Goal: Task Accomplishment & Management: Complete application form

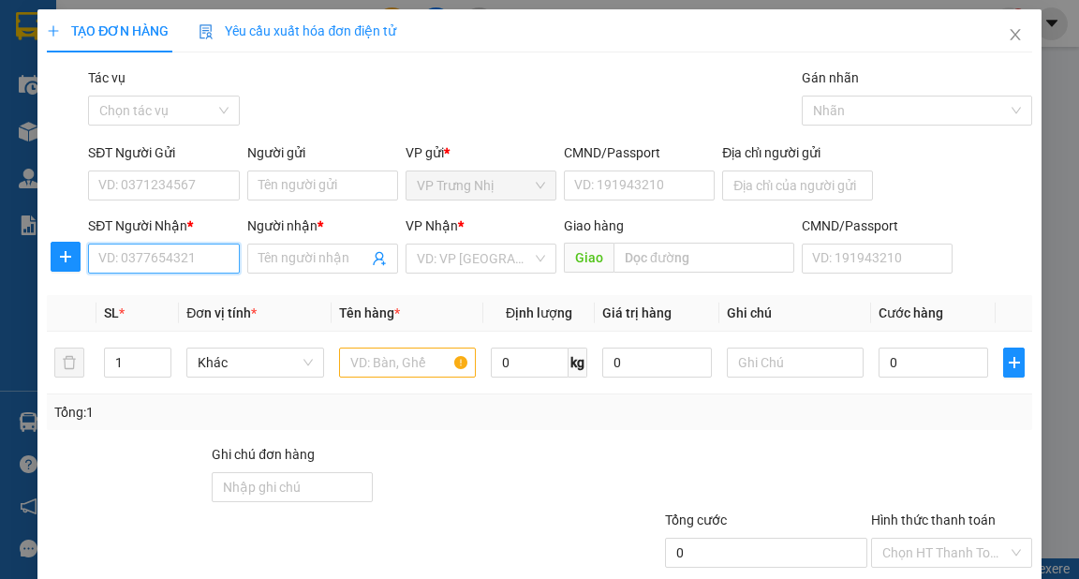
click at [199, 261] on input "SĐT Người Nhận *" at bounding box center [163, 259] width 151 height 30
click at [99, 255] on input "906674983" at bounding box center [163, 259] width 151 height 30
type input "0906674983"
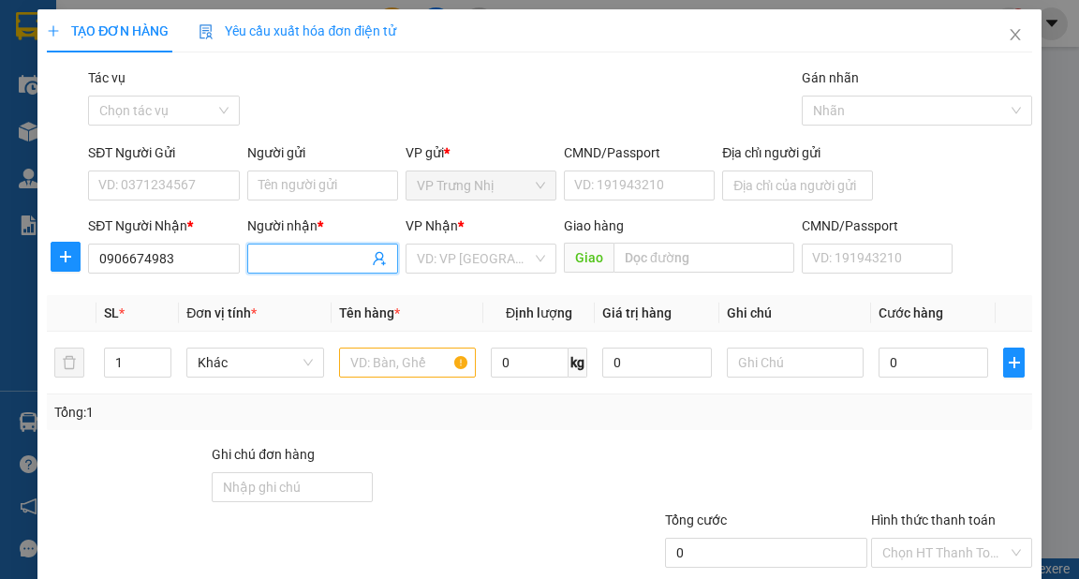
drag, startPoint x: 287, startPoint y: 261, endPoint x: 274, endPoint y: 271, distance: 16.1
click at [286, 261] on input "Người nhận *" at bounding box center [314, 258] width 110 height 21
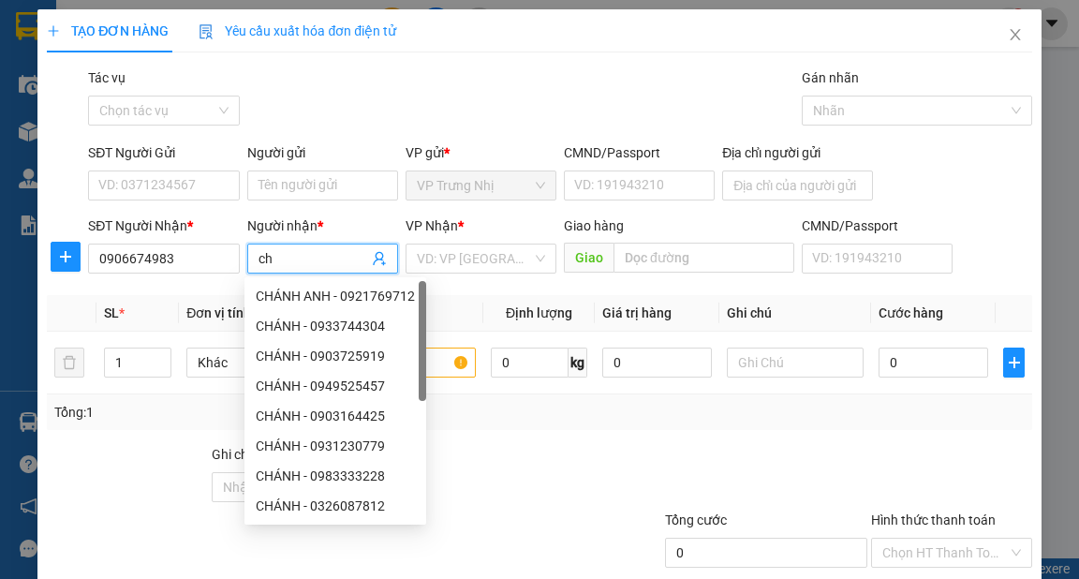
type input "c"
type input "CHÁNH"
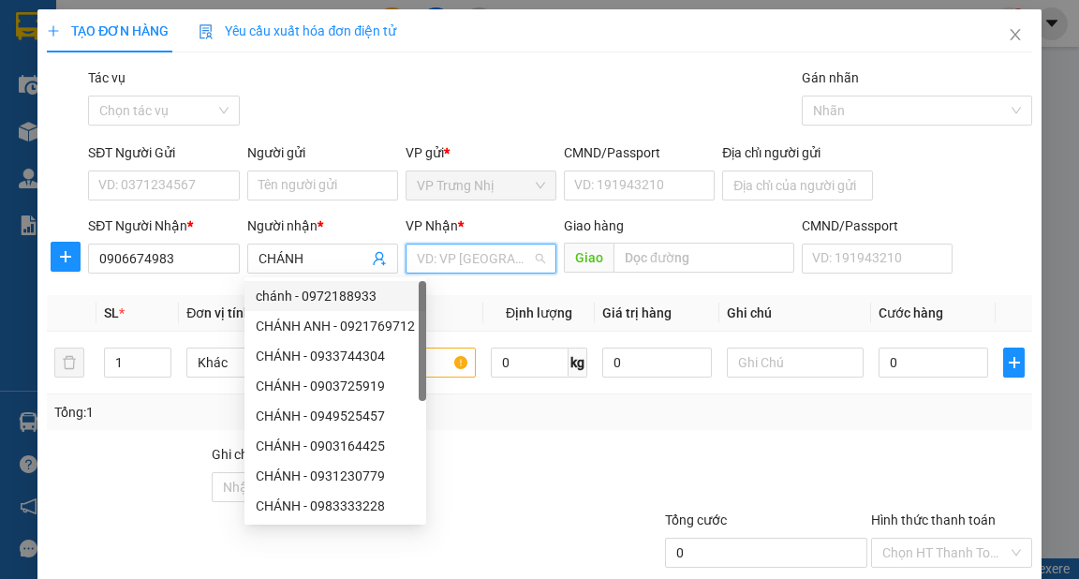
click at [480, 257] on input "search" at bounding box center [474, 258] width 115 height 28
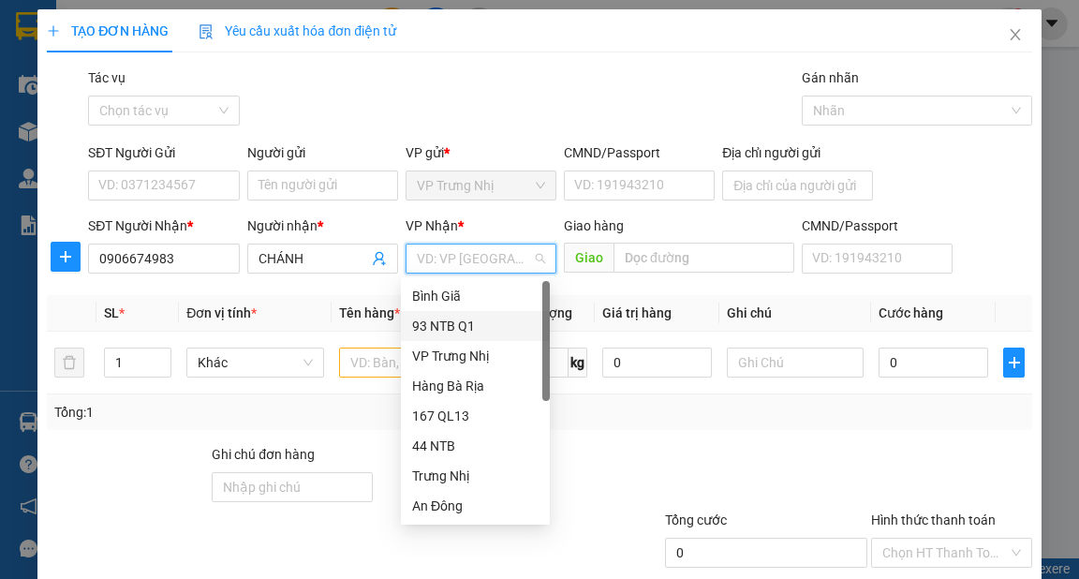
click at [455, 326] on div "93 NTB Q1" at bounding box center [475, 326] width 126 height 21
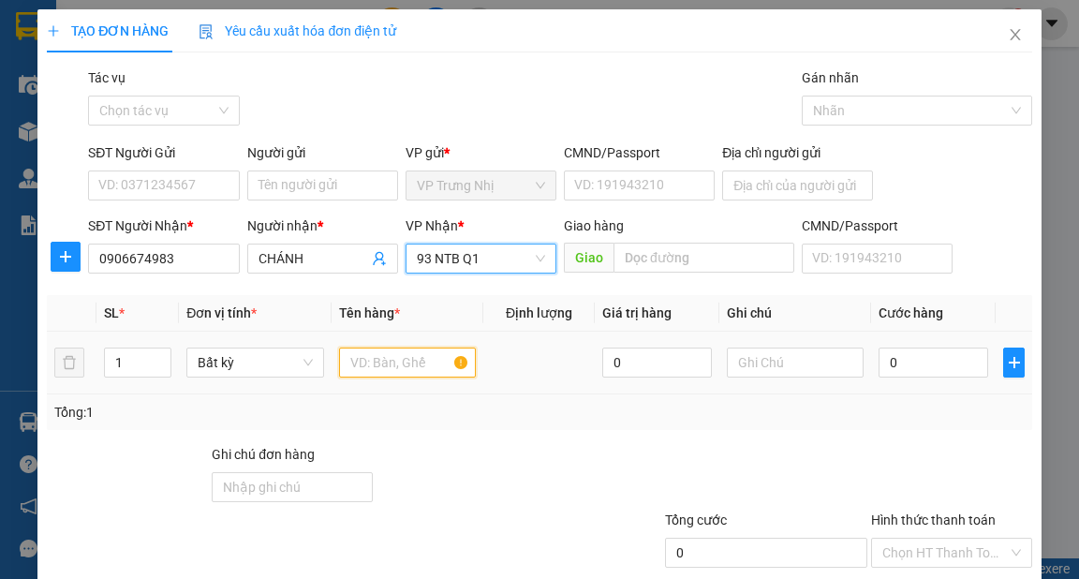
click at [392, 359] on input "text" at bounding box center [408, 363] width 138 height 30
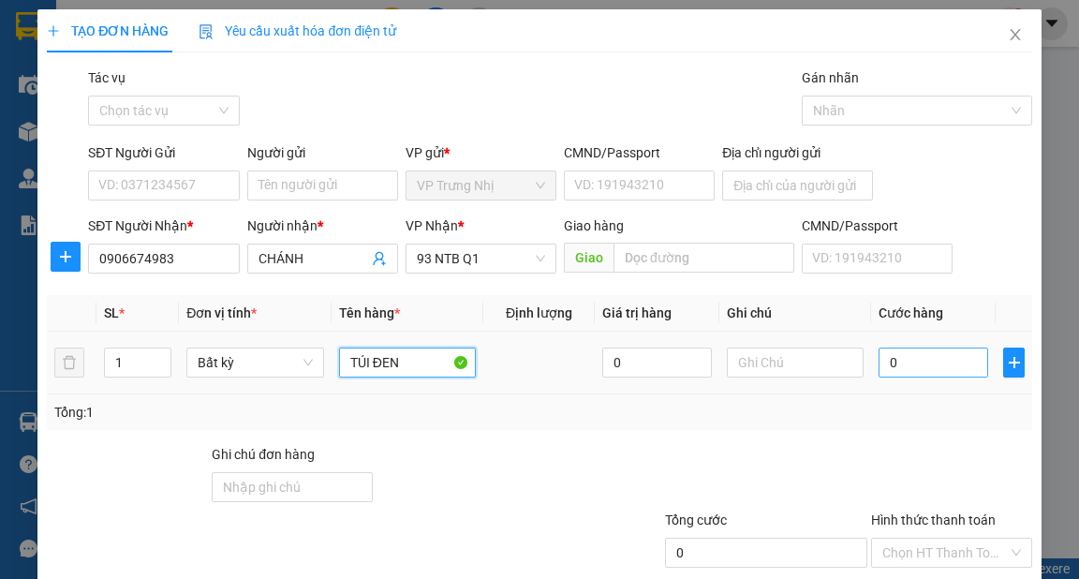
type input "TÚI ĐEN"
click at [935, 358] on input "0" at bounding box center [934, 363] width 110 height 30
type input "3"
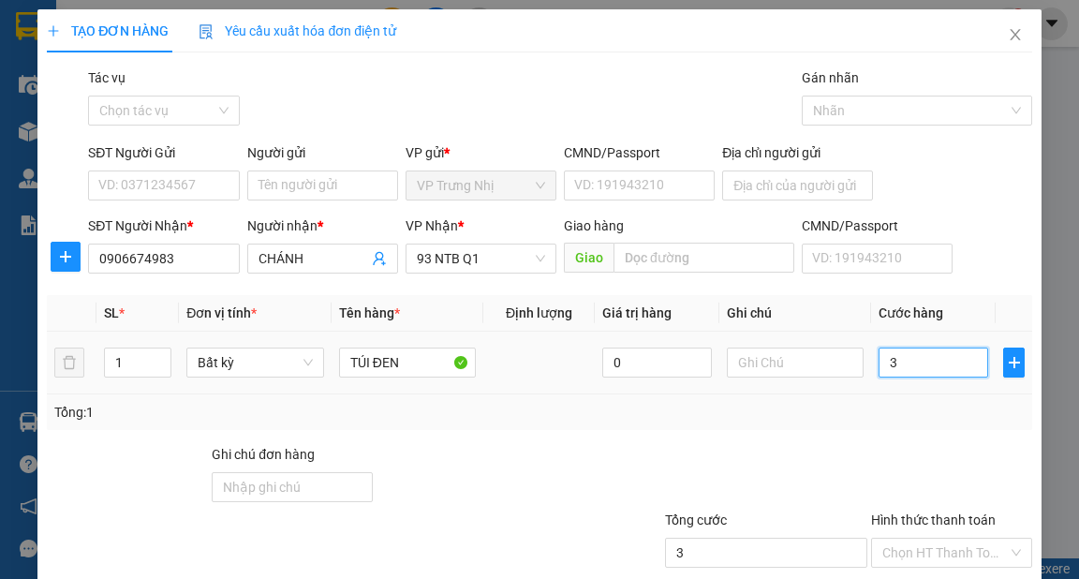
type input "30"
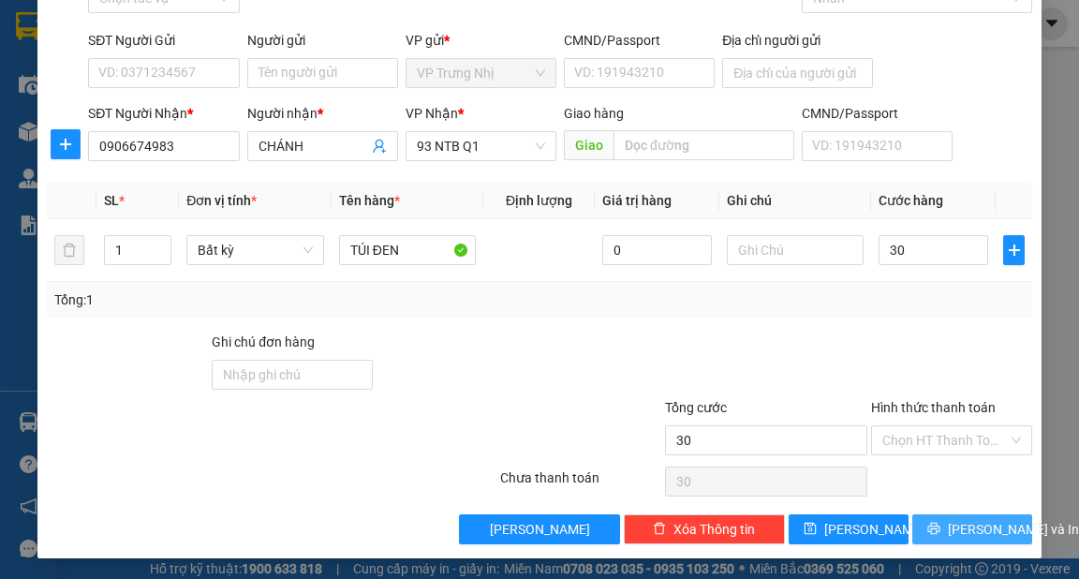
click at [975, 523] on span "[PERSON_NAME] và In" at bounding box center [1013, 529] width 131 height 21
type input "30.000"
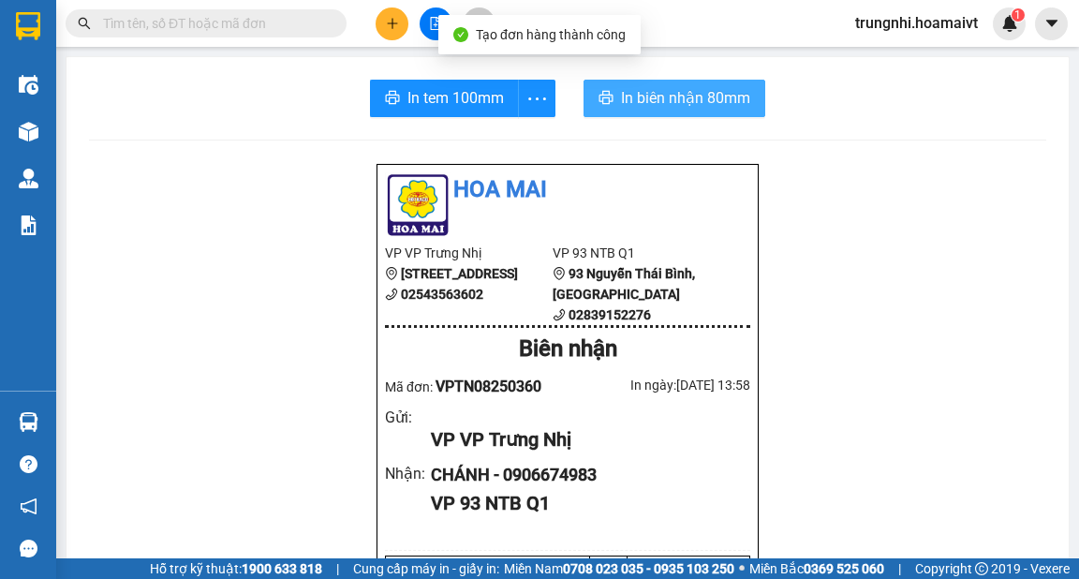
click at [704, 98] on span "In biên nhận 80mm" at bounding box center [685, 97] width 129 height 23
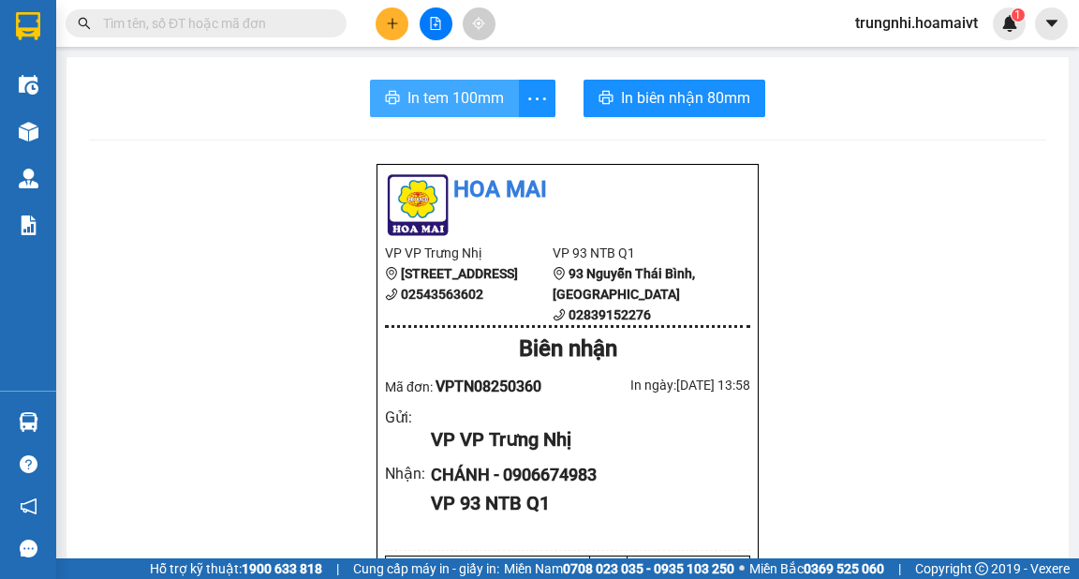
click at [450, 86] on span "In tem 100mm" at bounding box center [455, 97] width 96 height 23
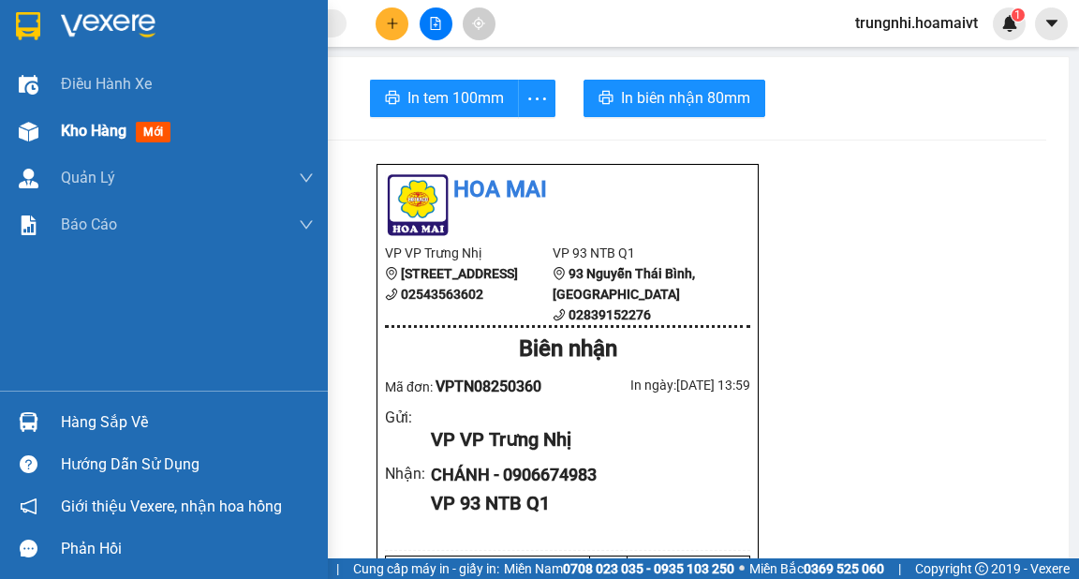
click at [40, 128] on div at bounding box center [28, 131] width 33 height 33
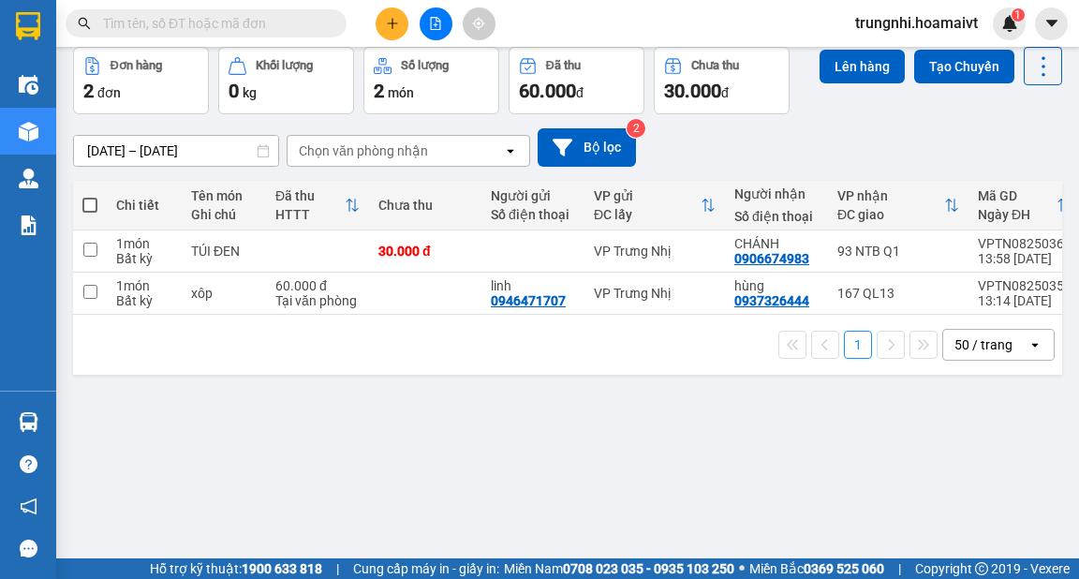
scroll to position [86, 0]
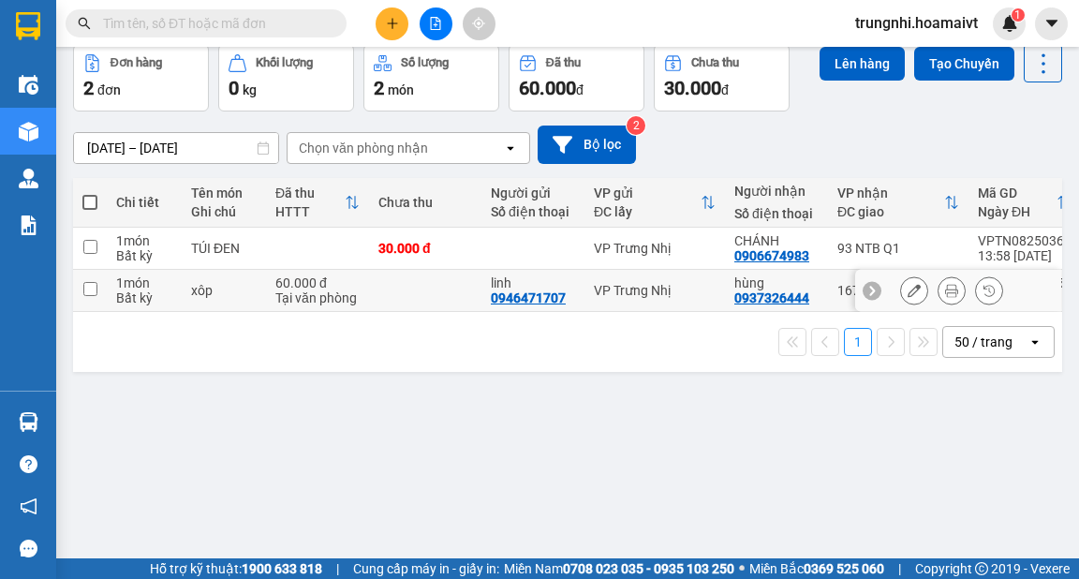
click at [101, 294] on td at bounding box center [90, 291] width 34 height 42
checkbox input "true"
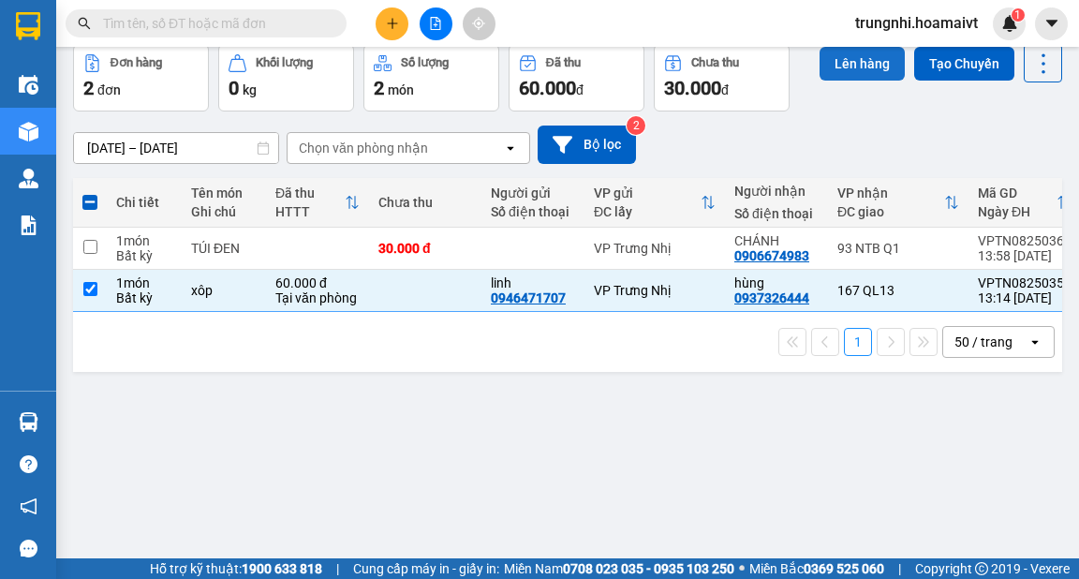
drag, startPoint x: 861, startPoint y: 67, endPoint x: 861, endPoint y: 78, distance: 10.3
click at [861, 71] on button "Lên hàng" at bounding box center [862, 64] width 85 height 34
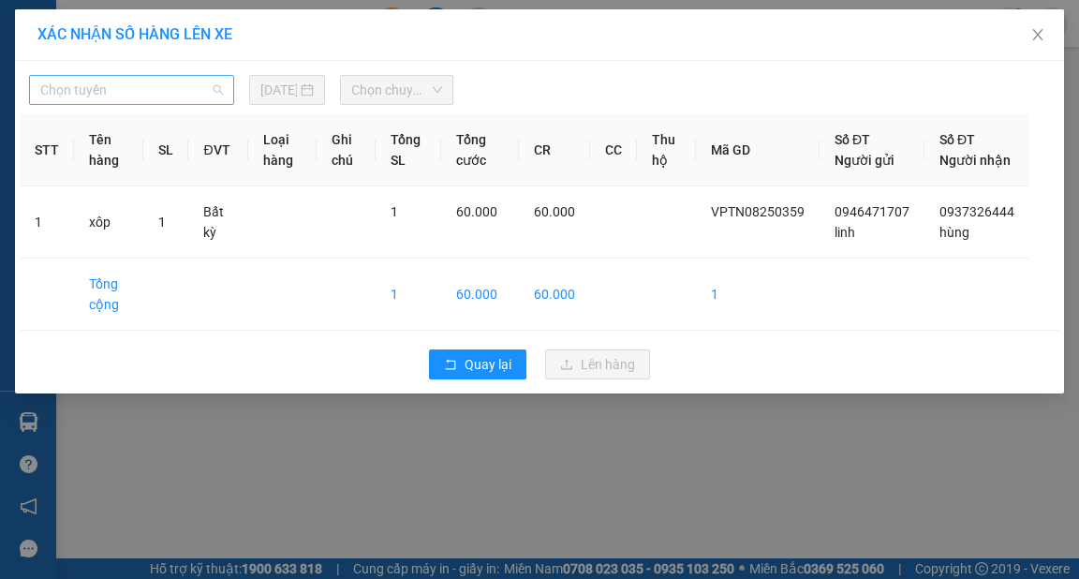
click at [169, 86] on span "Chọn tuyến" at bounding box center [131, 90] width 183 height 28
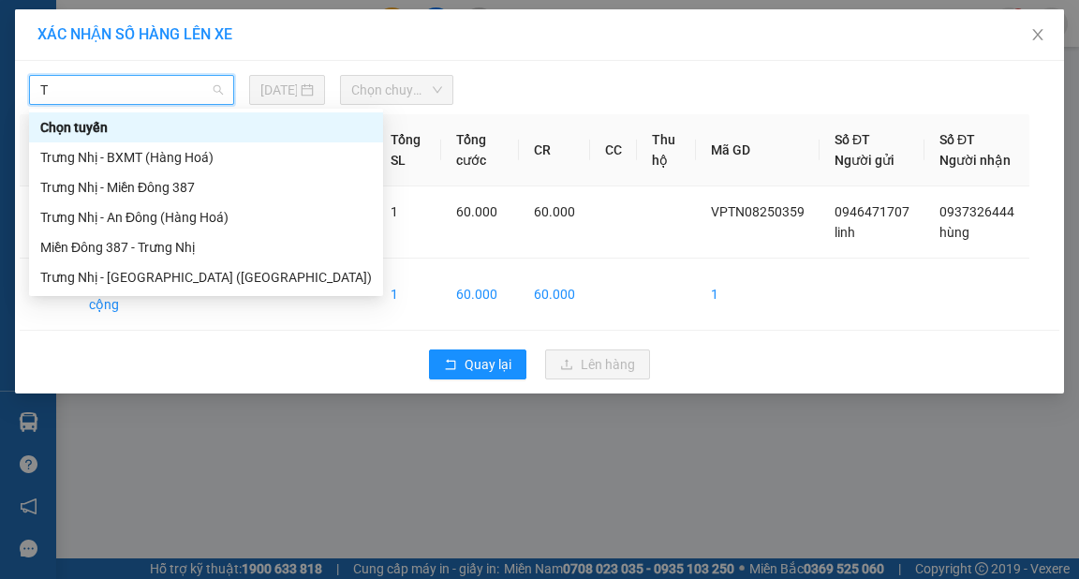
type input "TR"
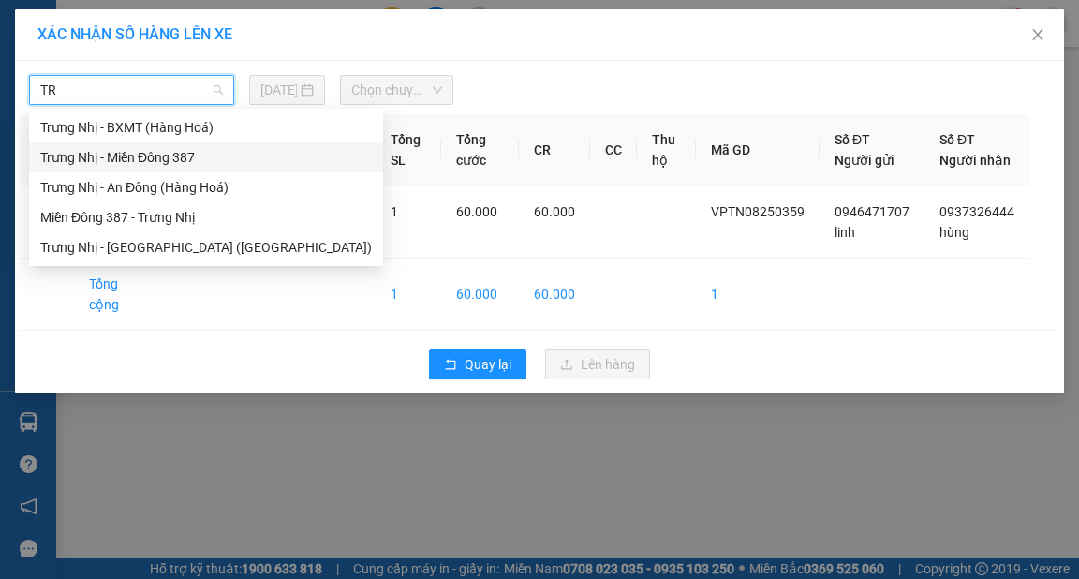
click at [150, 157] on div "Trưng Nhị - Miền Đông 387" at bounding box center [206, 157] width 332 height 21
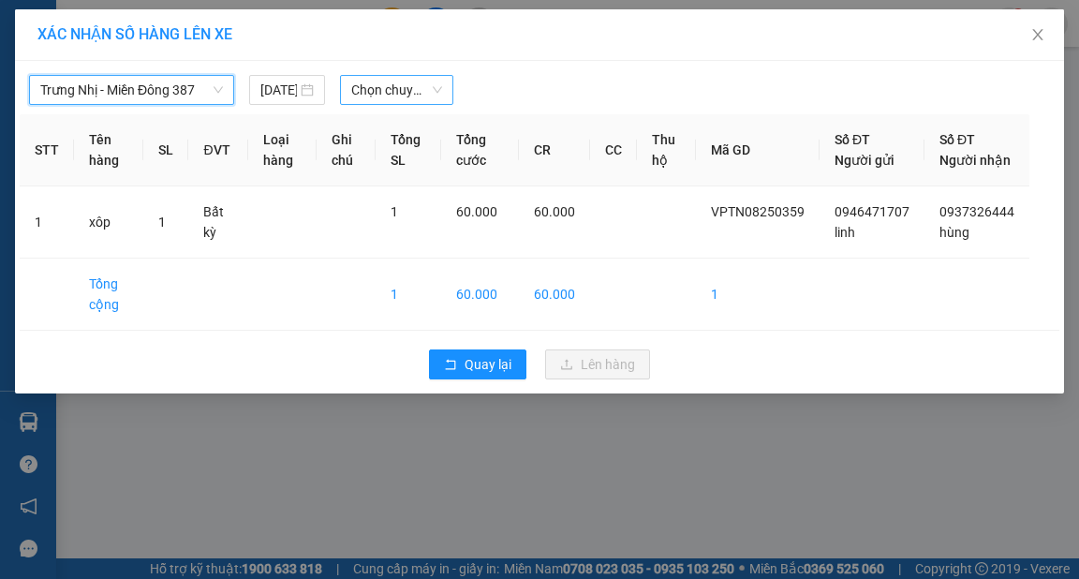
click at [390, 92] on span "Chọn chuyến" at bounding box center [396, 90] width 91 height 28
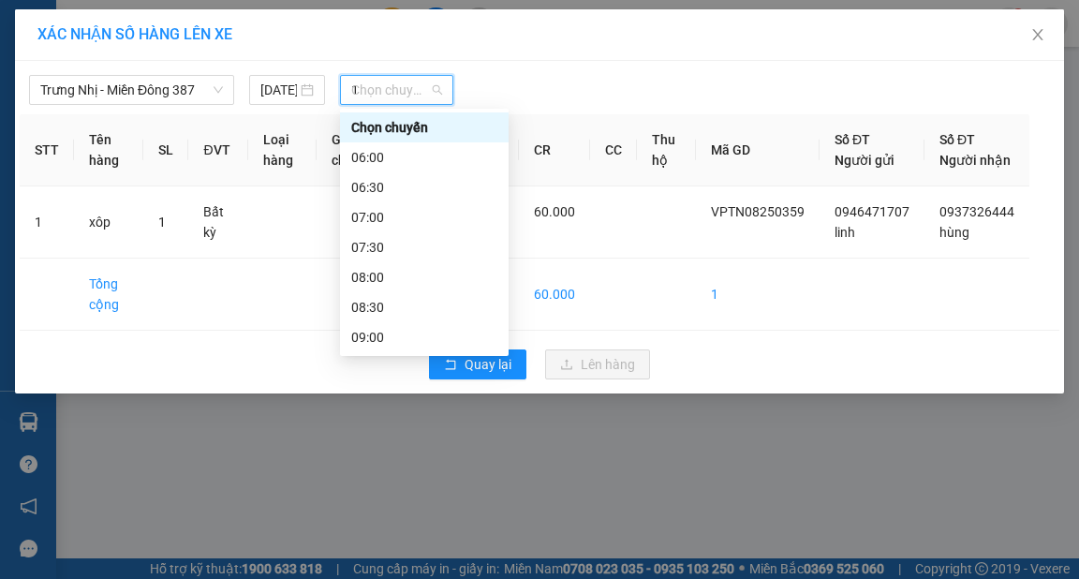
type input "14"
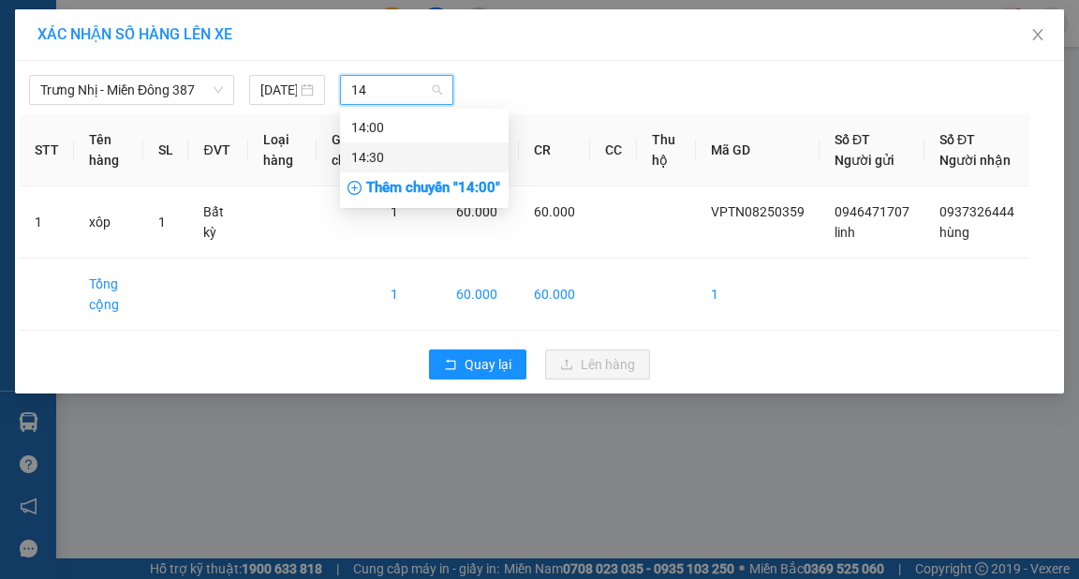
click at [393, 160] on div "14:30" at bounding box center [424, 157] width 146 height 21
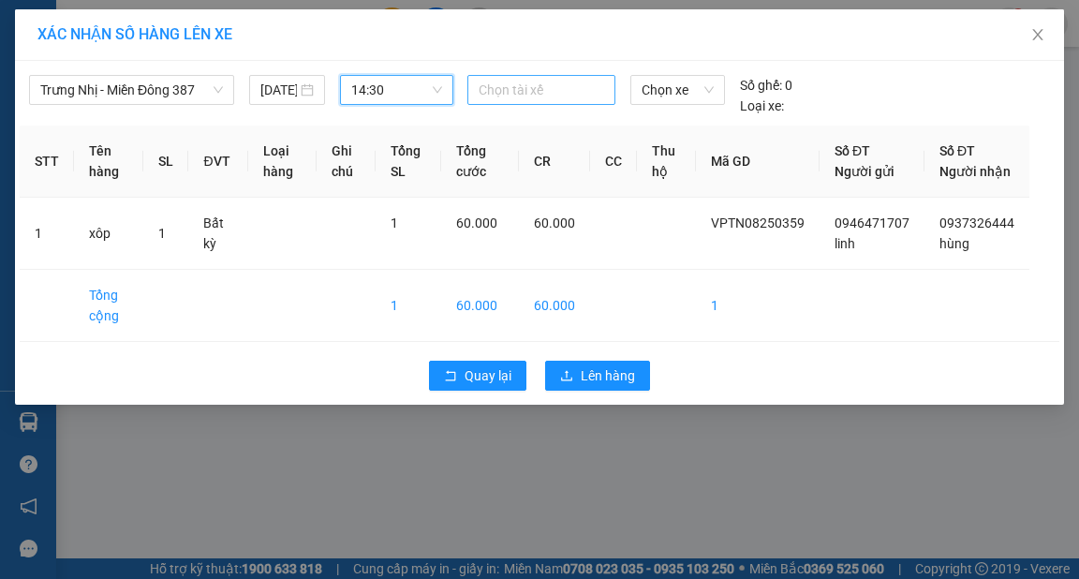
click at [532, 98] on div at bounding box center [541, 90] width 139 height 22
click at [410, 88] on span "14:30" at bounding box center [396, 90] width 91 height 28
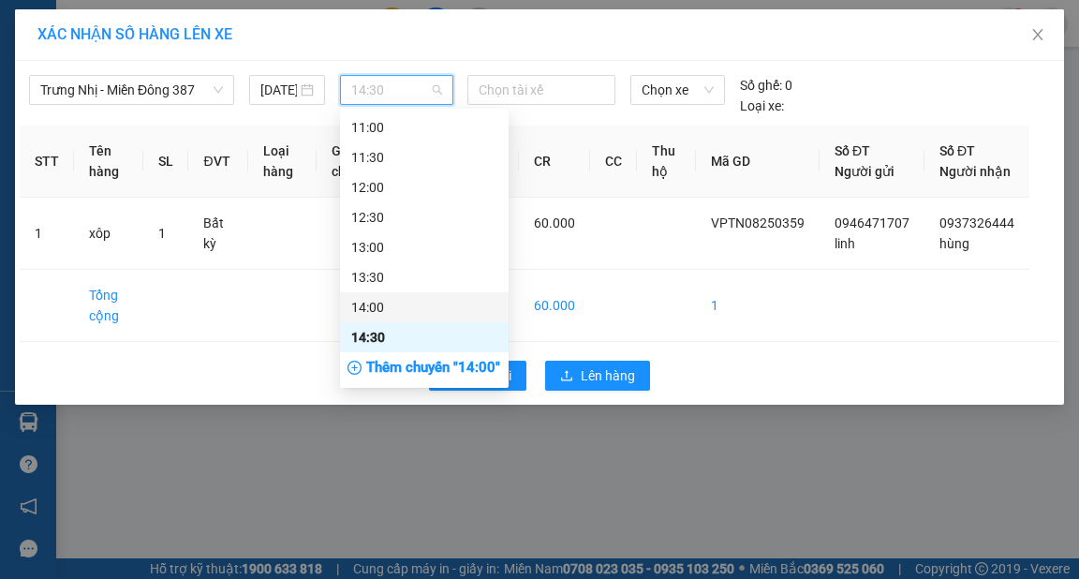
click at [383, 307] on div "14:00" at bounding box center [424, 307] width 146 height 21
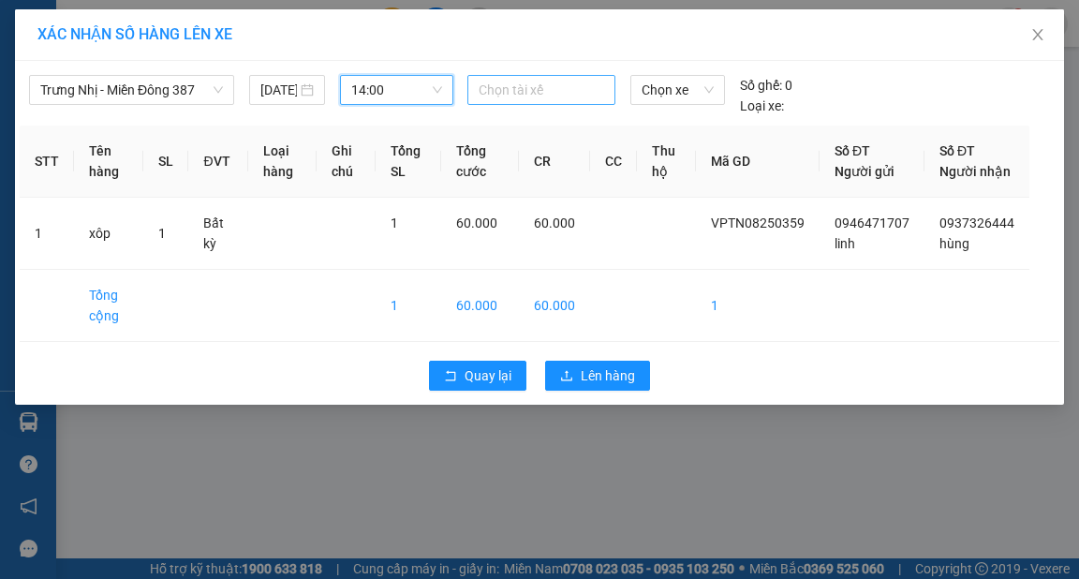
click at [510, 87] on div at bounding box center [541, 90] width 139 height 22
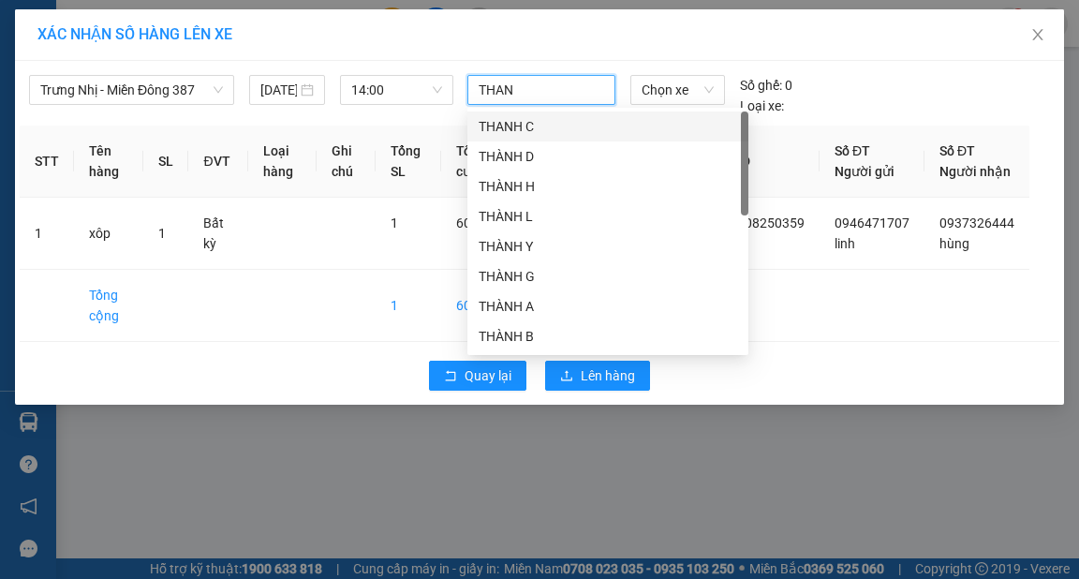
type input "THANH"
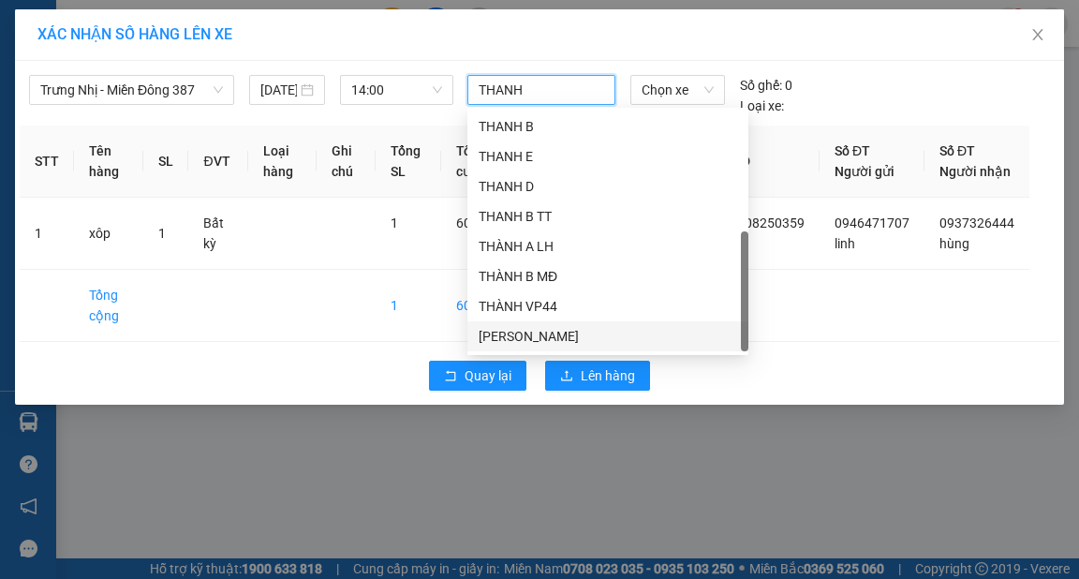
click at [540, 334] on div "[PERSON_NAME]" at bounding box center [608, 336] width 259 height 21
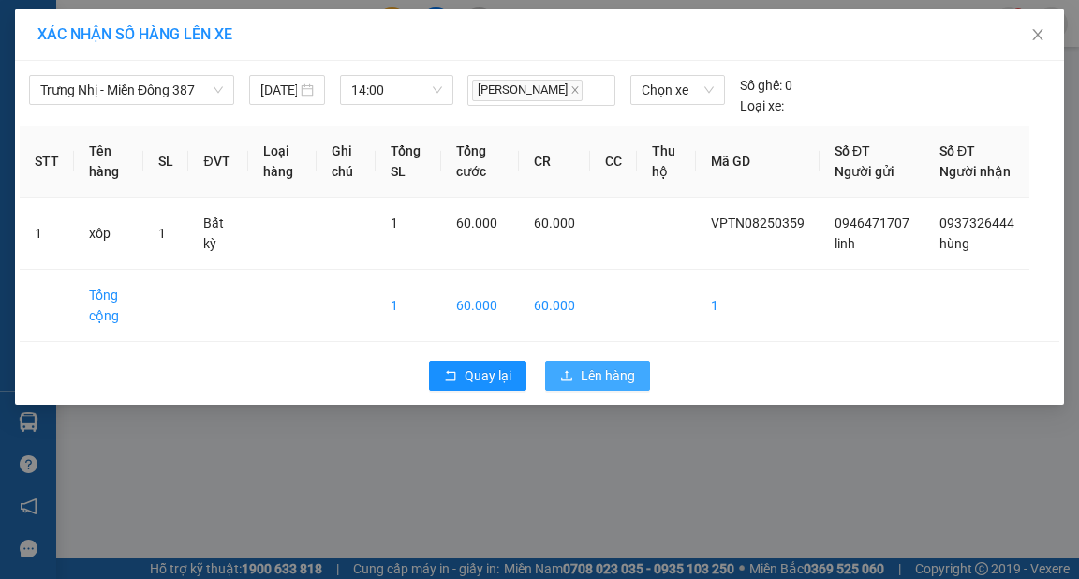
click at [635, 391] on button "Lên hàng" at bounding box center [597, 376] width 105 height 30
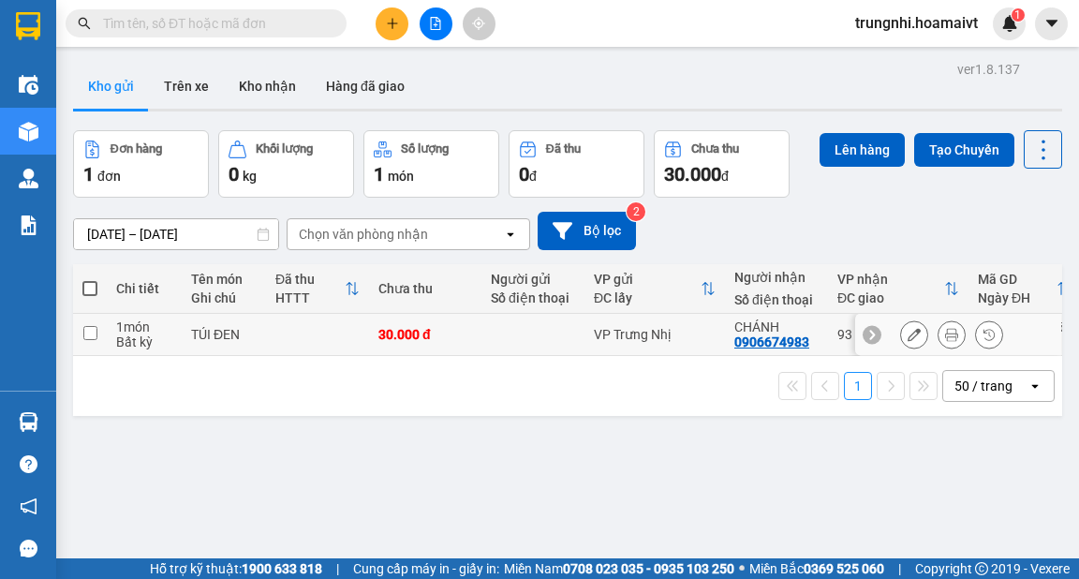
drag, startPoint x: 92, startPoint y: 333, endPoint x: 157, endPoint y: 365, distance: 72.9
click at [96, 333] on input "checkbox" at bounding box center [90, 333] width 14 height 14
checkbox input "true"
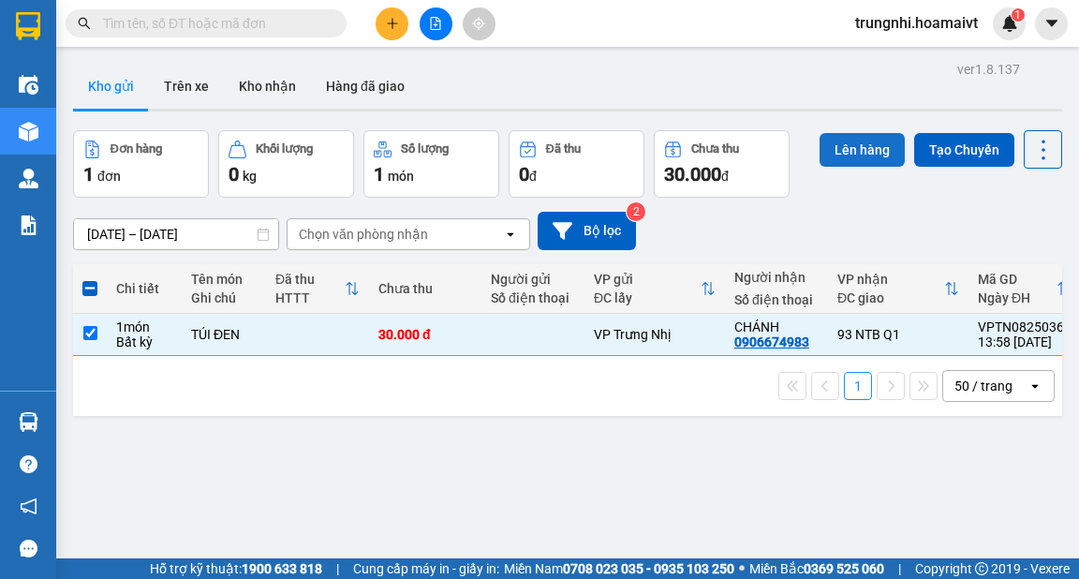
click at [867, 148] on button "Lên hàng" at bounding box center [862, 150] width 85 height 34
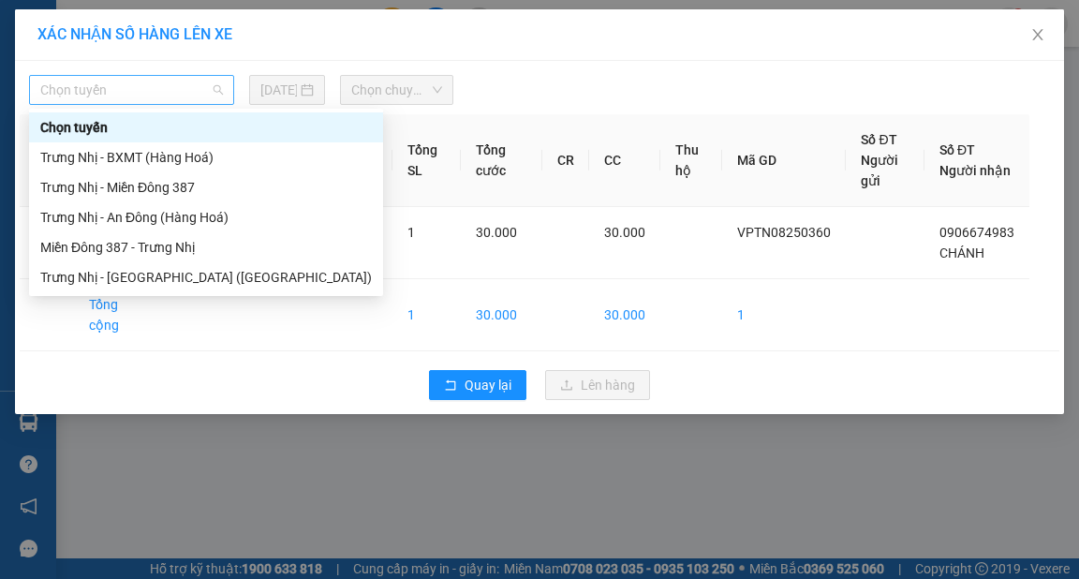
click at [165, 96] on span "Chọn tuyến" at bounding box center [131, 90] width 183 height 28
type input "TR"
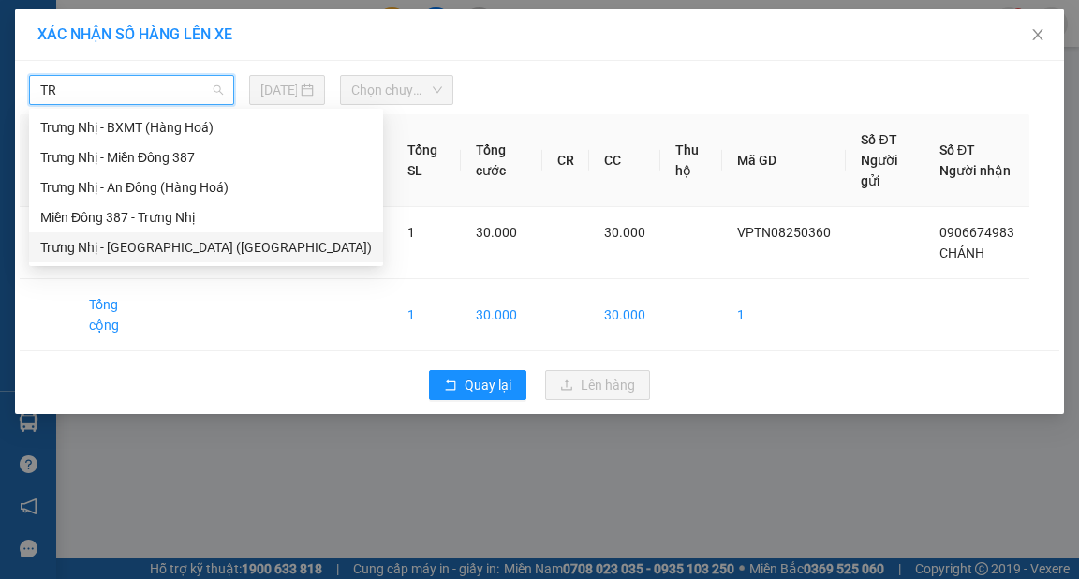
drag, startPoint x: 177, startPoint y: 247, endPoint x: 191, endPoint y: 247, distance: 14.1
click at [179, 247] on div "Trưng Nhị - [GEOGRAPHIC_DATA] ([GEOGRAPHIC_DATA])" at bounding box center [206, 247] width 332 height 21
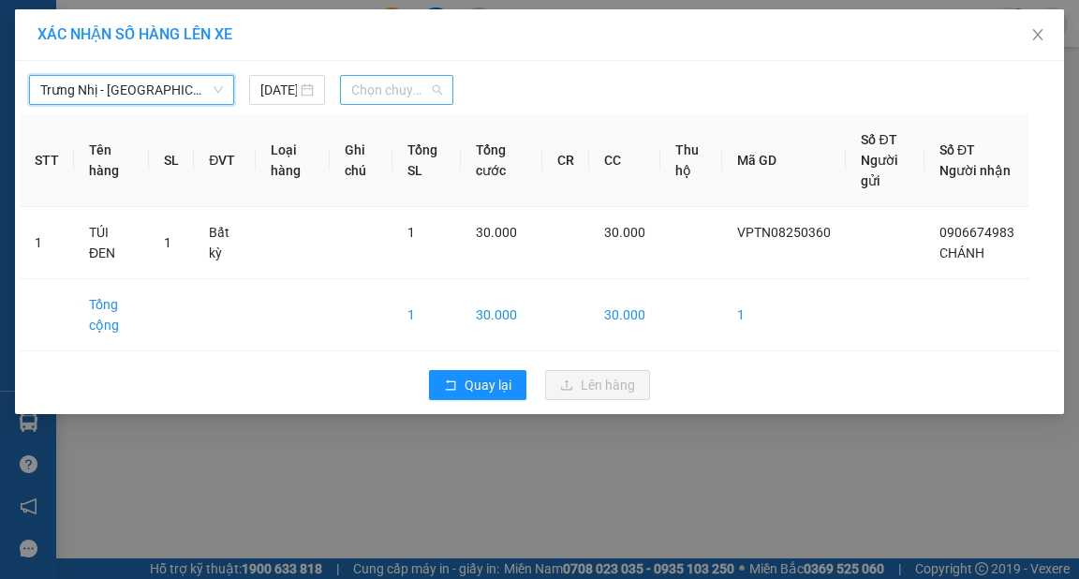
click at [382, 86] on span "Chọn chuyến" at bounding box center [396, 90] width 91 height 28
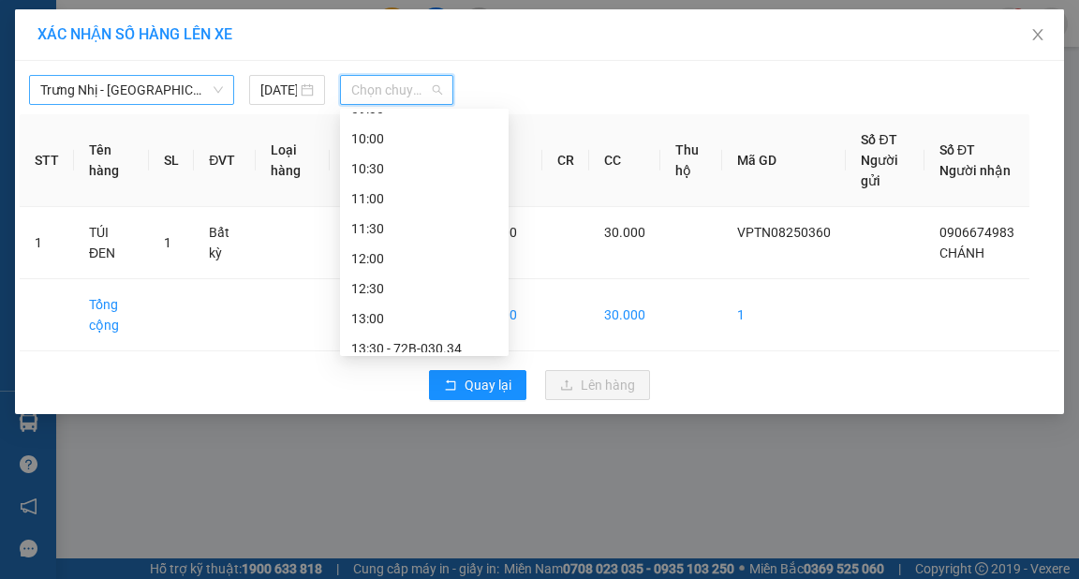
scroll to position [450, 0]
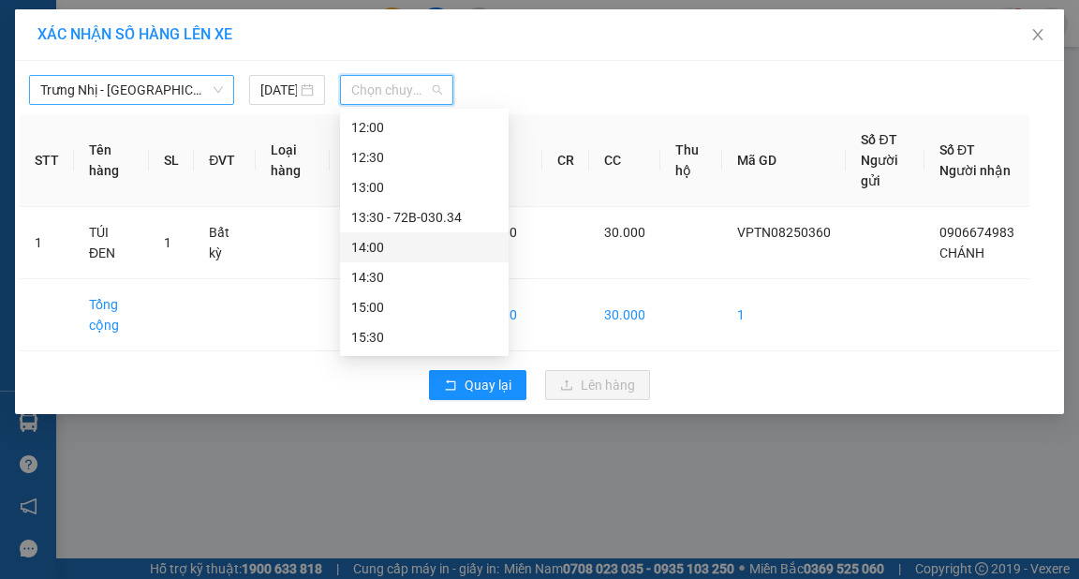
click at [385, 247] on div "14:00" at bounding box center [424, 247] width 146 height 21
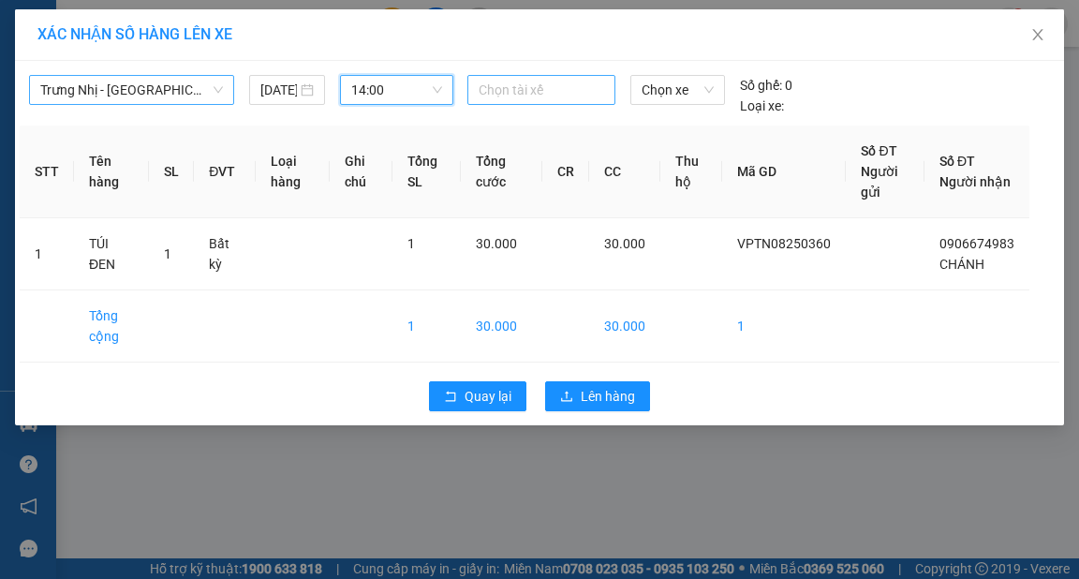
click at [548, 89] on div at bounding box center [541, 90] width 139 height 22
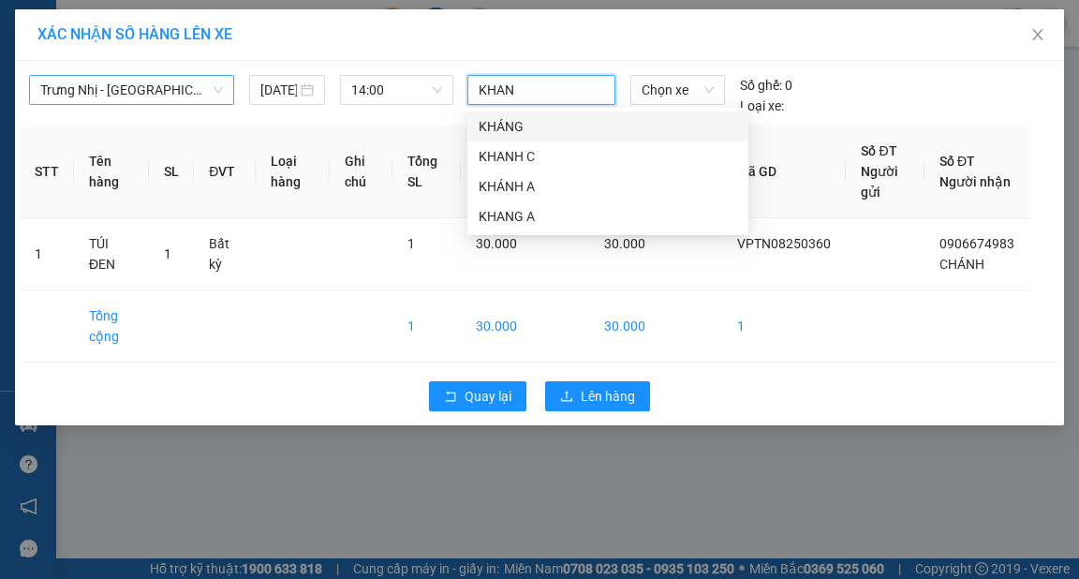
type input "KHANH"
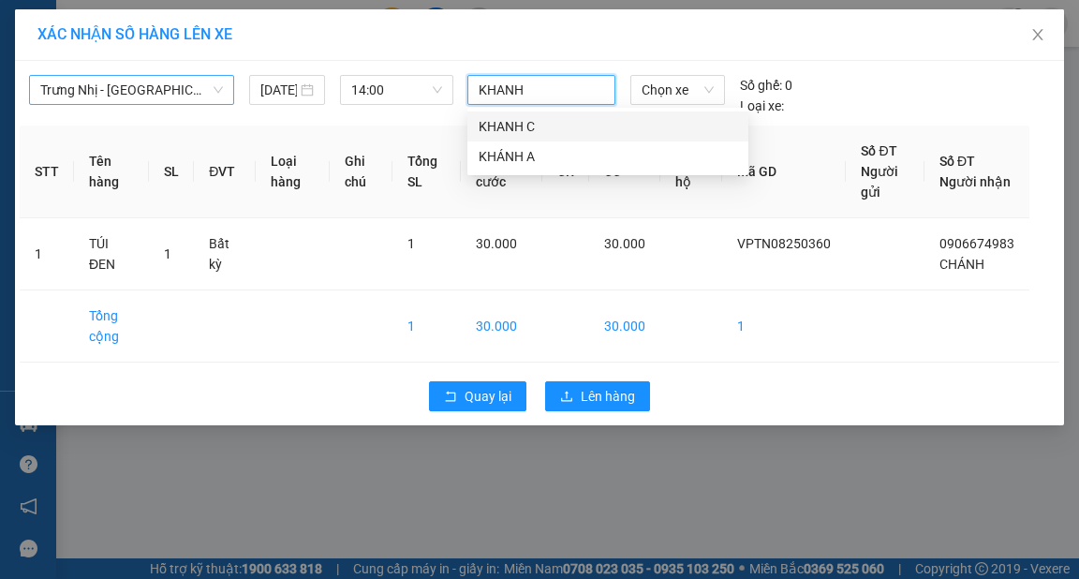
drag, startPoint x: 580, startPoint y: 121, endPoint x: 555, endPoint y: 109, distance: 28.1
click at [579, 120] on div "KHANH C" at bounding box center [608, 126] width 259 height 21
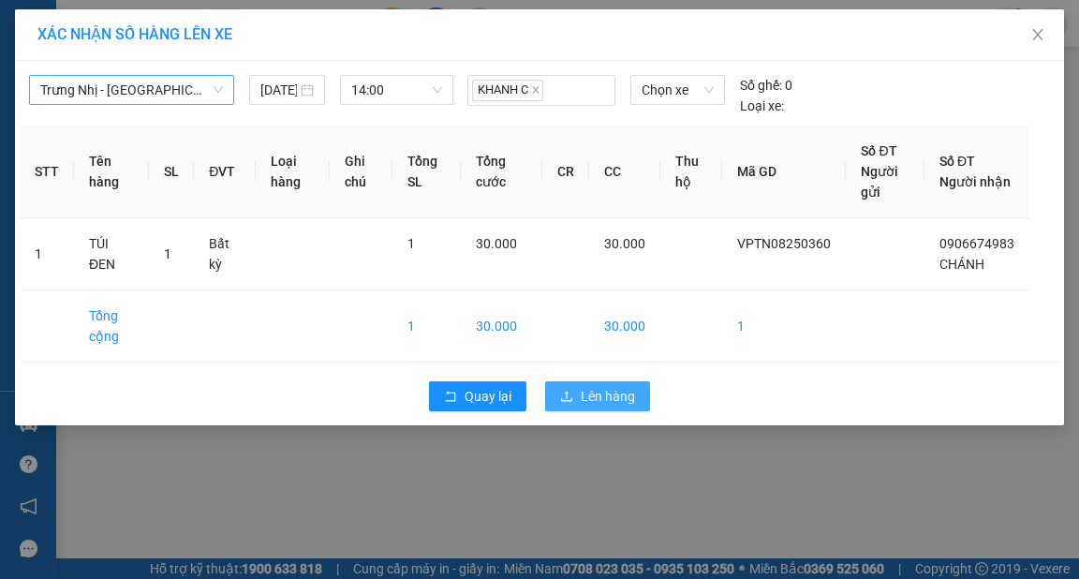
click at [628, 392] on span "Lên hàng" at bounding box center [608, 396] width 54 height 21
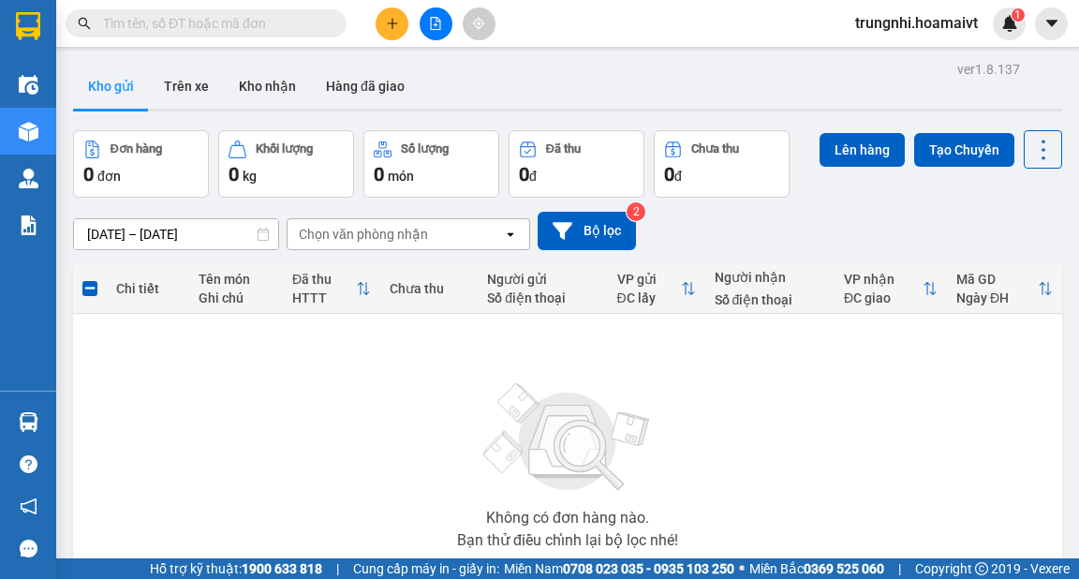
click at [387, 22] on icon "plus" at bounding box center [392, 22] width 10 height 1
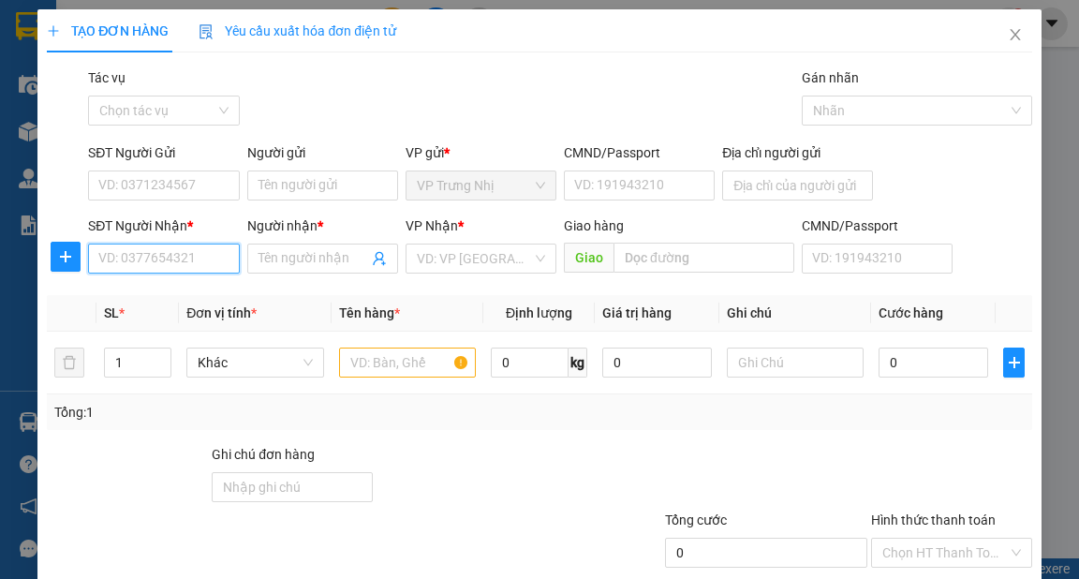
click at [130, 262] on input "SĐT Người Nhận *" at bounding box center [163, 259] width 151 height 30
type input "0"
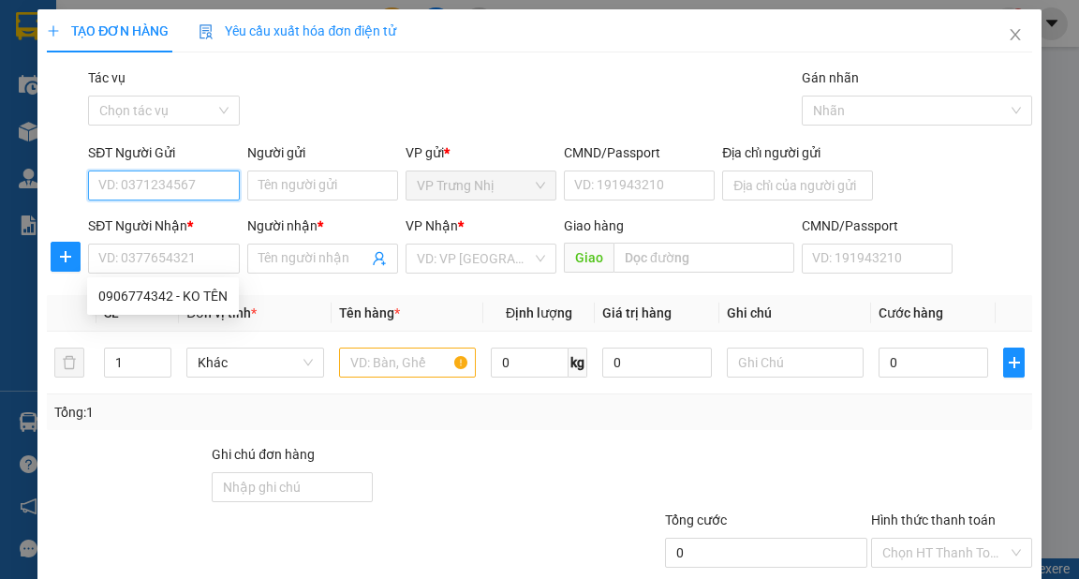
click at [157, 182] on input "SĐT Người Gửi" at bounding box center [163, 185] width 151 height 30
type input "0396323492"
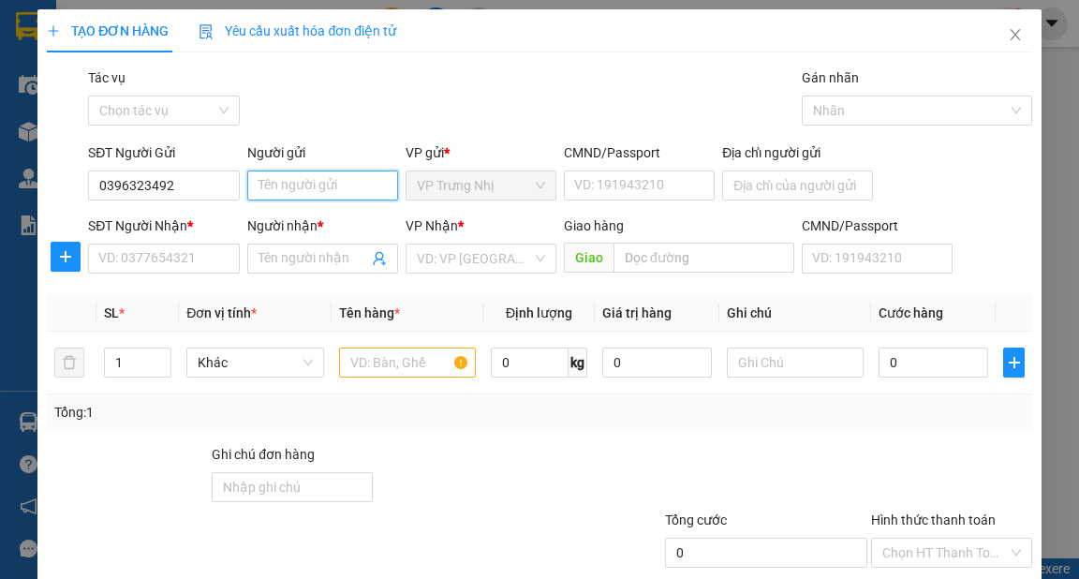
click at [290, 183] on input "Người gửi" at bounding box center [322, 185] width 151 height 30
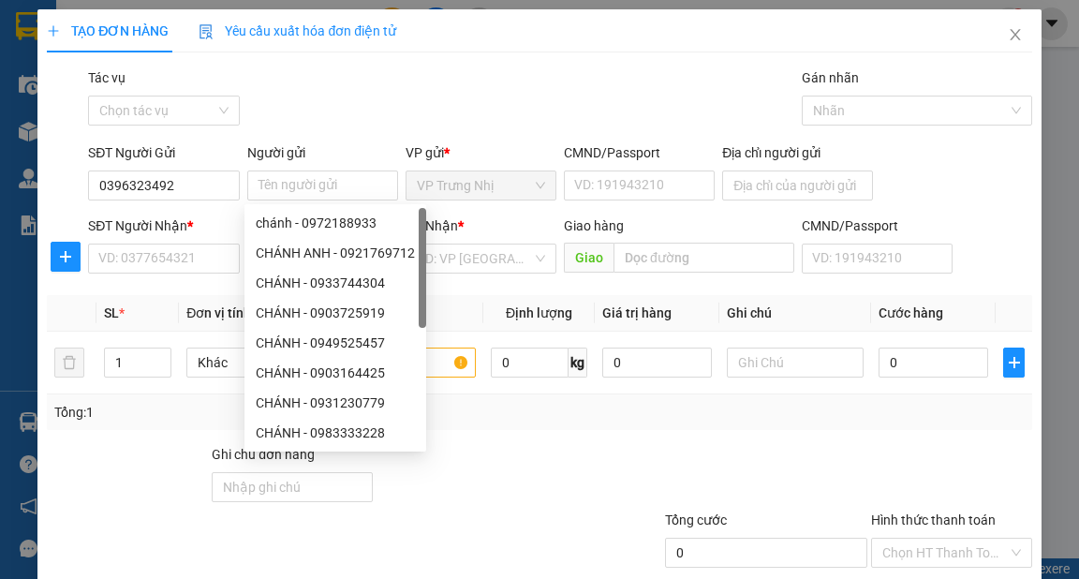
click at [399, 116] on div "Gói vận chuyển * Tiêu chuẩn Tác vụ Chọn tác vụ Gán nhãn Nhãn" at bounding box center [559, 100] width 951 height 66
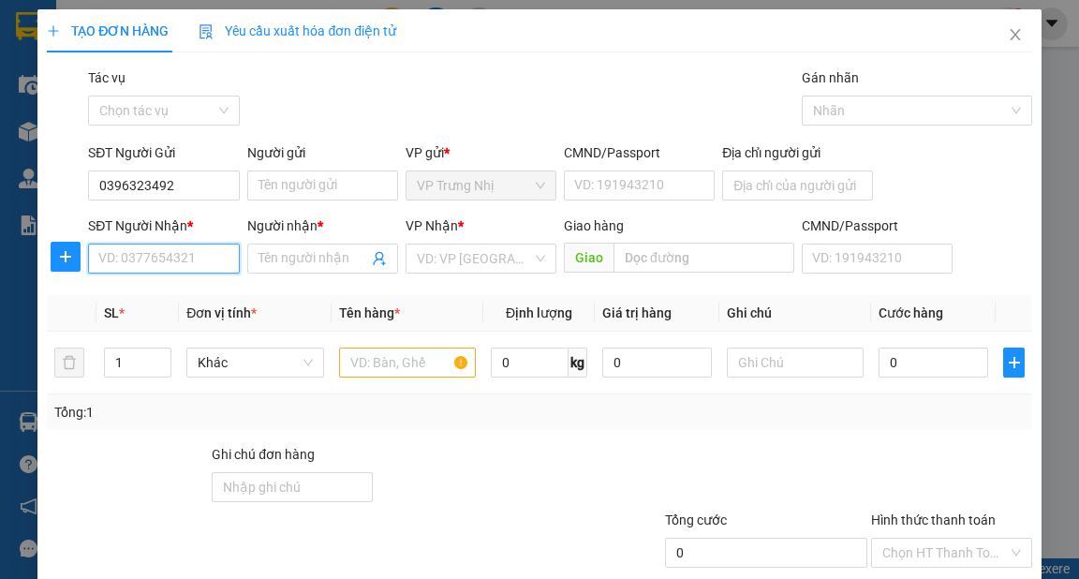
click at [208, 259] on input "SĐT Người Nhận *" at bounding box center [163, 259] width 151 height 30
type input "0906774525"
click at [314, 242] on div "Người nhận *" at bounding box center [322, 229] width 151 height 28
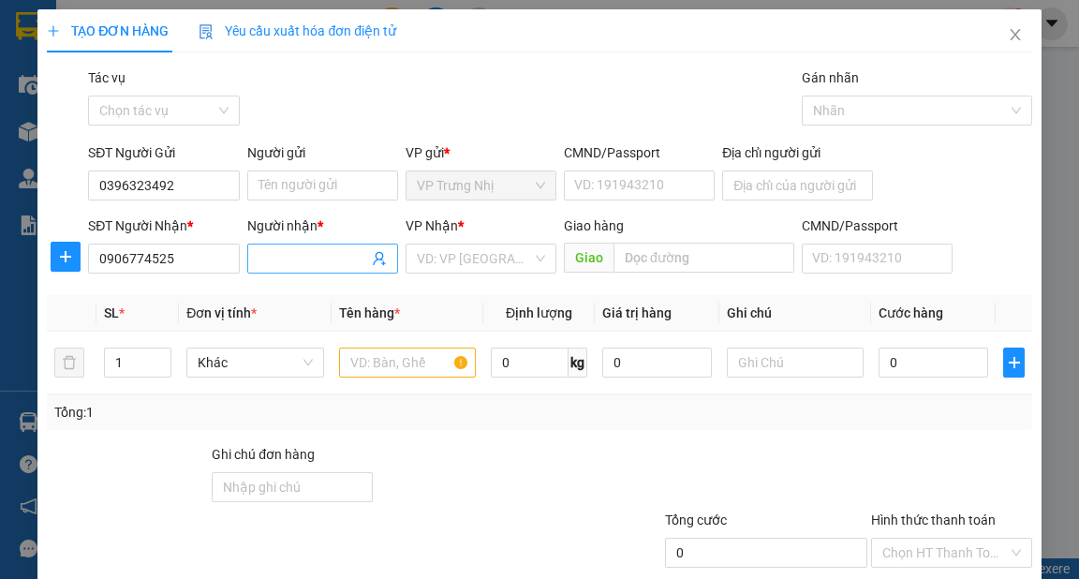
click at [326, 259] on input "Người nhận *" at bounding box center [314, 258] width 110 height 21
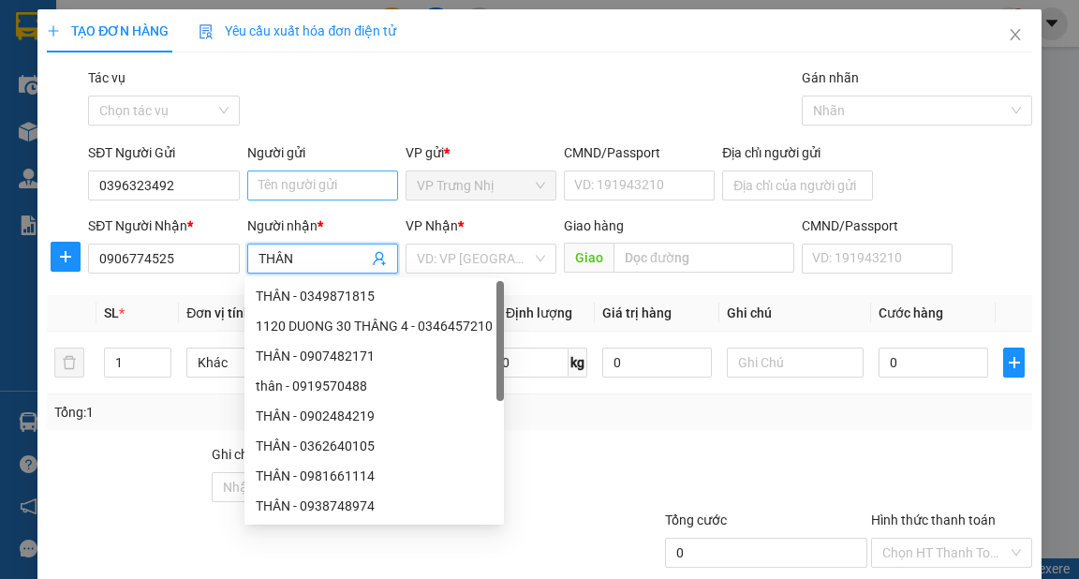
type input "THÂN"
click at [338, 187] on input "Người gửi" at bounding box center [322, 185] width 151 height 30
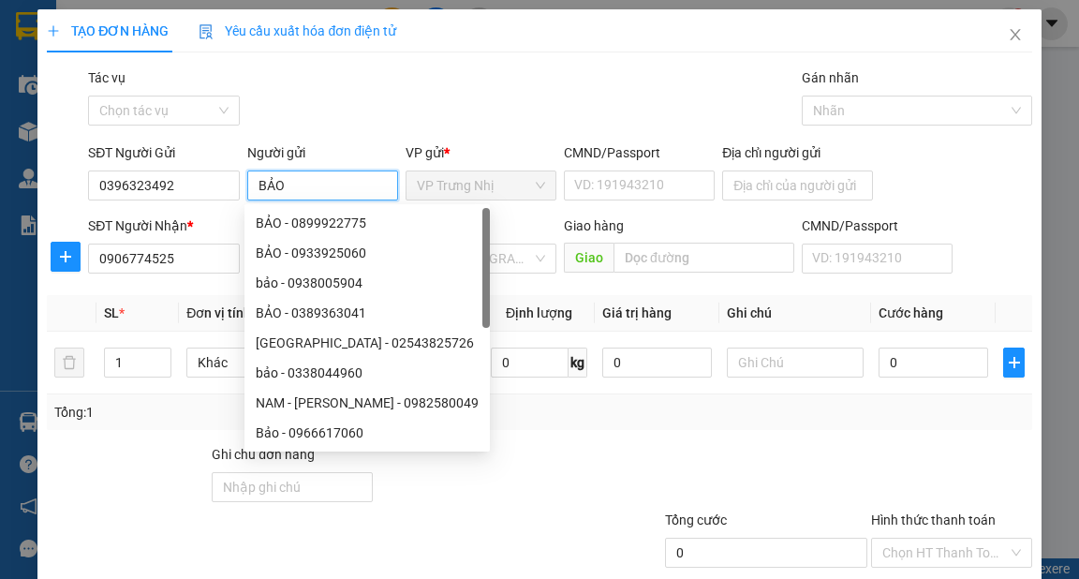
type input "BẢO"
click at [491, 84] on div "Gói vận chuyển * Tiêu chuẩn Tác vụ Chọn tác vụ Gán nhãn Nhãn" at bounding box center [559, 100] width 951 height 66
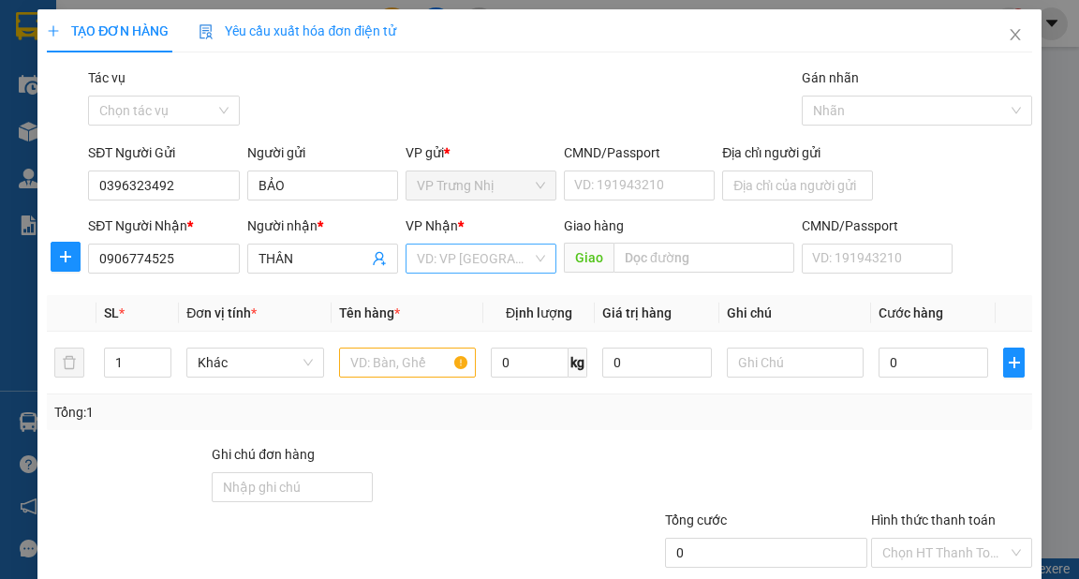
click at [506, 266] on input "search" at bounding box center [474, 258] width 115 height 28
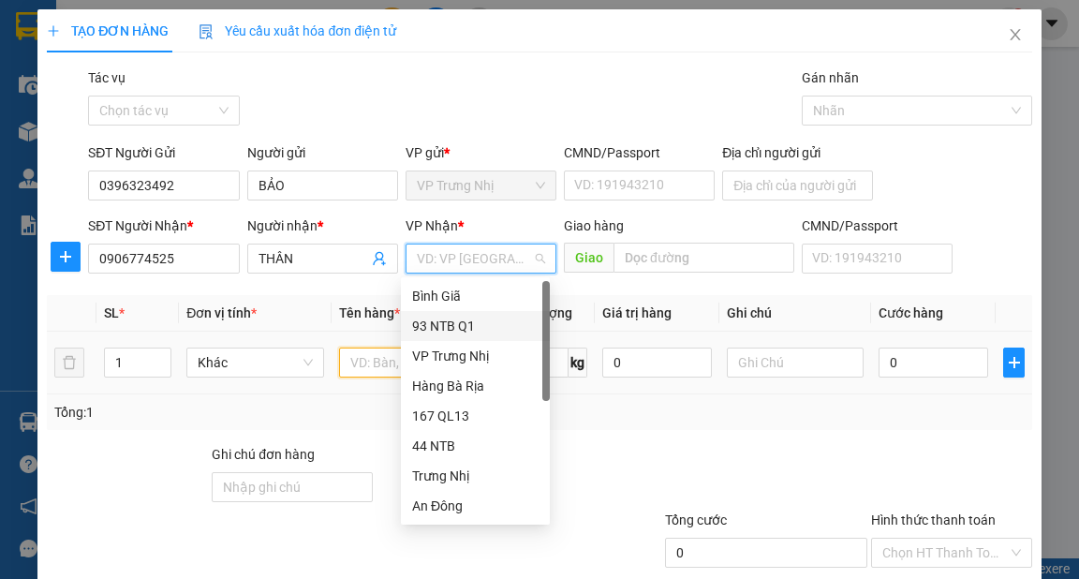
drag, startPoint x: 370, startPoint y: 363, endPoint x: 381, endPoint y: 363, distance: 11.3
click at [369, 363] on input "text" at bounding box center [408, 363] width 138 height 30
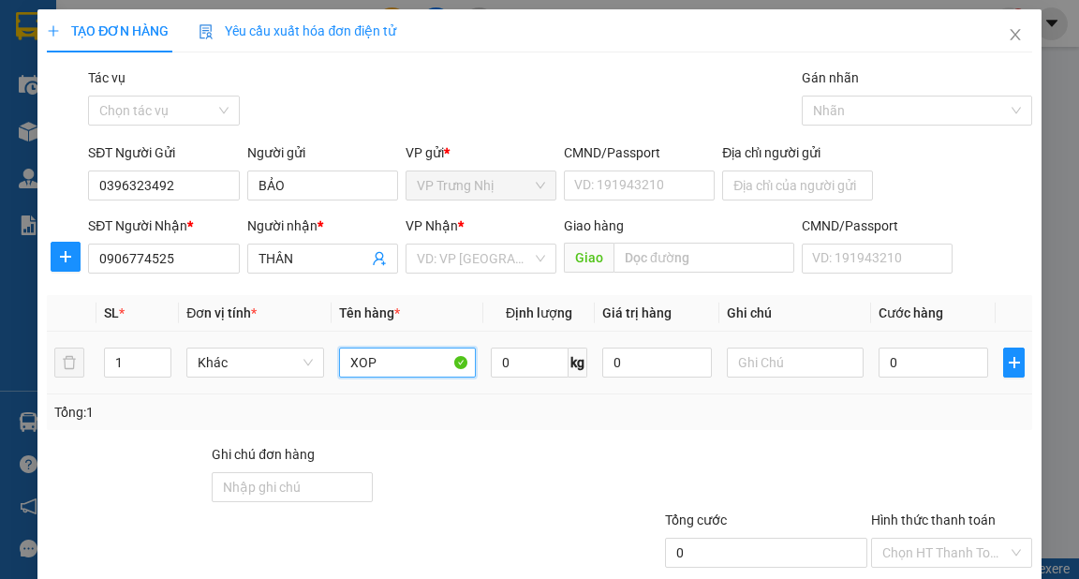
type input "XOP"
click at [454, 263] on input "search" at bounding box center [474, 258] width 115 height 28
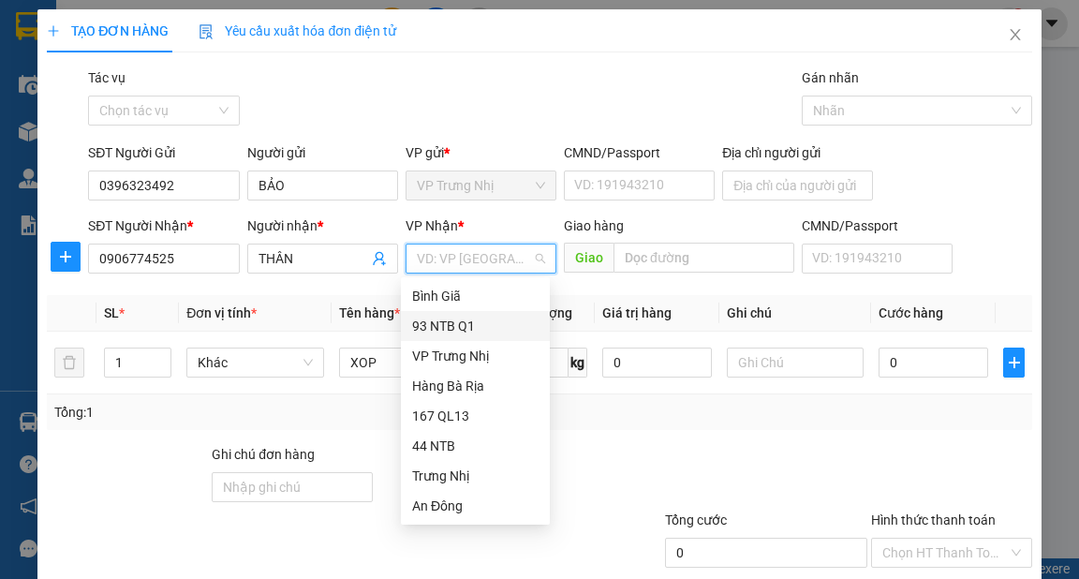
click at [465, 323] on div "93 NTB Q1" at bounding box center [475, 326] width 126 height 21
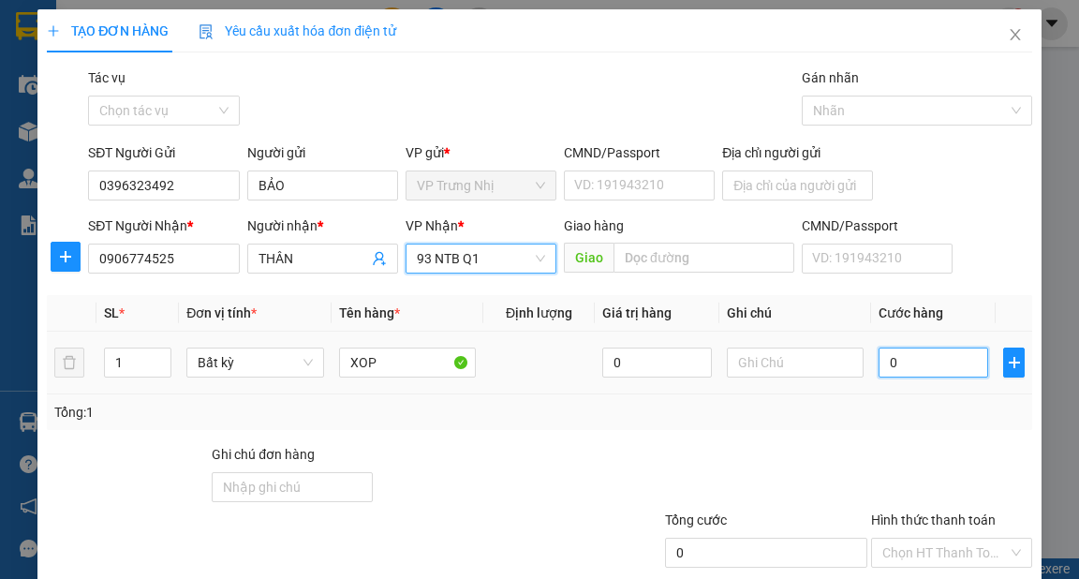
click at [931, 370] on input "0" at bounding box center [934, 363] width 110 height 30
type input "3"
type input "30"
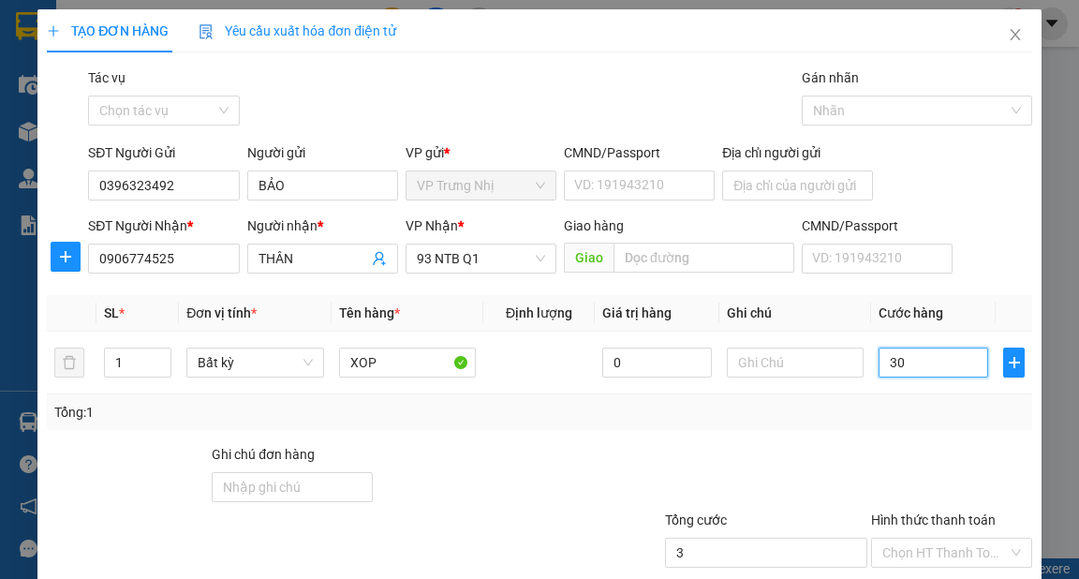
type input "30"
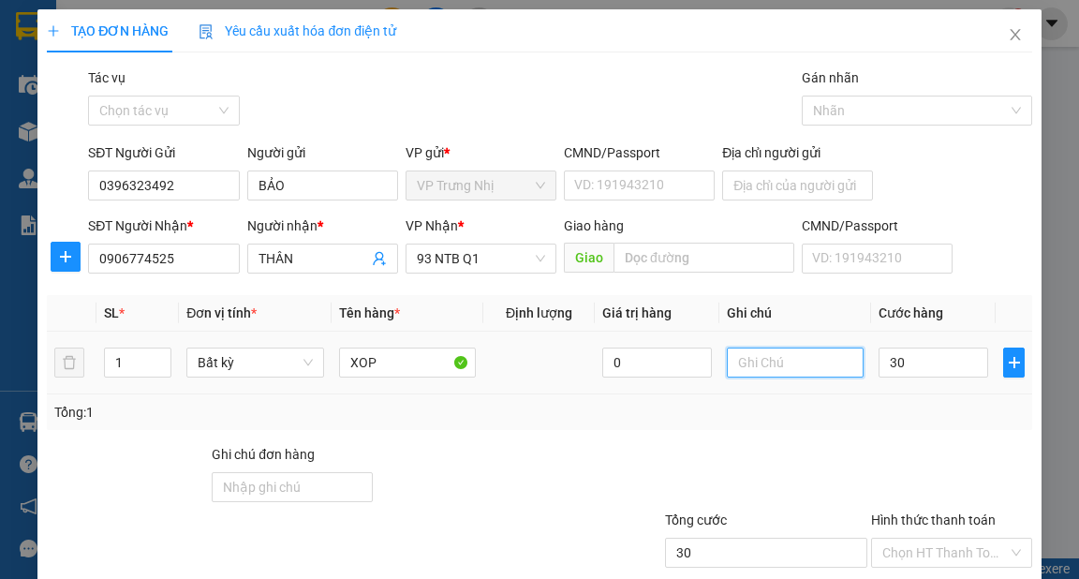
type input "30.000"
click at [798, 354] on input "text" at bounding box center [796, 363] width 138 height 30
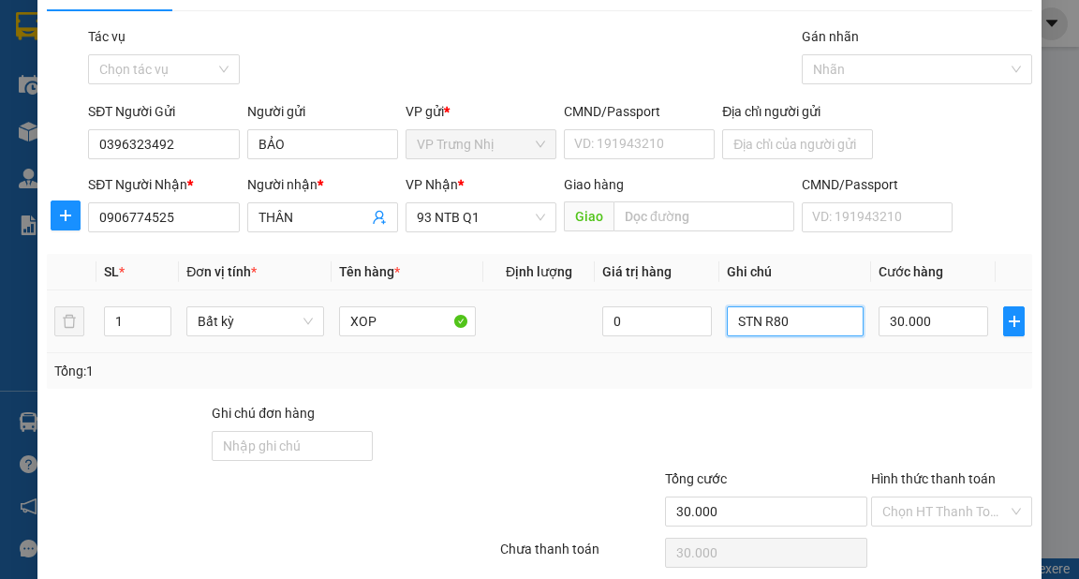
scroll to position [112, 0]
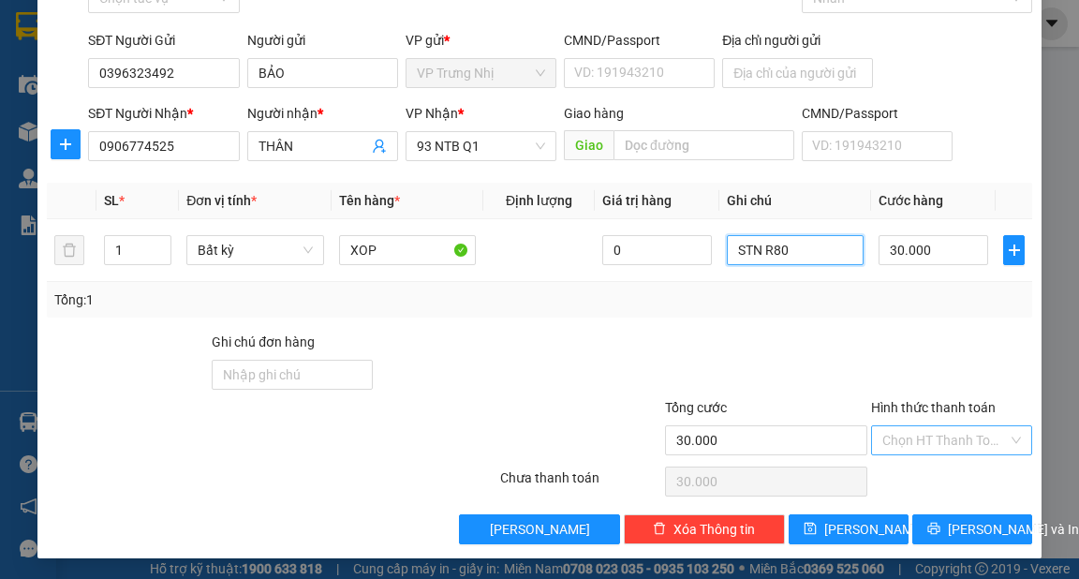
type input "STN R80"
click at [946, 446] on input "Hình thức thanh toán" at bounding box center [945, 440] width 126 height 28
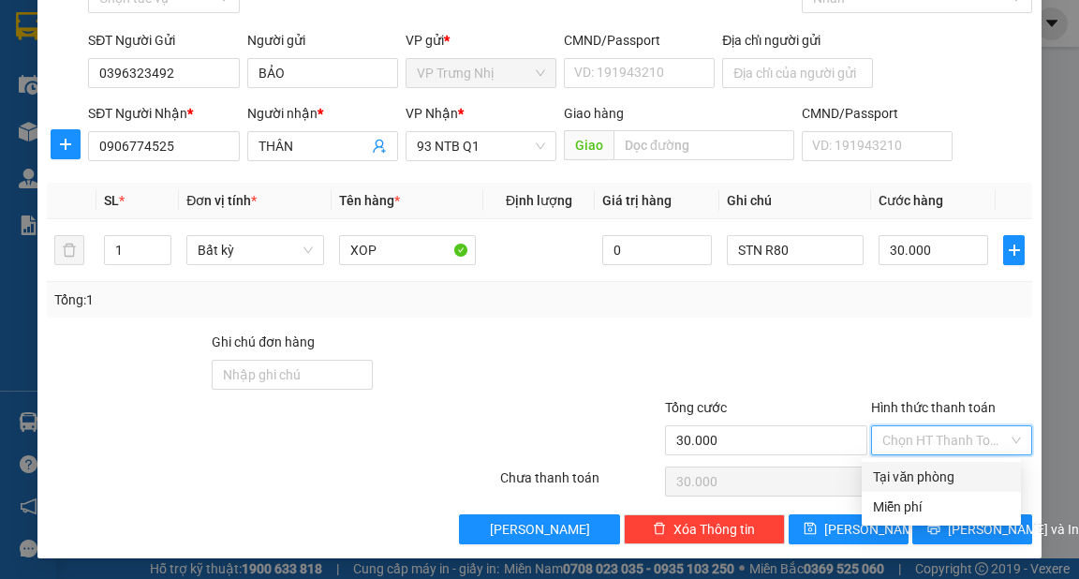
drag, startPoint x: 954, startPoint y: 474, endPoint x: 982, endPoint y: 500, distance: 38.4
click at [953, 474] on div "Tại văn phòng" at bounding box center [941, 476] width 137 height 21
type input "0"
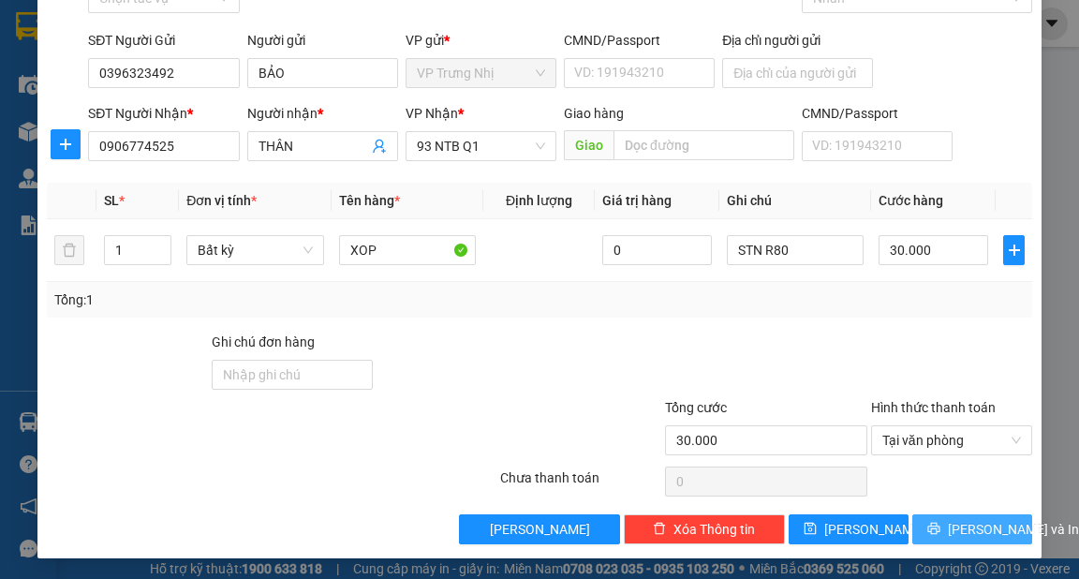
drag, startPoint x: 978, startPoint y: 519, endPoint x: 1053, endPoint y: 543, distance: 78.8
click at [978, 520] on span "[PERSON_NAME] và In" at bounding box center [1013, 529] width 131 height 21
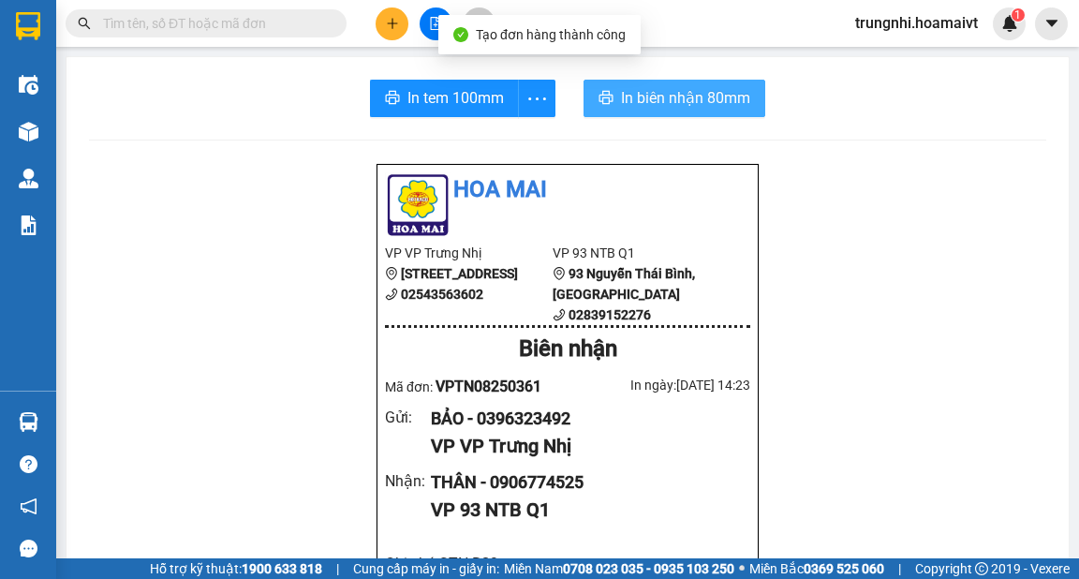
click at [649, 97] on span "In biên nhận 80mm" at bounding box center [685, 97] width 129 height 23
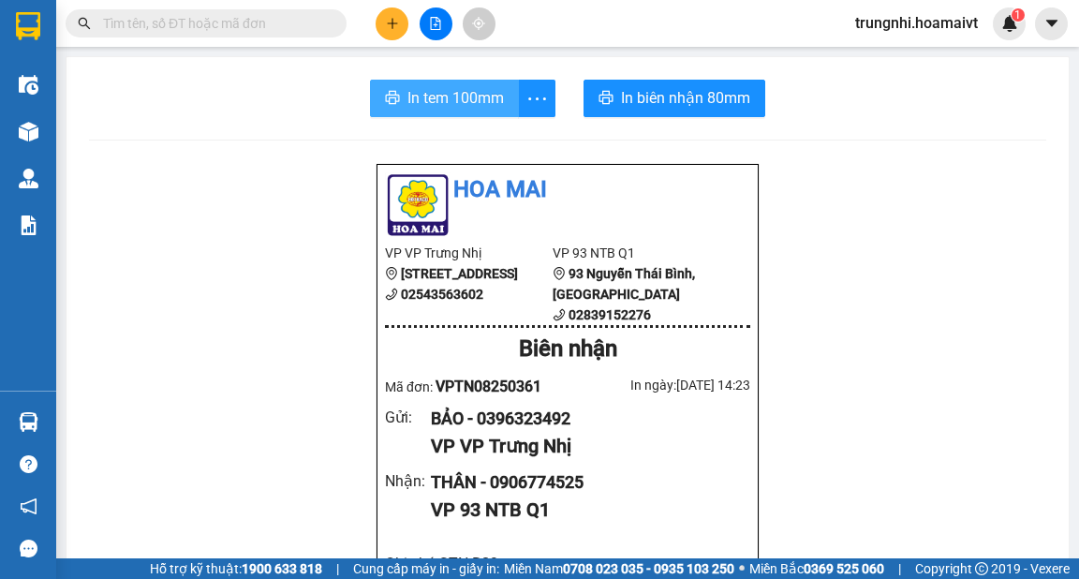
click at [496, 102] on span "In tem 100mm" at bounding box center [455, 97] width 96 height 23
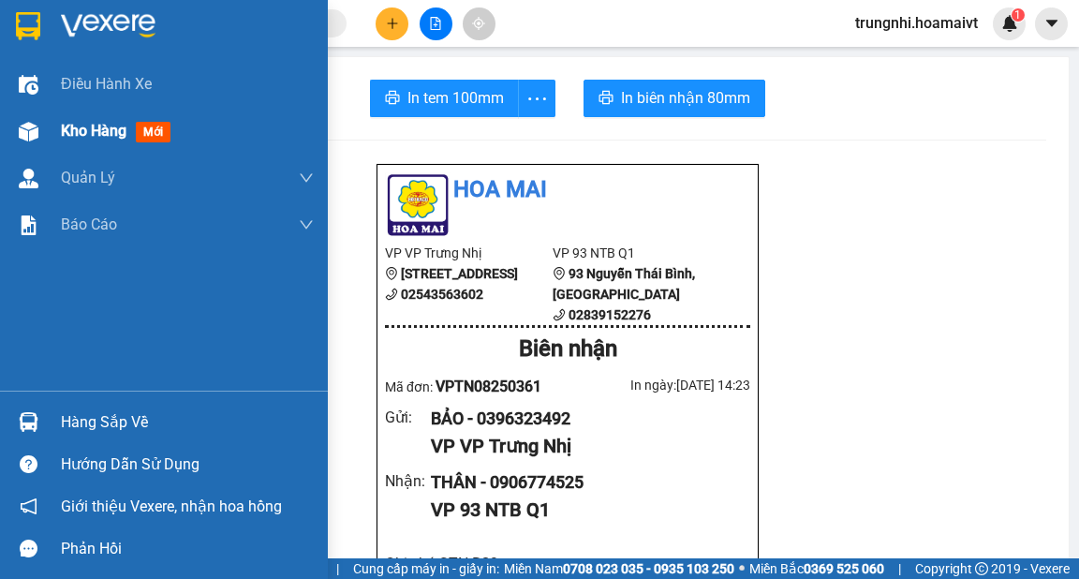
click at [64, 131] on span "Kho hàng" at bounding box center [94, 131] width 66 height 18
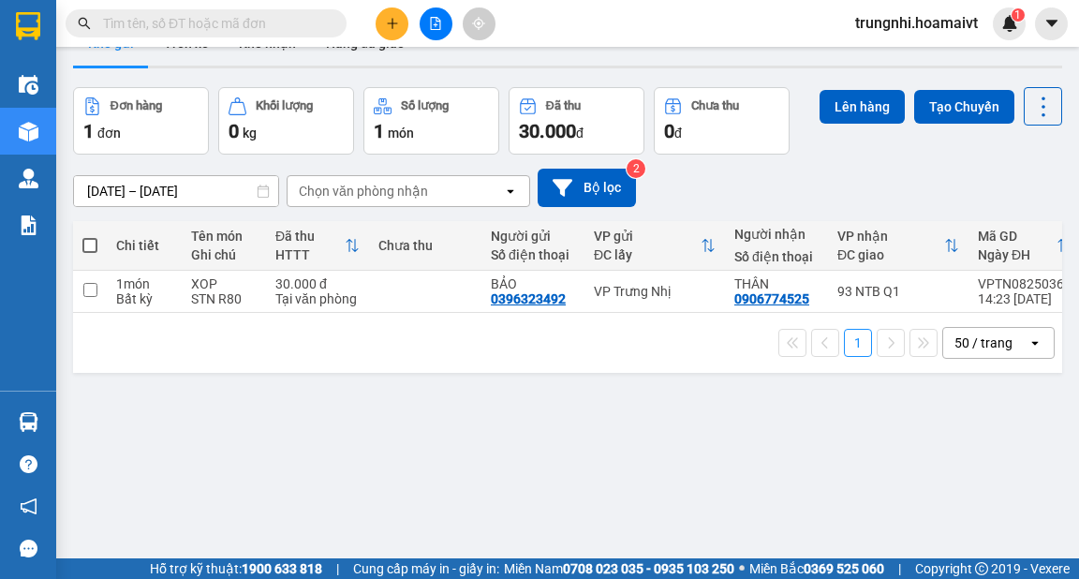
scroll to position [86, 0]
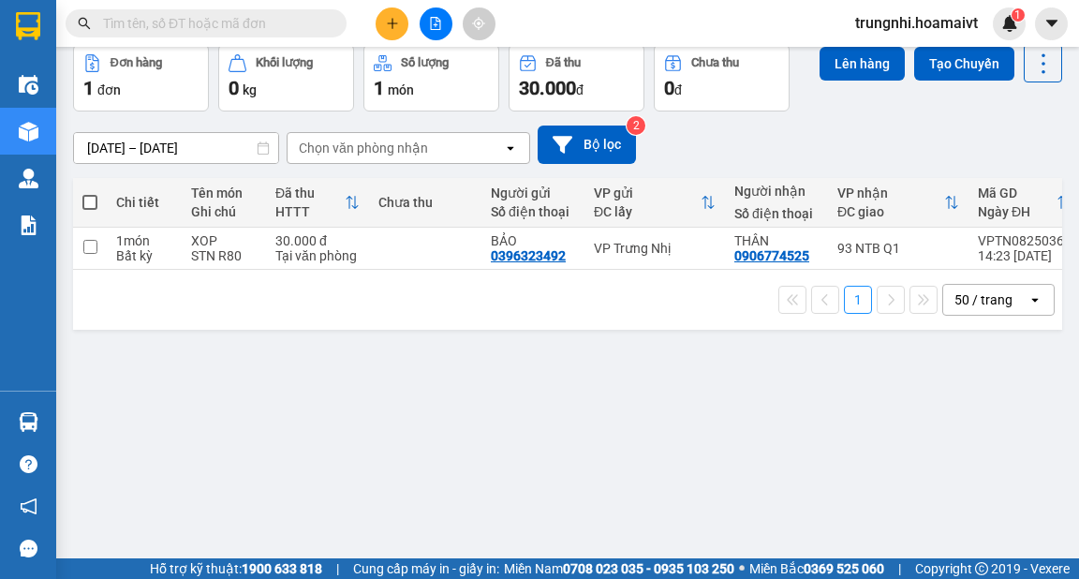
drag, startPoint x: 172, startPoint y: 26, endPoint x: 244, endPoint y: 15, distance: 72.1
click at [172, 26] on input "text" at bounding box center [213, 23] width 221 height 21
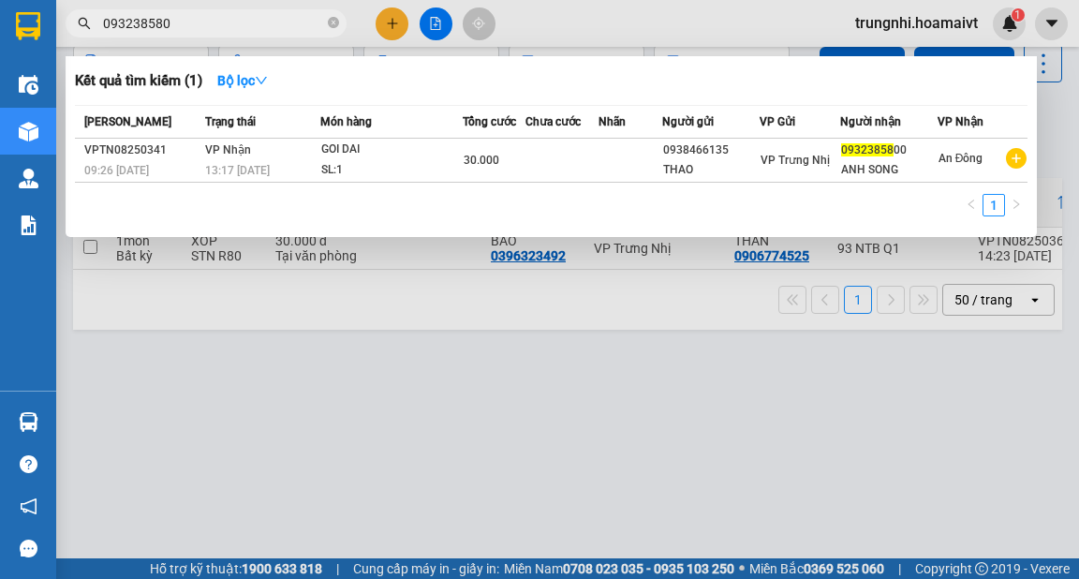
type input "0932385800"
click at [333, 22] on icon "close-circle" at bounding box center [333, 22] width 11 height 11
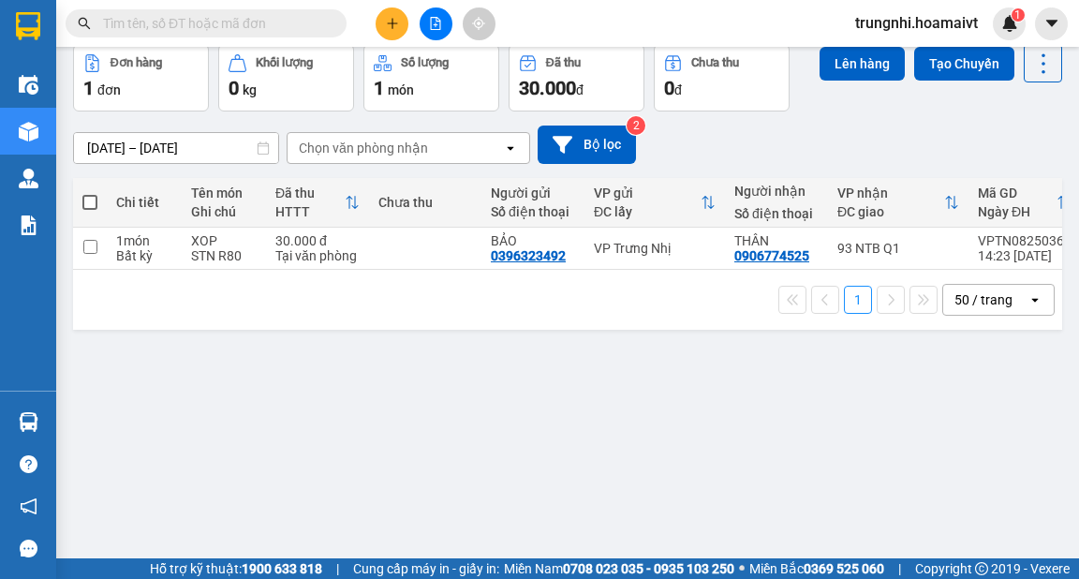
click at [89, 202] on span at bounding box center [89, 202] width 15 height 15
click at [90, 193] on input "checkbox" at bounding box center [90, 193] width 0 height 0
checkbox input "true"
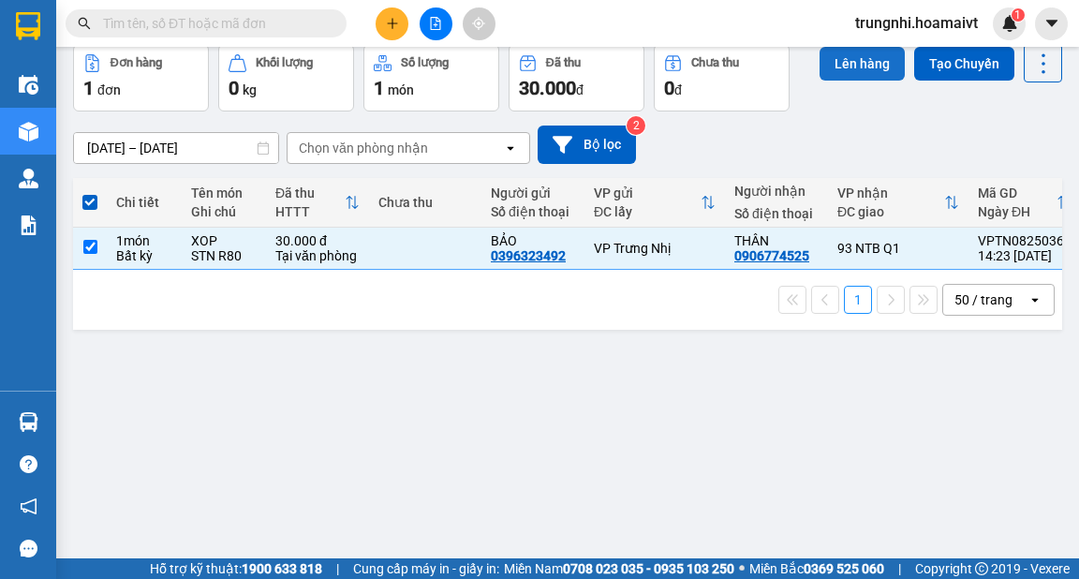
click at [832, 64] on button "Lên hàng" at bounding box center [862, 64] width 85 height 34
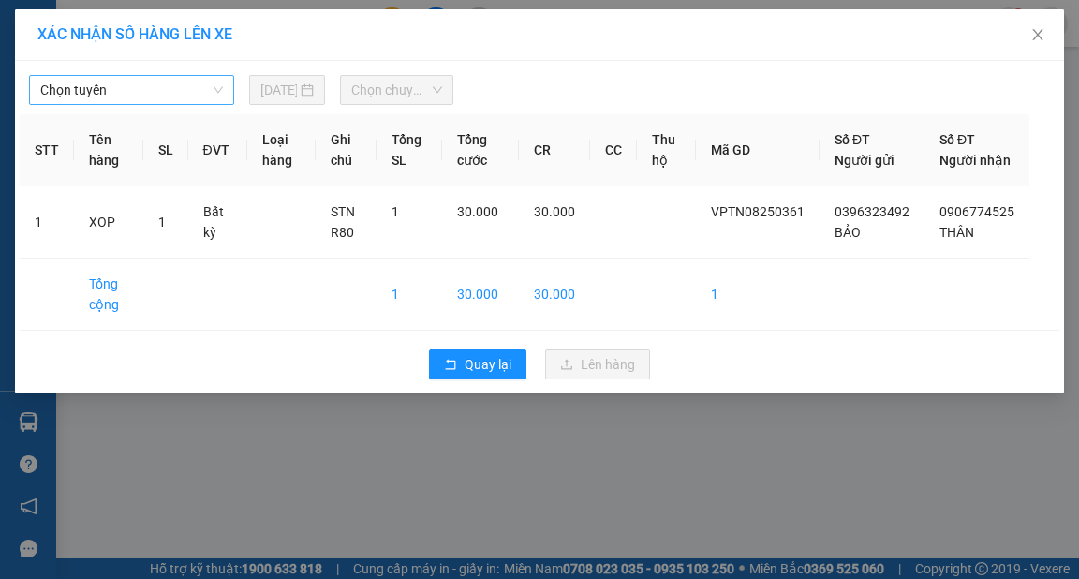
click at [215, 94] on span "Chọn tuyến" at bounding box center [131, 90] width 183 height 28
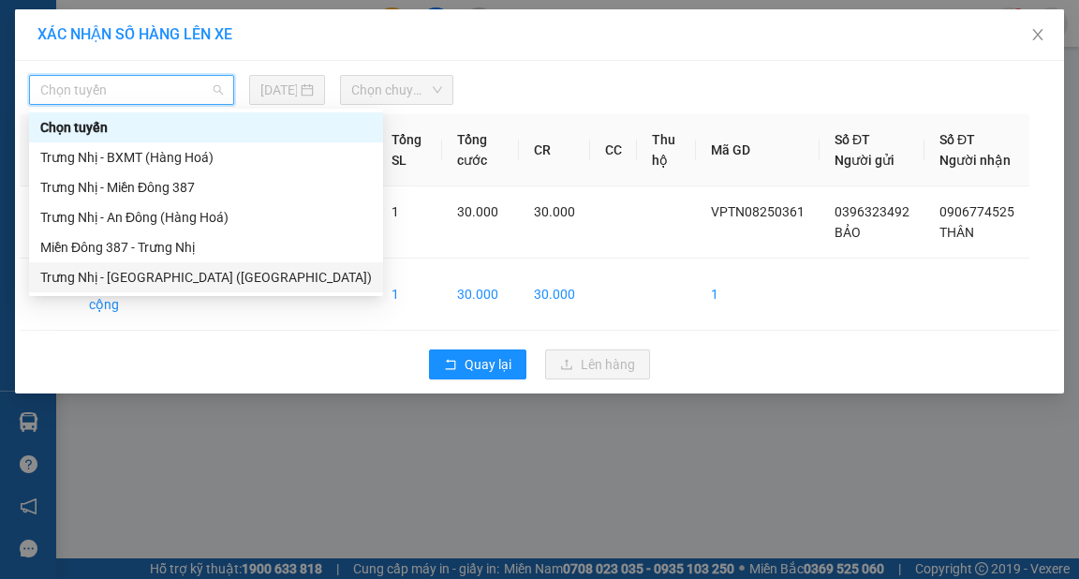
click at [213, 277] on div "Trưng Nhị - [GEOGRAPHIC_DATA] ([GEOGRAPHIC_DATA])" at bounding box center [206, 277] width 332 height 21
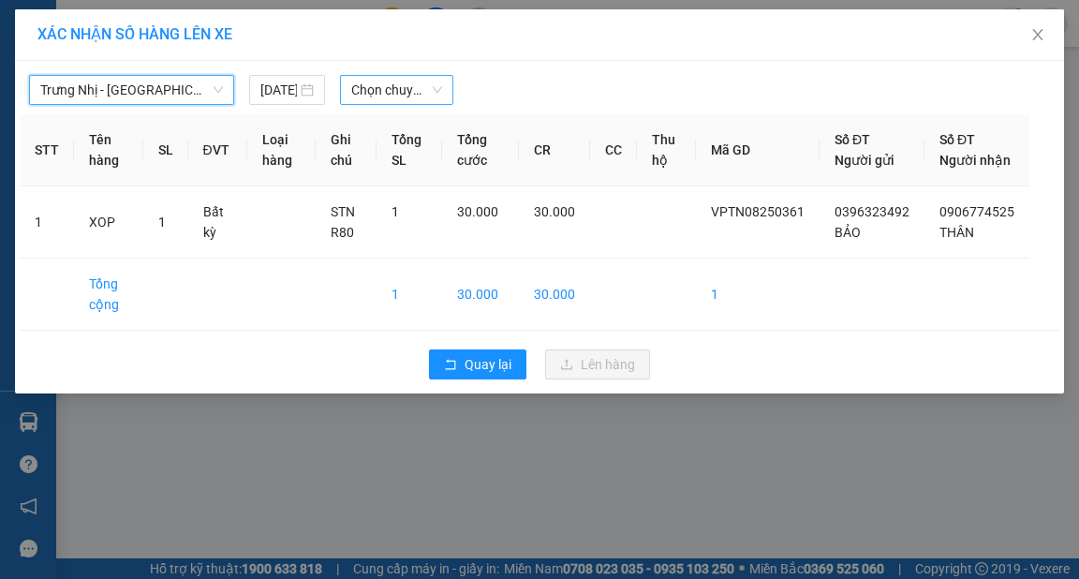
click at [428, 92] on span "Chọn chuyến" at bounding box center [396, 90] width 91 height 28
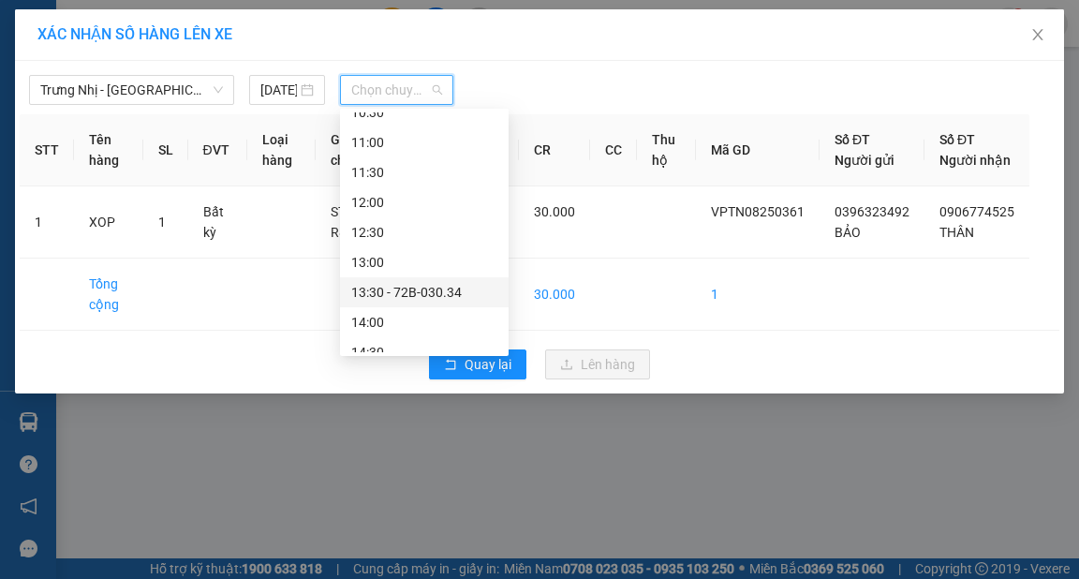
scroll to position [450, 0]
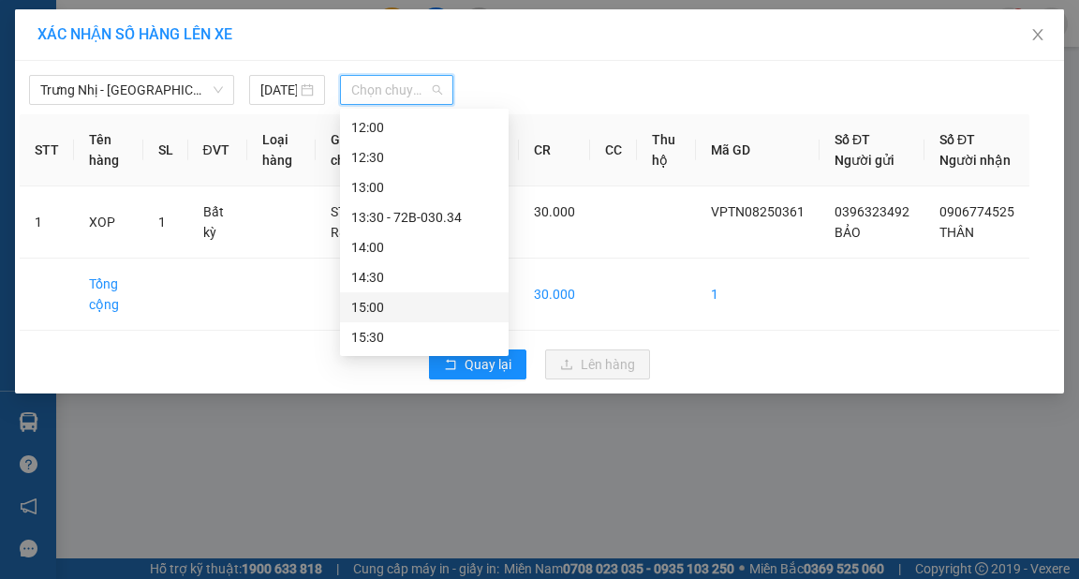
click at [383, 305] on div "15:00" at bounding box center [424, 307] width 146 height 21
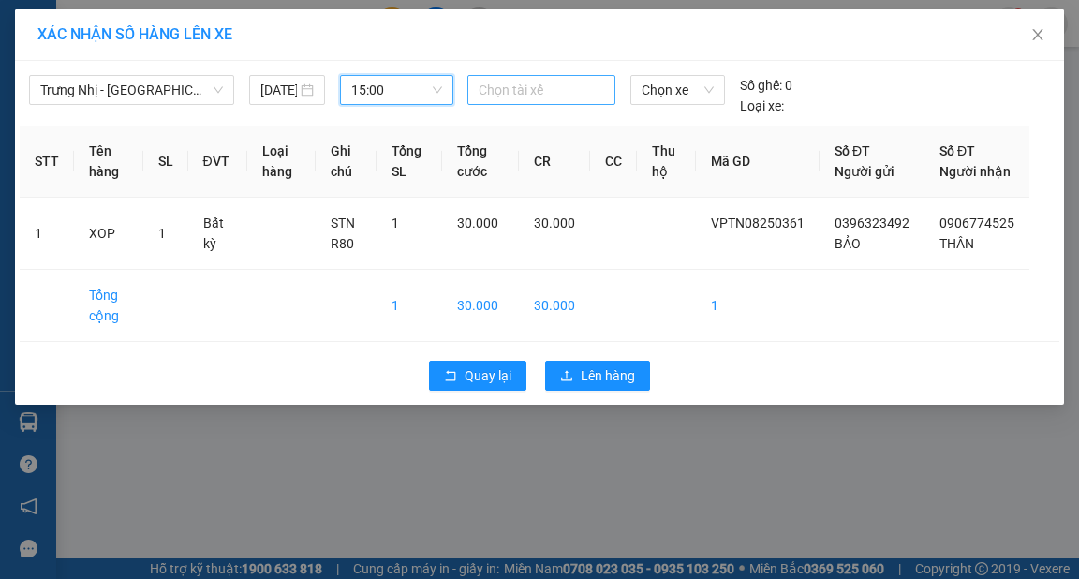
click at [505, 96] on div at bounding box center [541, 90] width 139 height 22
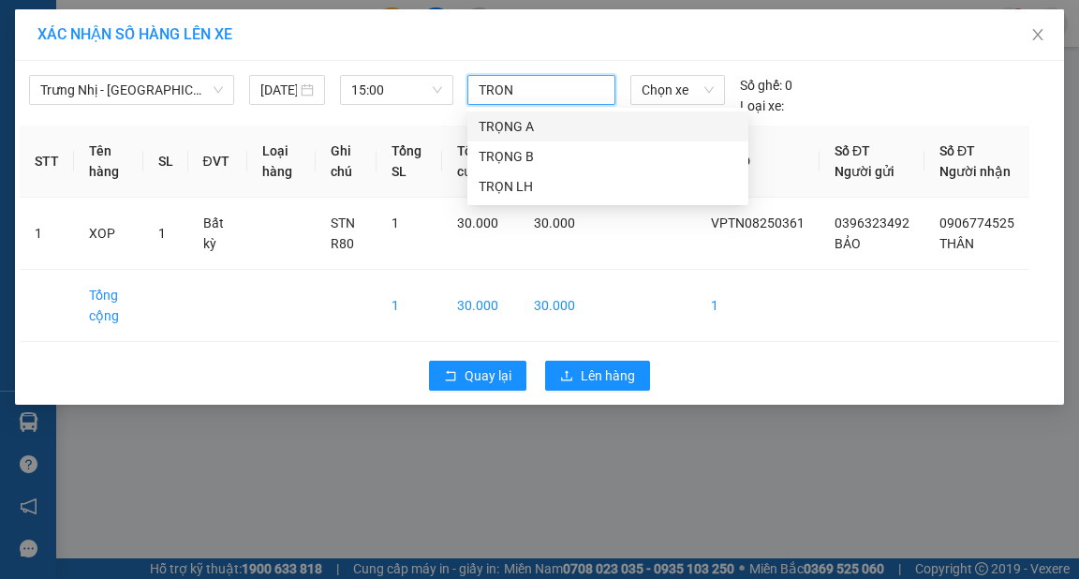
type input "TRONG"
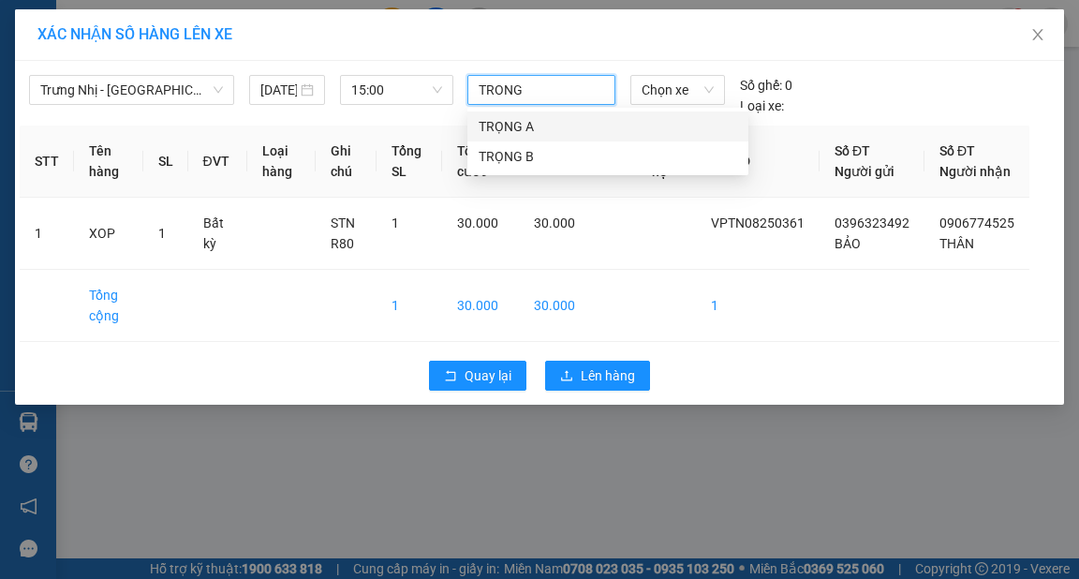
click at [511, 123] on div "TRỌNG A" at bounding box center [608, 126] width 259 height 21
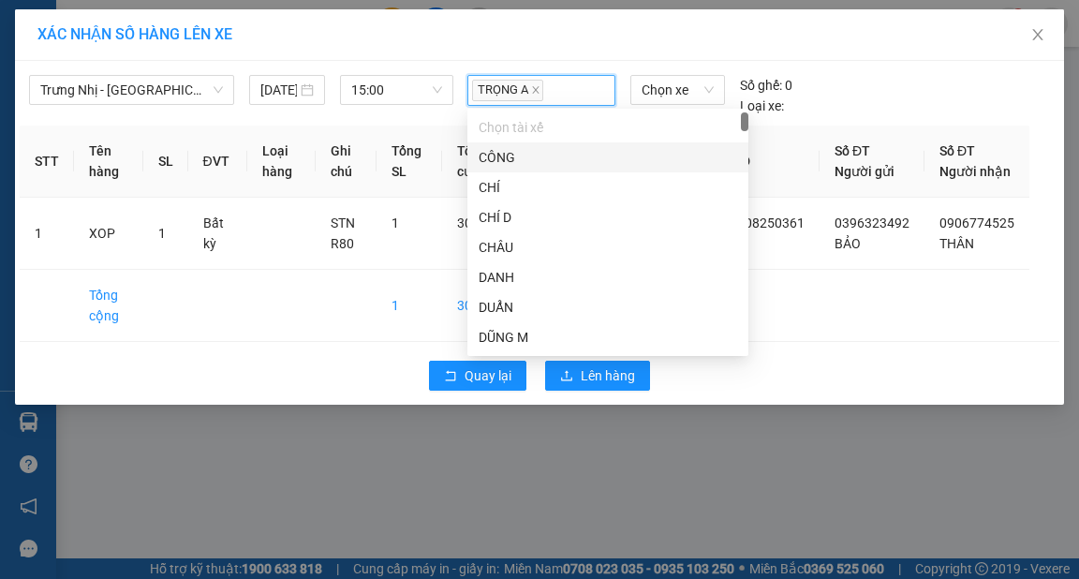
click at [572, 41] on div "XÁC NHẬN SỐ HÀNG LÊN XE" at bounding box center [539, 34] width 1004 height 21
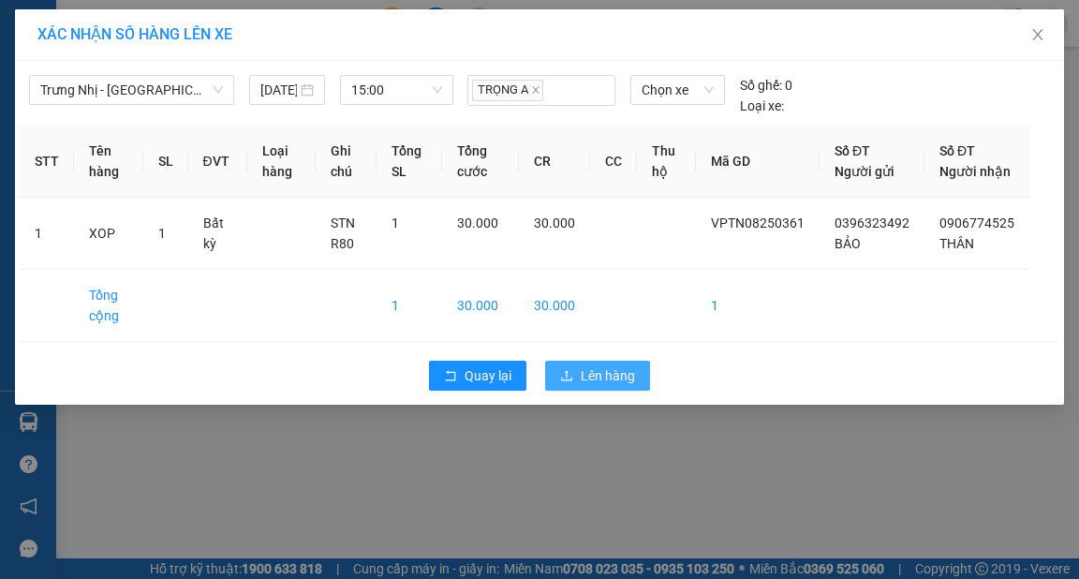
click at [631, 386] on span "Lên hàng" at bounding box center [608, 375] width 54 height 21
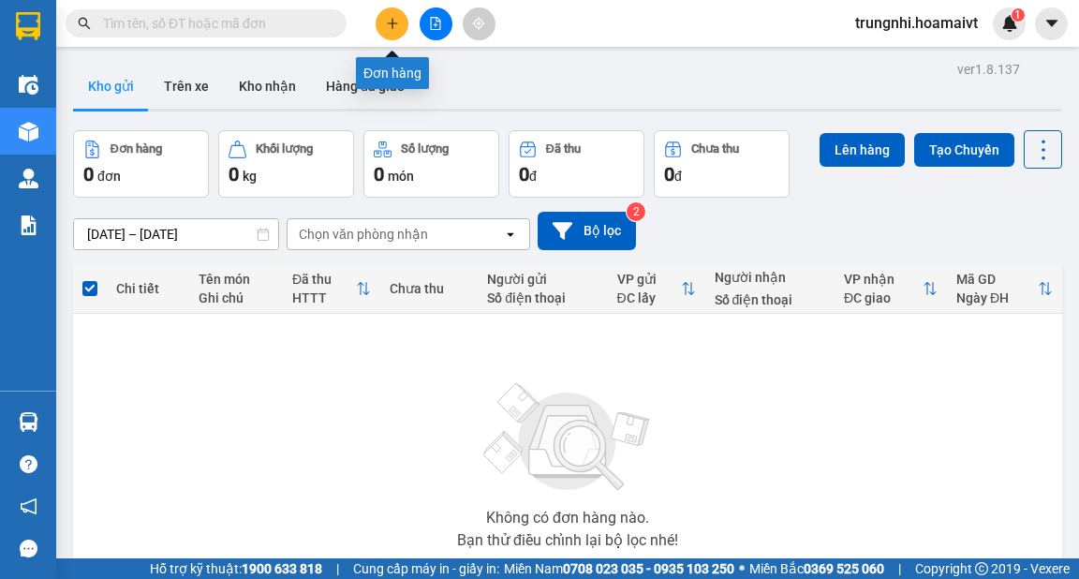
click at [390, 22] on icon "plus" at bounding box center [392, 23] width 13 height 13
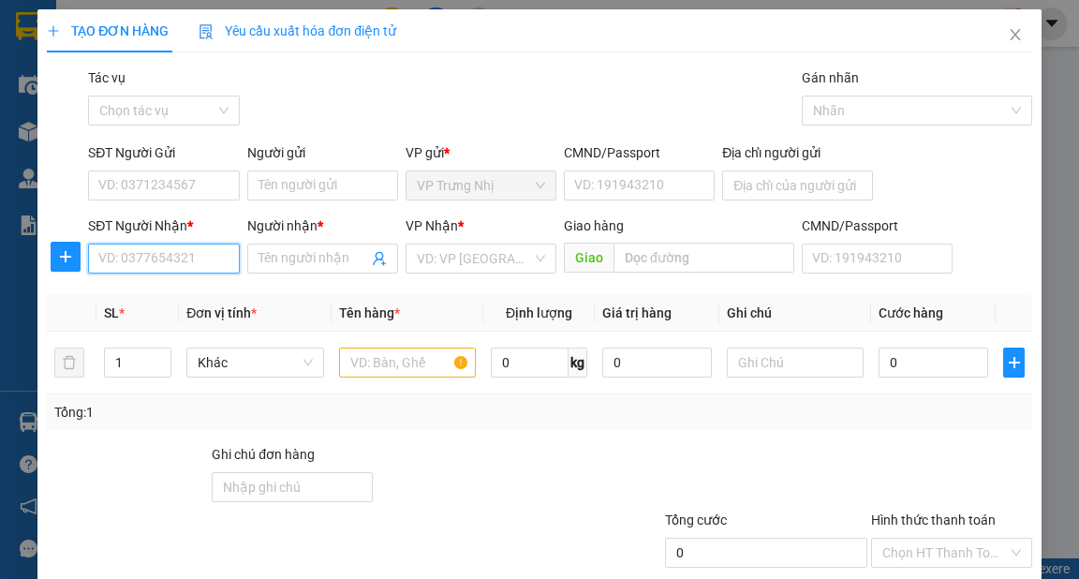
click at [155, 259] on input "SĐT Người Nhận *" at bounding box center [163, 259] width 151 height 30
type input "0938017440"
click at [161, 292] on div "0938017440 - KHẢI" at bounding box center [161, 296] width 126 height 21
type input "KHẢI"
type input "0938017440"
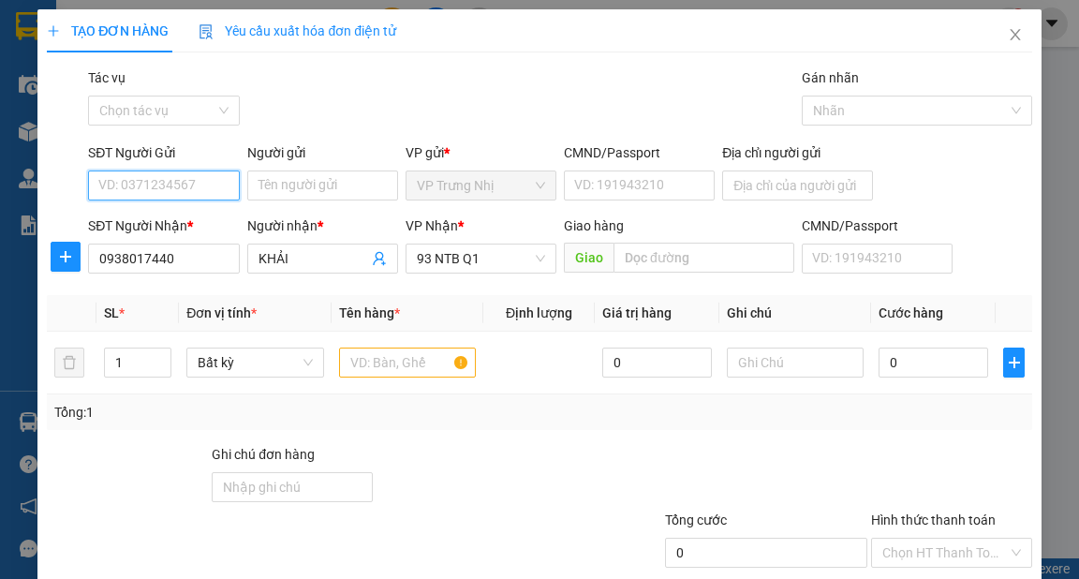
click at [178, 184] on input "SĐT Người Gửi" at bounding box center [163, 185] width 151 height 30
click at [210, 221] on div "0342164348 - BÍCH" at bounding box center [161, 223] width 126 height 21
type input "0342164348"
type input "BÍCH"
click at [392, 361] on input "text" at bounding box center [408, 363] width 138 height 30
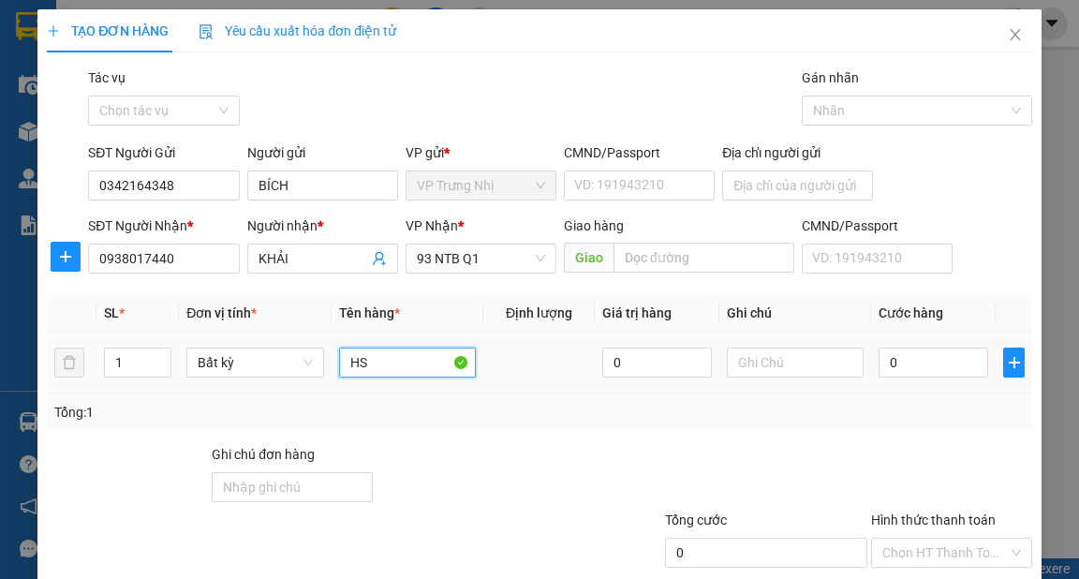
type input "HS"
type input "3"
type input "30"
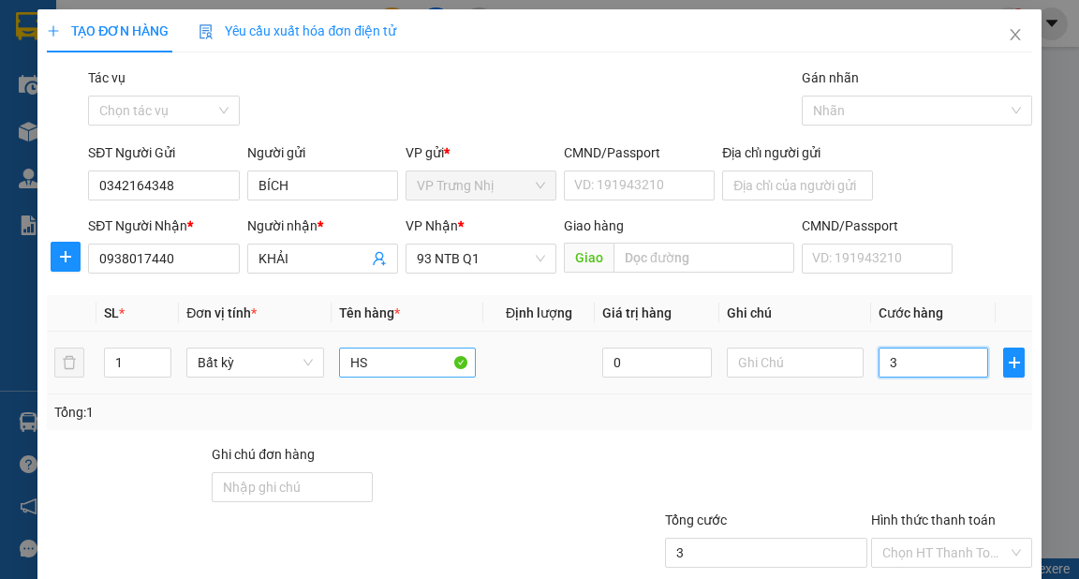
type input "30"
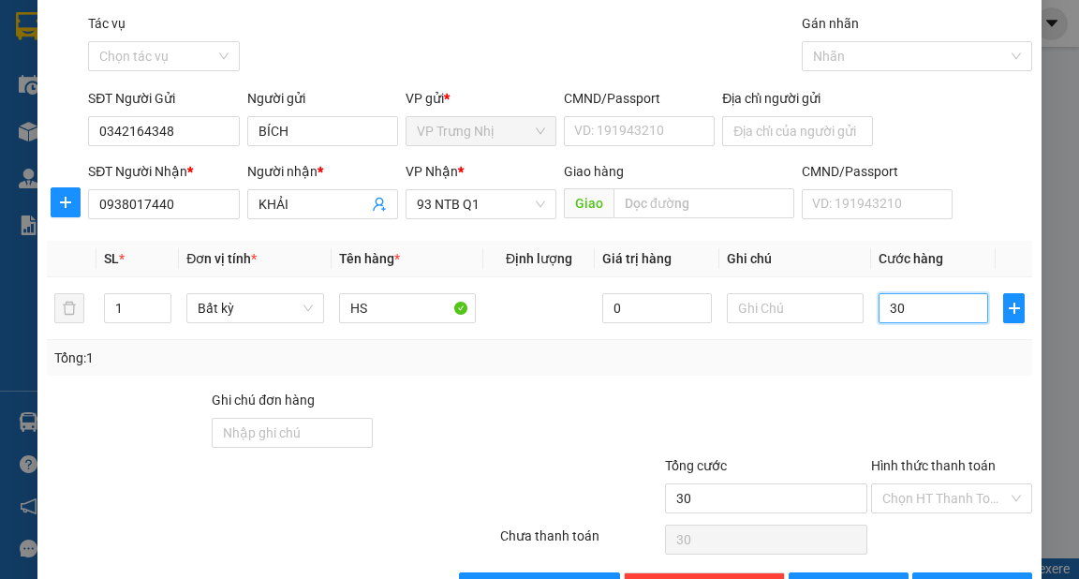
scroll to position [112, 0]
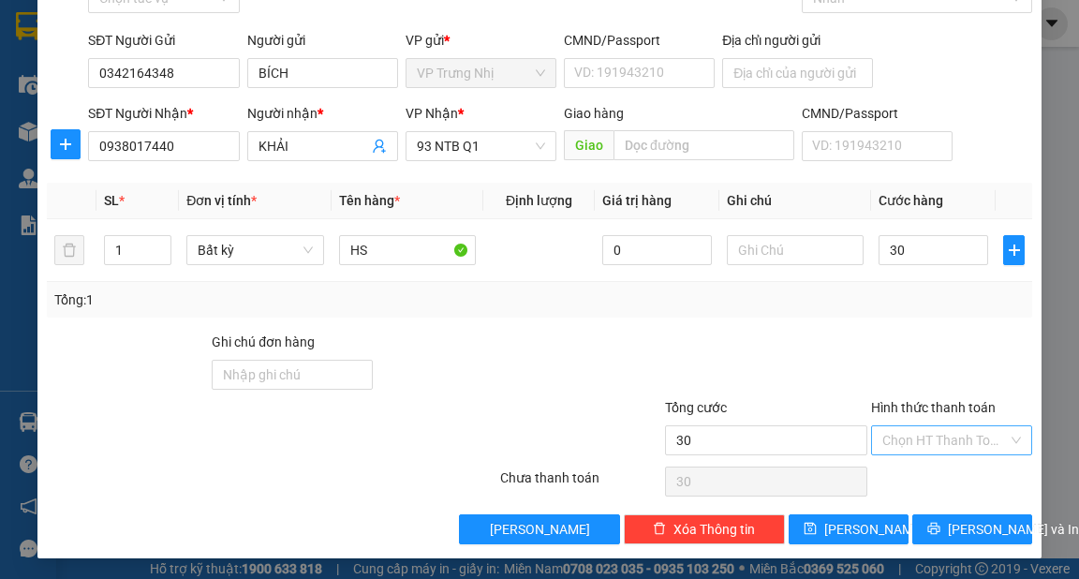
type input "30.000"
drag, startPoint x: 921, startPoint y: 442, endPoint x: 935, endPoint y: 448, distance: 15.1
click at [922, 442] on input "Hình thức thanh toán" at bounding box center [945, 440] width 126 height 28
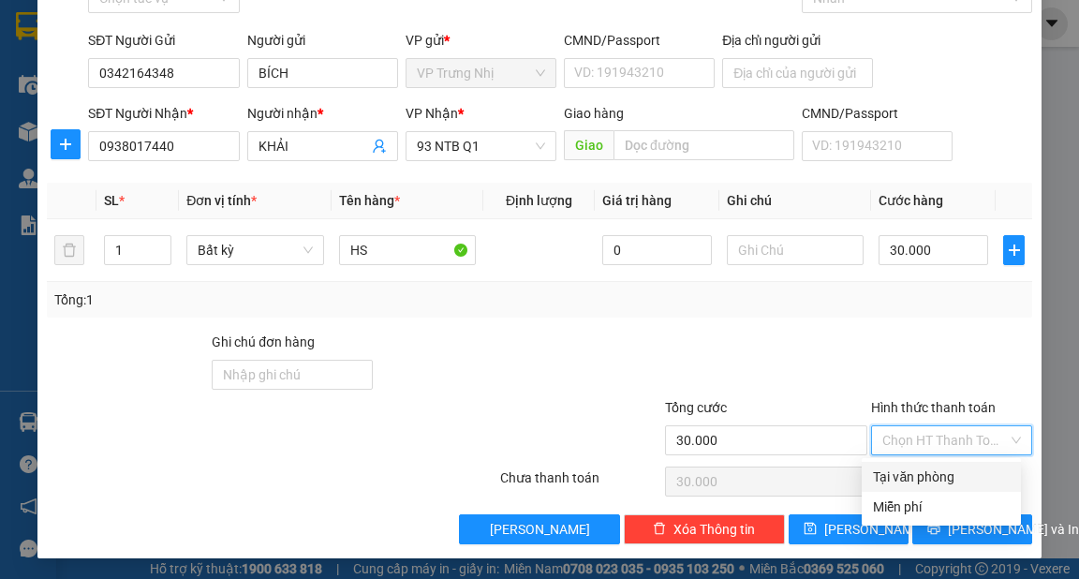
click at [940, 482] on div "Tại văn phòng" at bounding box center [941, 476] width 137 height 21
type input "0"
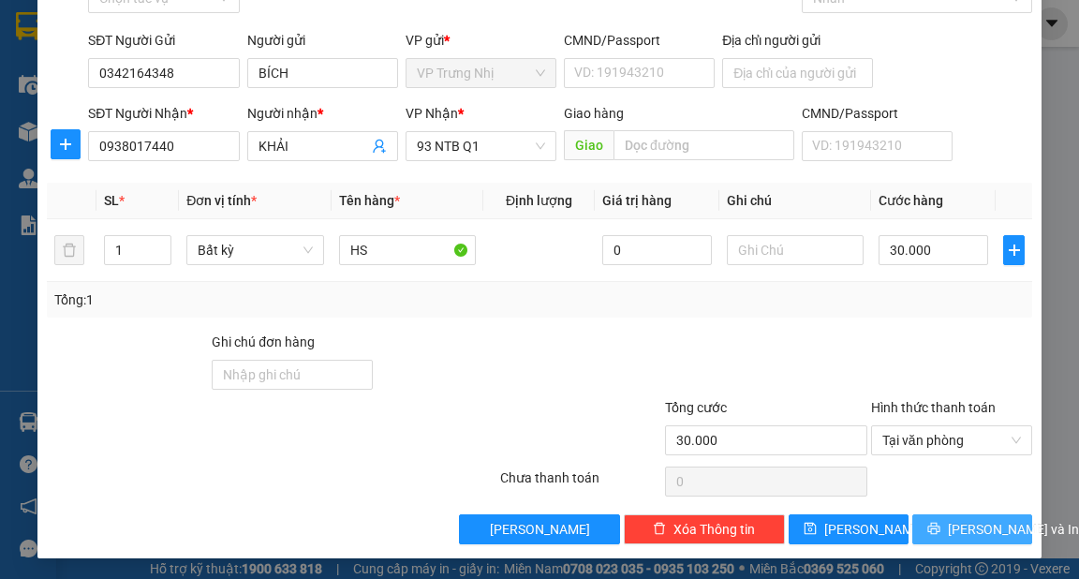
click at [955, 526] on span "[PERSON_NAME] và In" at bounding box center [1013, 529] width 131 height 21
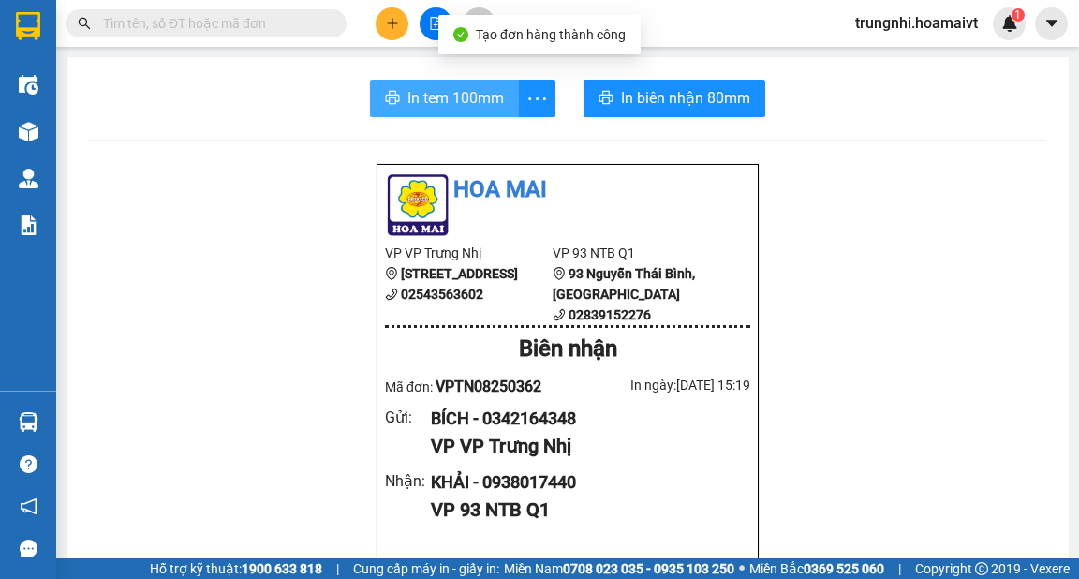
drag, startPoint x: 458, startPoint y: 93, endPoint x: 466, endPoint y: 115, distance: 24.0
click at [461, 103] on span "In tem 100mm" at bounding box center [455, 97] width 96 height 23
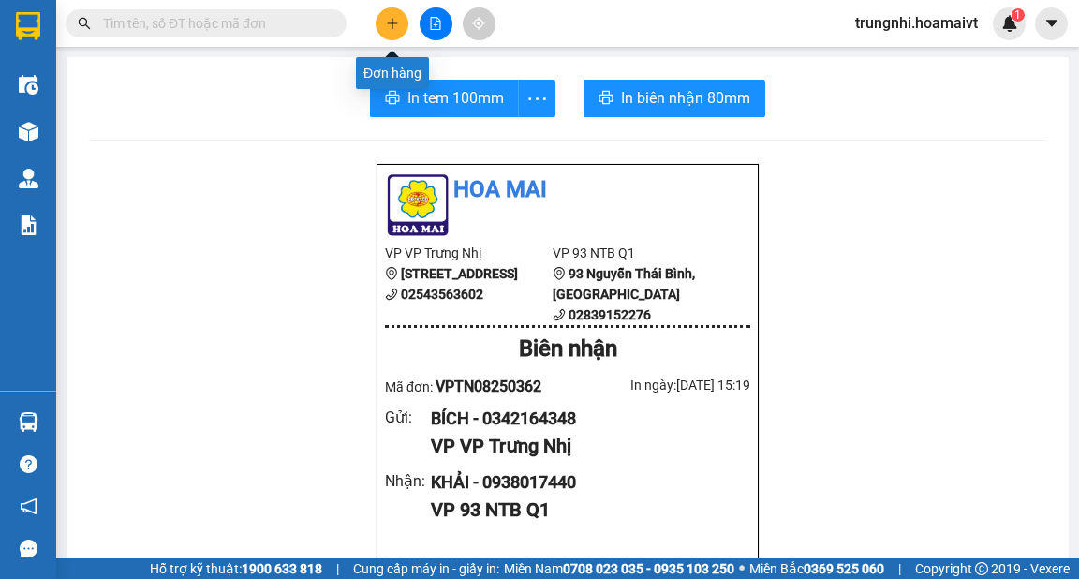
click at [390, 21] on icon "plus" at bounding box center [392, 23] width 13 height 13
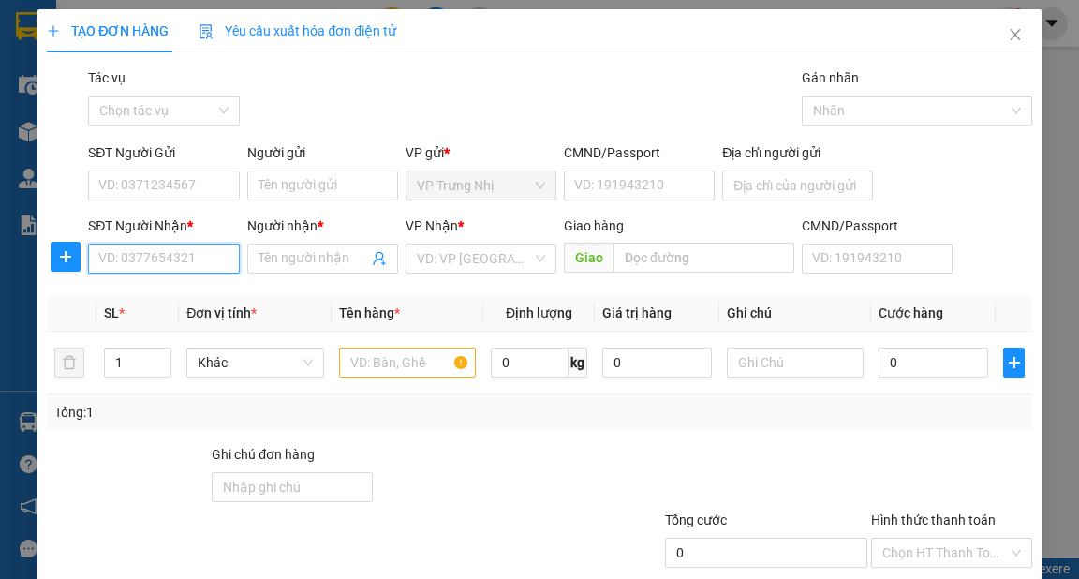
click at [155, 256] on input "SĐT Người Nhận *" at bounding box center [163, 259] width 151 height 30
type input "0938936386"
click at [212, 301] on div "0938936386 - MINH" at bounding box center [161, 296] width 126 height 21
type input "MINH"
type input "0938936386"
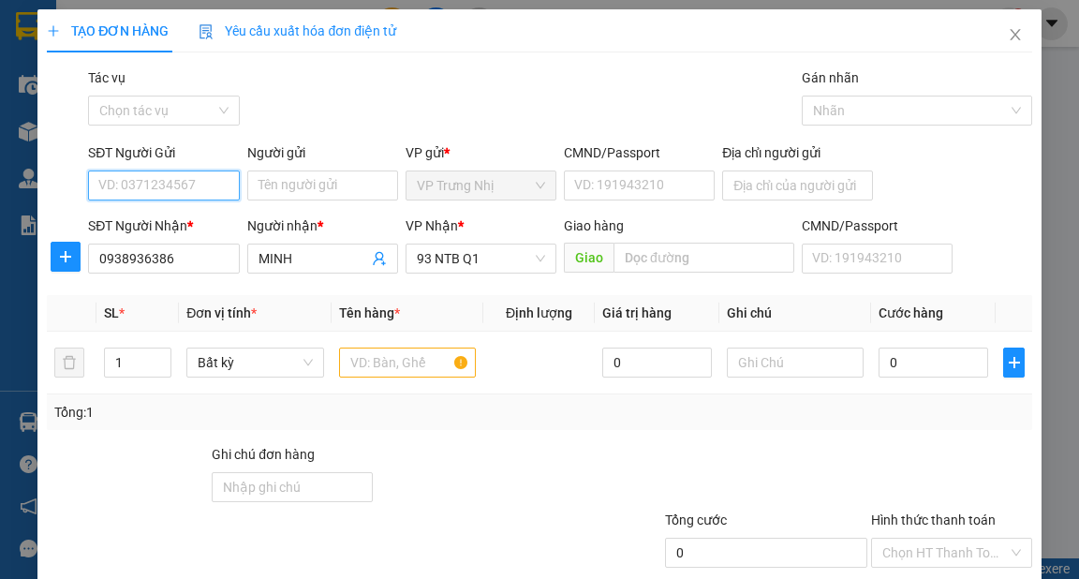
click at [188, 189] on input "SĐT Người Gửi" at bounding box center [163, 185] width 151 height 30
drag, startPoint x: 182, startPoint y: 220, endPoint x: 191, endPoint y: 226, distance: 10.9
click at [187, 225] on div "0342164348 - BÍCH" at bounding box center [161, 223] width 126 height 21
type input "0342164348"
type input "BÍCH"
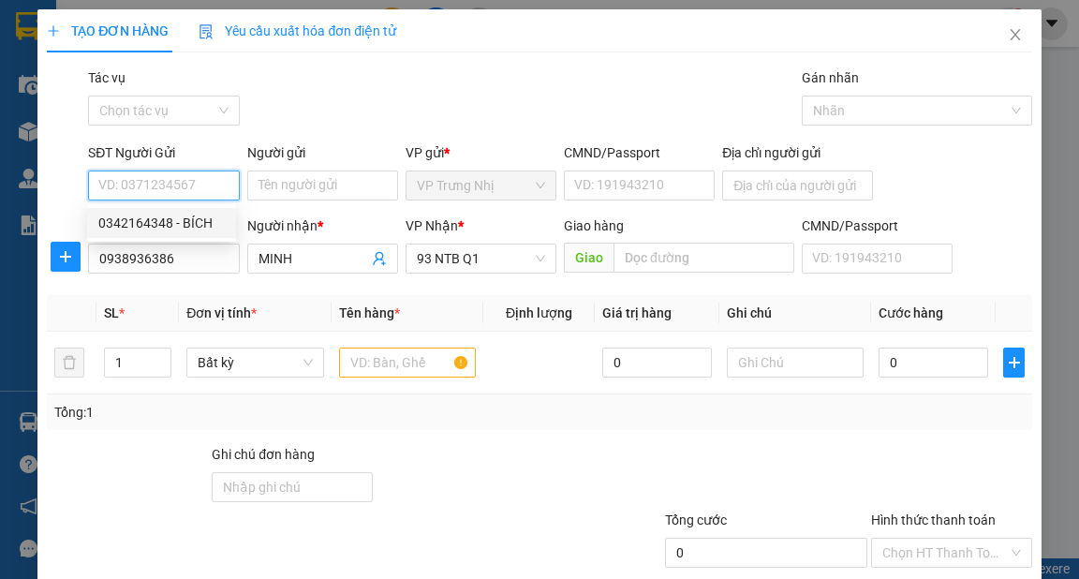
type input "058184000161"
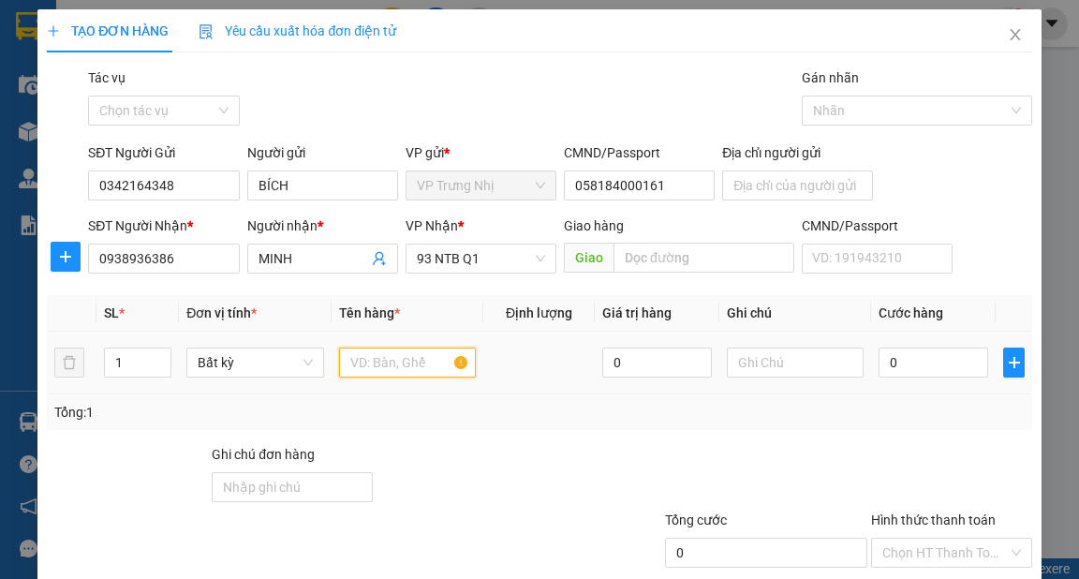
click at [367, 363] on input "text" at bounding box center [408, 363] width 138 height 30
type input "HS"
type input "3"
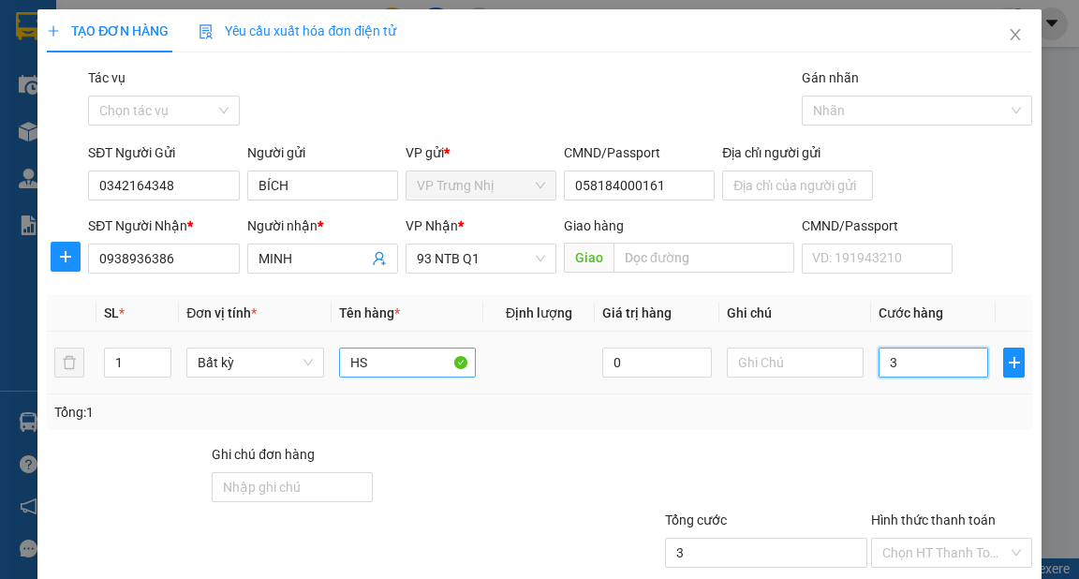
type input "30"
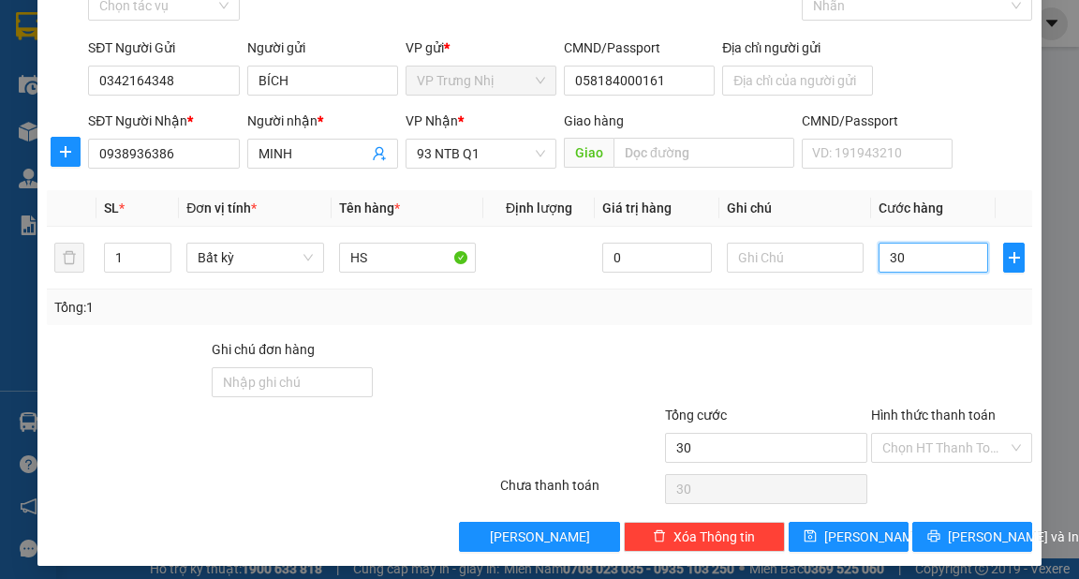
scroll to position [112, 0]
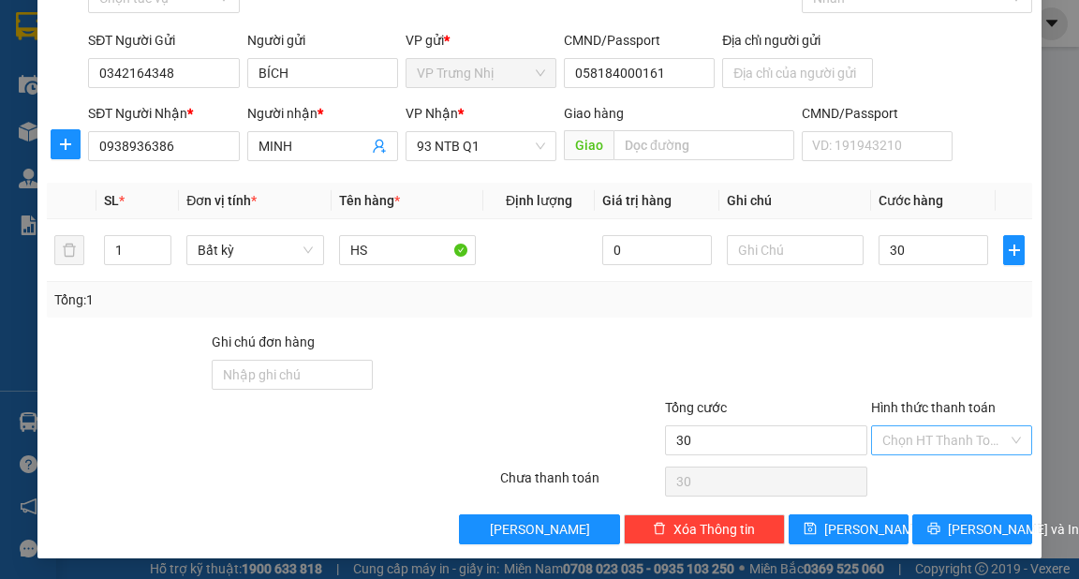
type input "30.000"
click at [945, 441] on input "Hình thức thanh toán" at bounding box center [945, 440] width 126 height 28
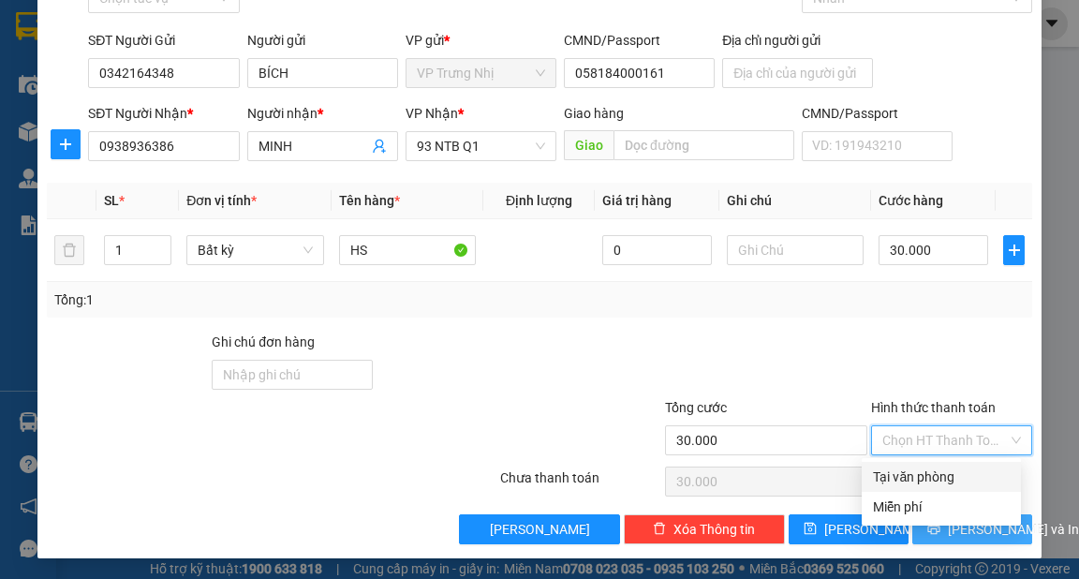
drag, startPoint x: 952, startPoint y: 470, endPoint x: 1014, endPoint y: 517, distance: 78.3
click at [958, 483] on div "Tại văn phòng" at bounding box center [941, 476] width 137 height 21
type input "0"
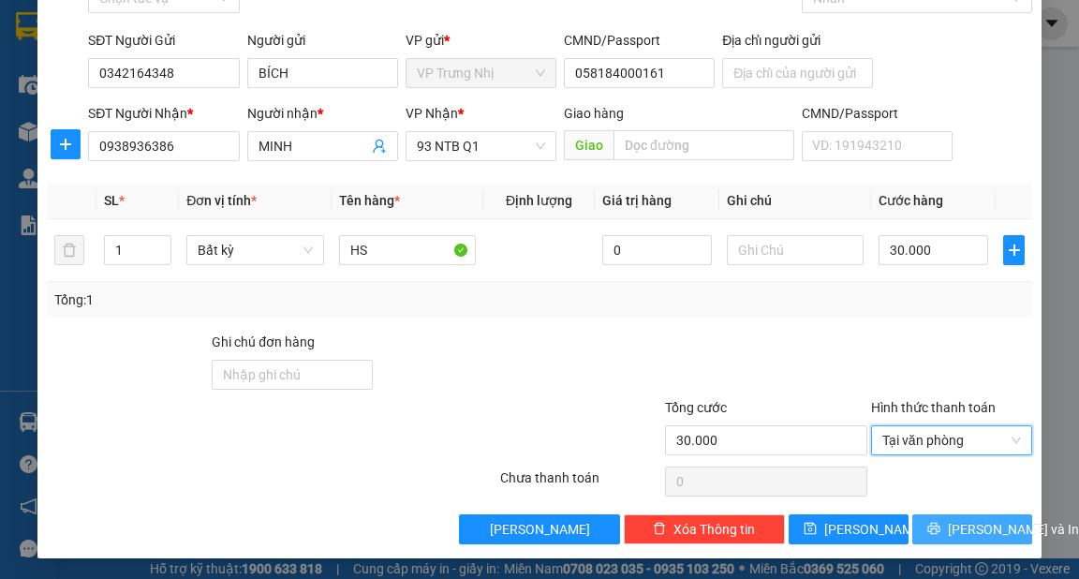
click at [977, 530] on span "[PERSON_NAME] và In" at bounding box center [1013, 529] width 131 height 21
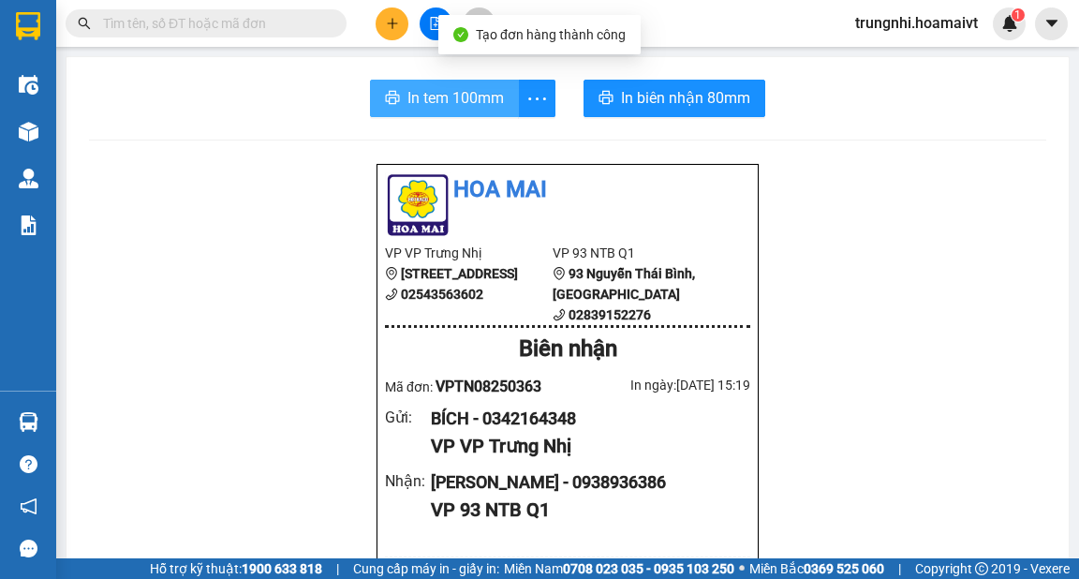
click at [461, 81] on button "In tem 100mm" at bounding box center [444, 98] width 149 height 37
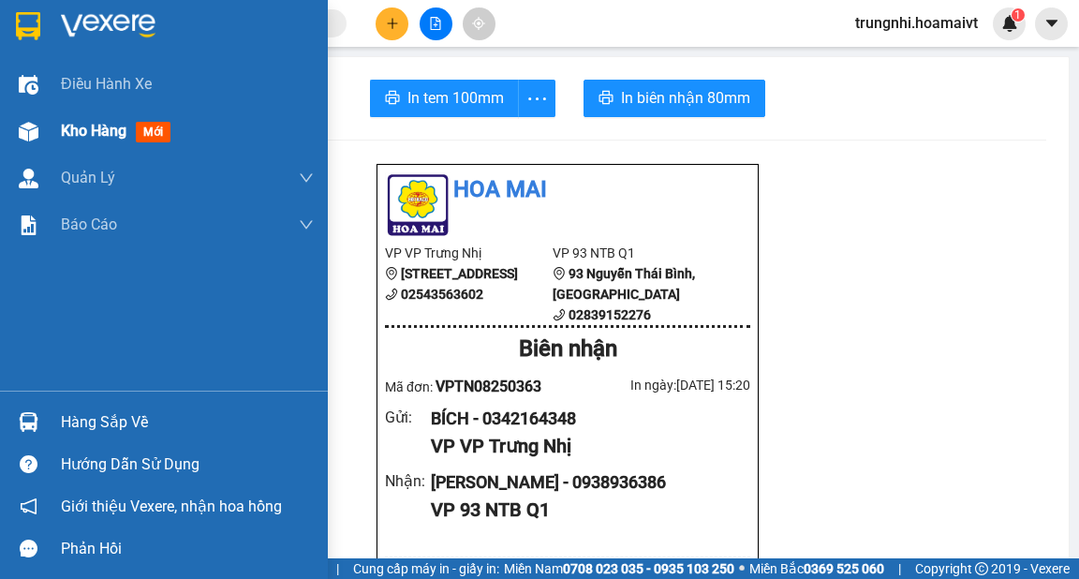
click at [30, 137] on img at bounding box center [29, 132] width 20 height 20
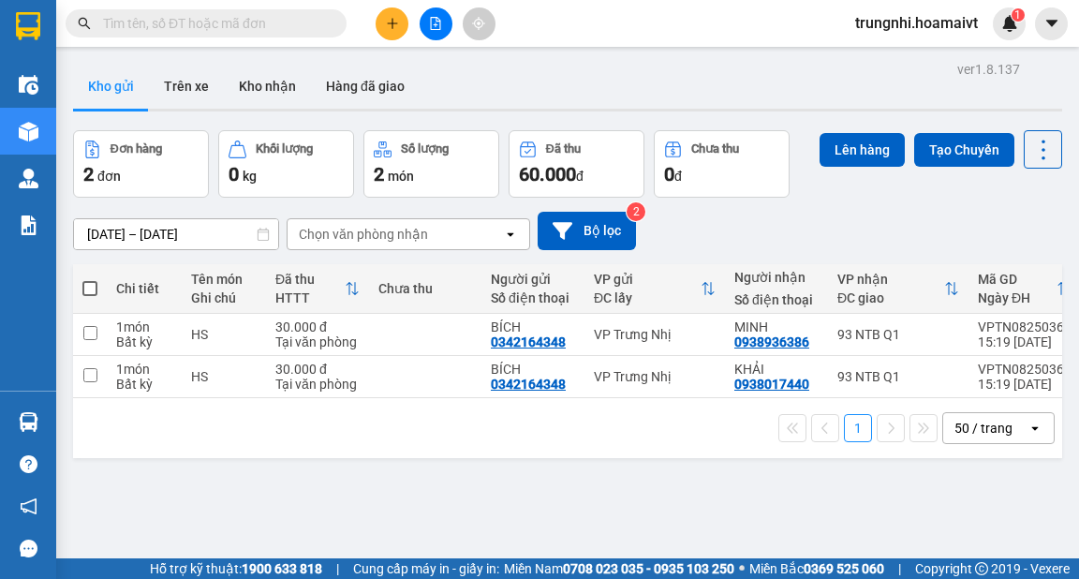
drag, startPoint x: 90, startPoint y: 278, endPoint x: 96, endPoint y: 290, distance: 13.4
click at [93, 285] on label at bounding box center [89, 288] width 15 height 19
click at [90, 279] on input "checkbox" at bounding box center [90, 279] width 0 height 0
checkbox input "true"
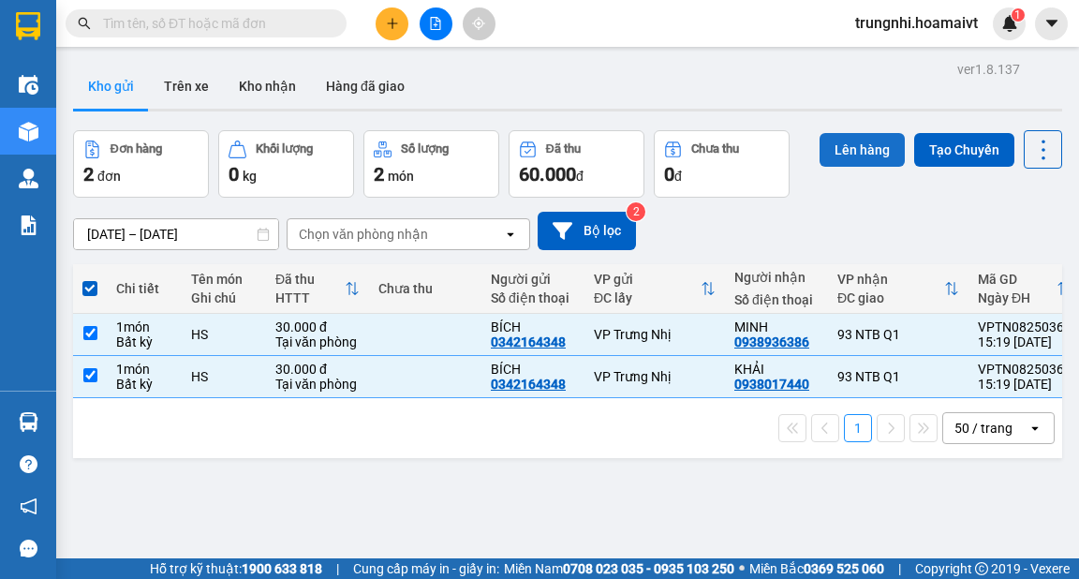
drag, startPoint x: 855, startPoint y: 152, endPoint x: 856, endPoint y: 163, distance: 11.3
click at [856, 163] on button "Lên hàng" at bounding box center [862, 150] width 85 height 34
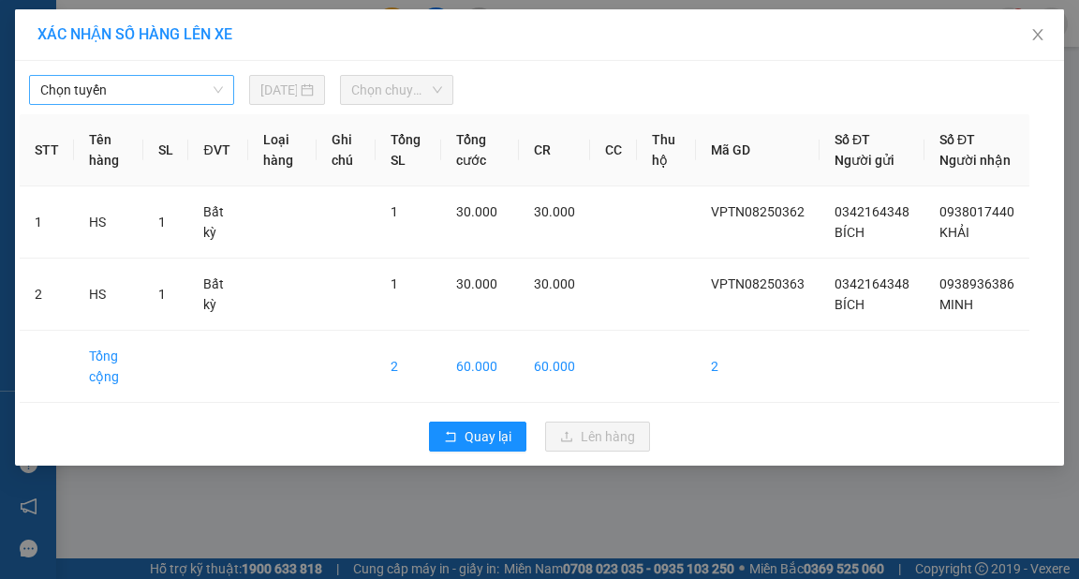
click at [141, 94] on span "Chọn tuyến" at bounding box center [131, 90] width 183 height 28
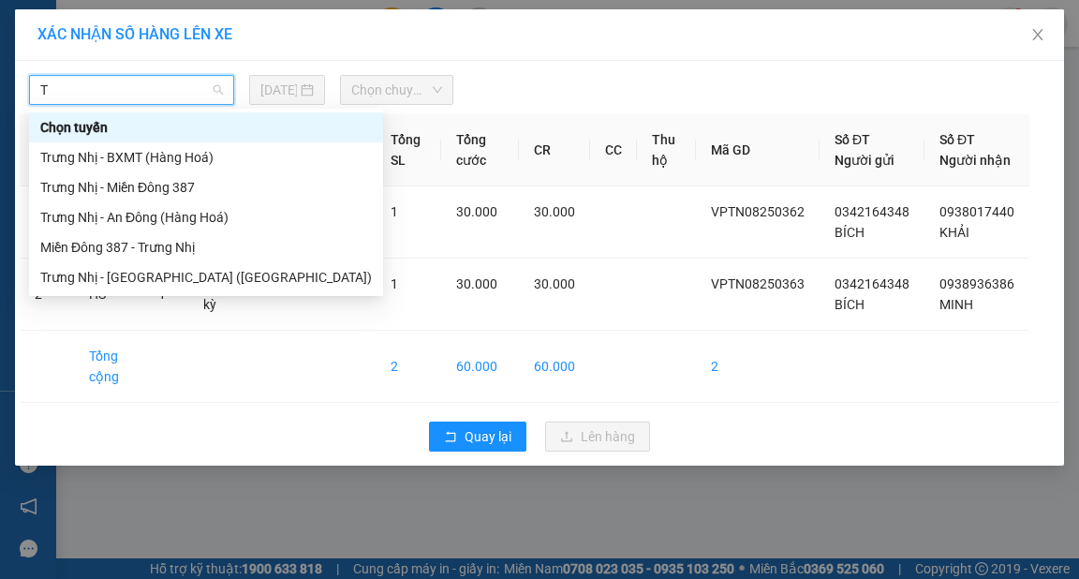
type input "TR"
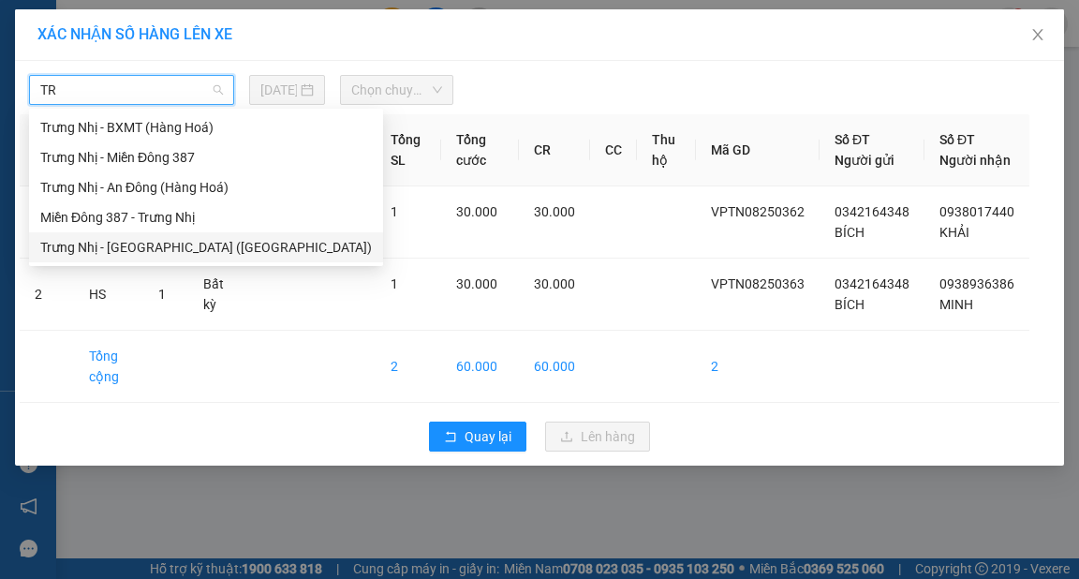
click at [172, 250] on div "Trưng Nhị - [GEOGRAPHIC_DATA] ([GEOGRAPHIC_DATA])" at bounding box center [206, 247] width 332 height 21
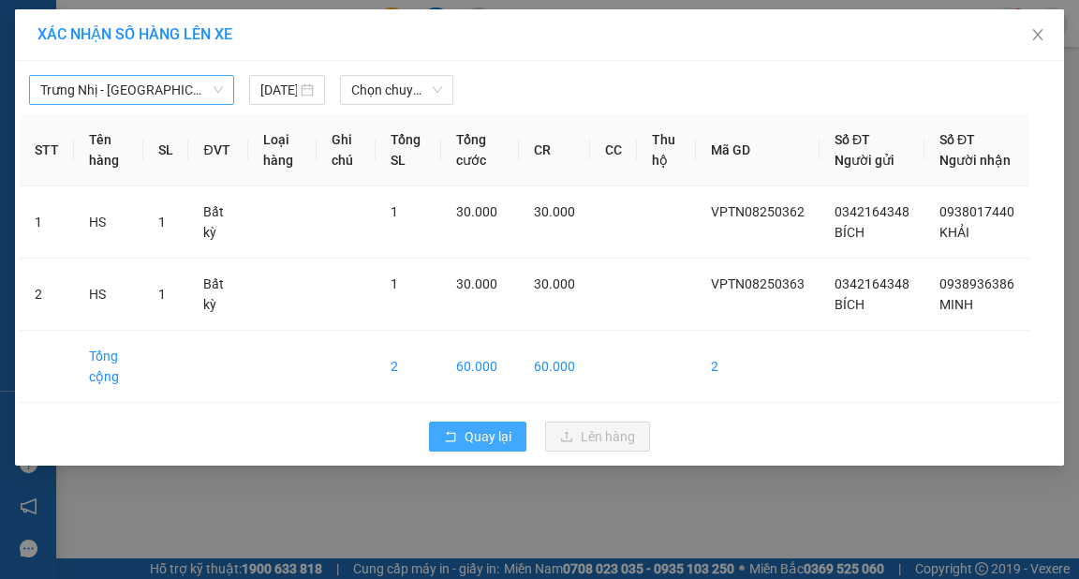
click at [516, 451] on button "Quay lại" at bounding box center [477, 437] width 97 height 30
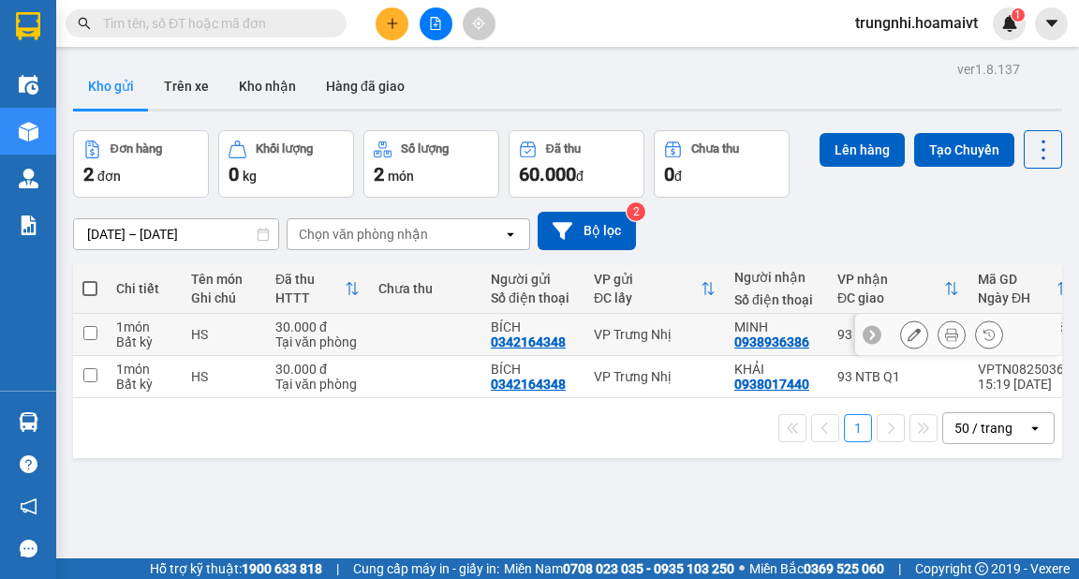
click at [945, 333] on icon at bounding box center [951, 334] width 13 height 13
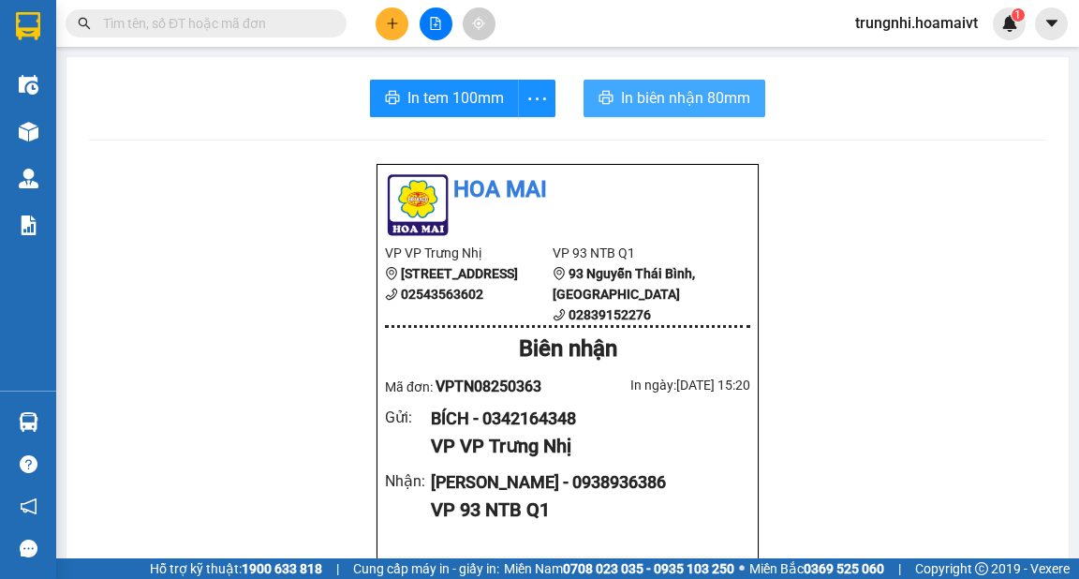
click at [659, 103] on span "In biên nhận 80mm" at bounding box center [685, 97] width 129 height 23
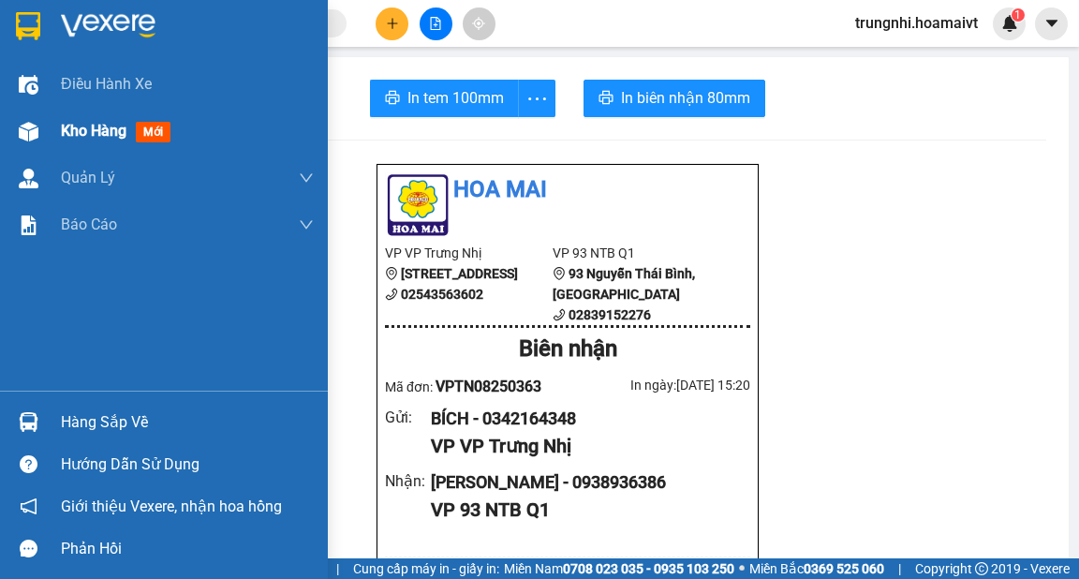
drag, startPoint x: 97, startPoint y: 130, endPoint x: 224, endPoint y: 146, distance: 127.5
click at [97, 131] on span "Kho hàng" at bounding box center [94, 131] width 66 height 18
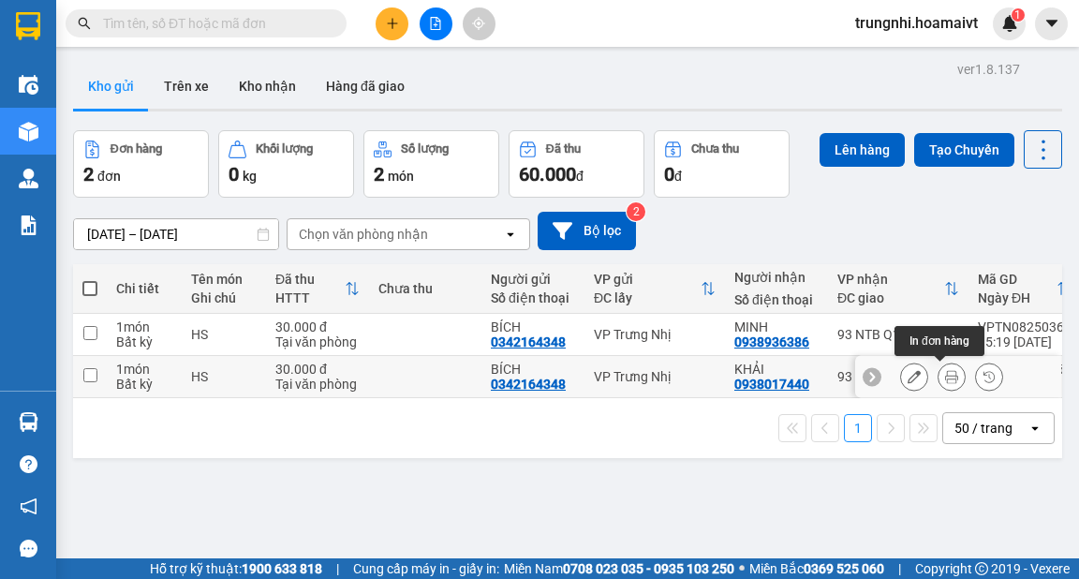
click at [945, 374] on icon at bounding box center [951, 376] width 13 height 13
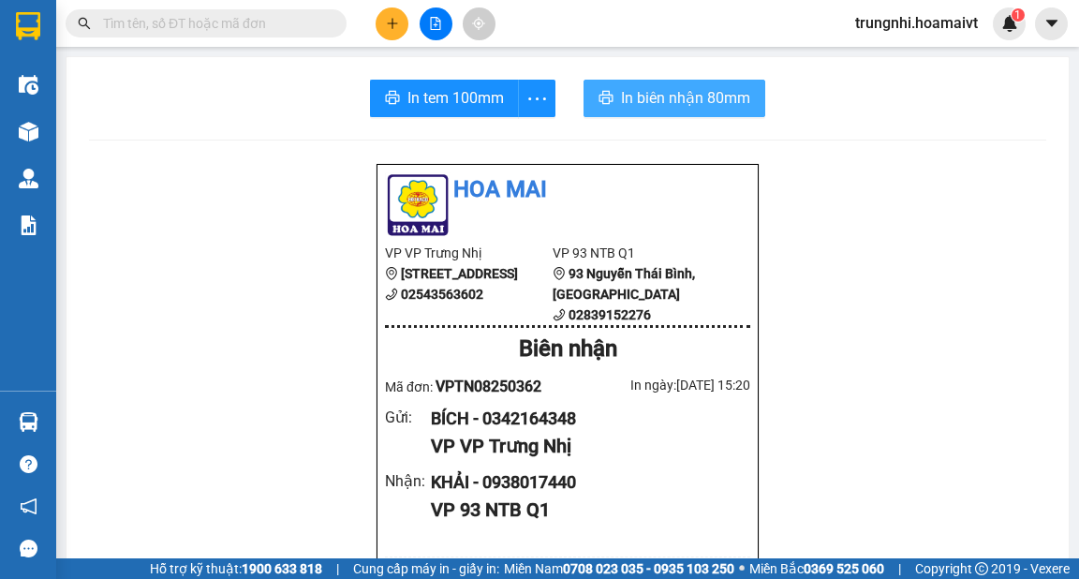
drag, startPoint x: 656, startPoint y: 90, endPoint x: 689, endPoint y: 95, distance: 34.0
click at [657, 90] on span "In biên nhận 80mm" at bounding box center [685, 97] width 129 height 23
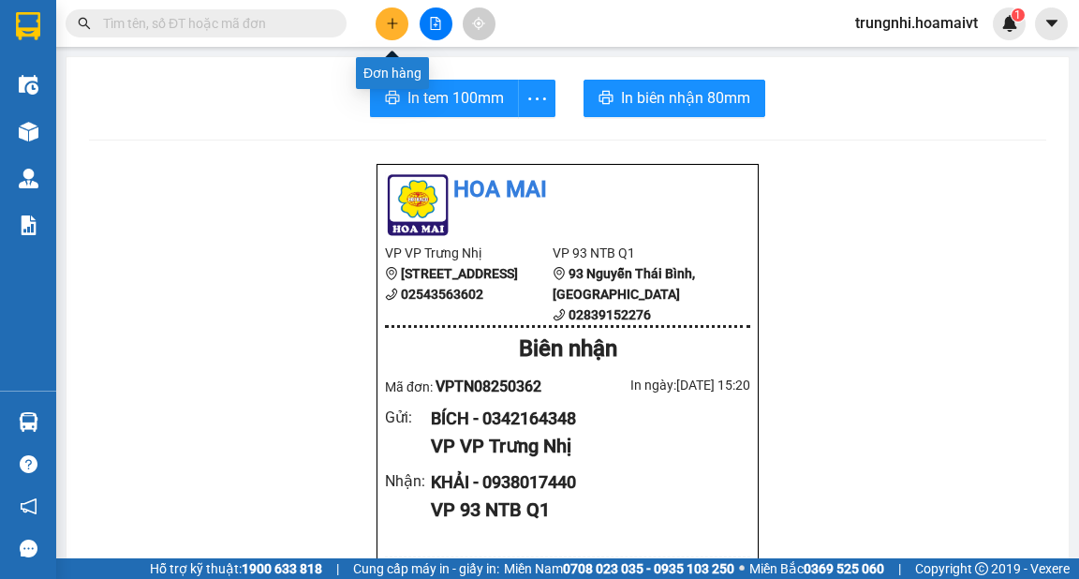
click at [402, 25] on button at bounding box center [392, 23] width 33 height 33
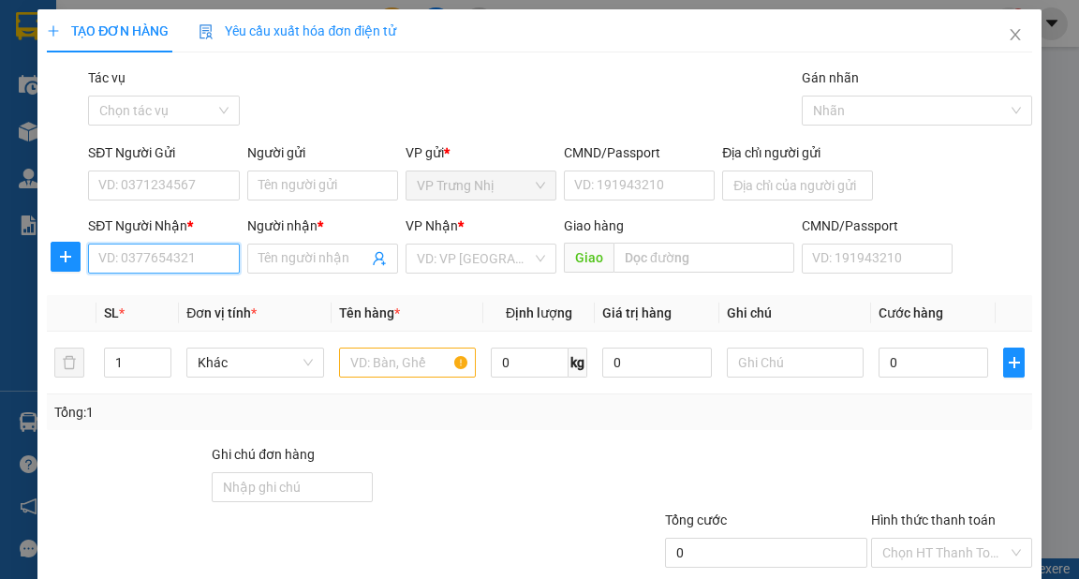
click at [161, 262] on input "SĐT Người Nhận *" at bounding box center [163, 259] width 151 height 30
click at [172, 257] on input "SĐT Người Nhận *" at bounding box center [163, 259] width 151 height 30
click at [199, 265] on input "SĐT Người Nhận *" at bounding box center [163, 259] width 151 height 30
click at [215, 257] on input "SĐT Người Nhận *" at bounding box center [163, 259] width 151 height 30
type input "0906931493"
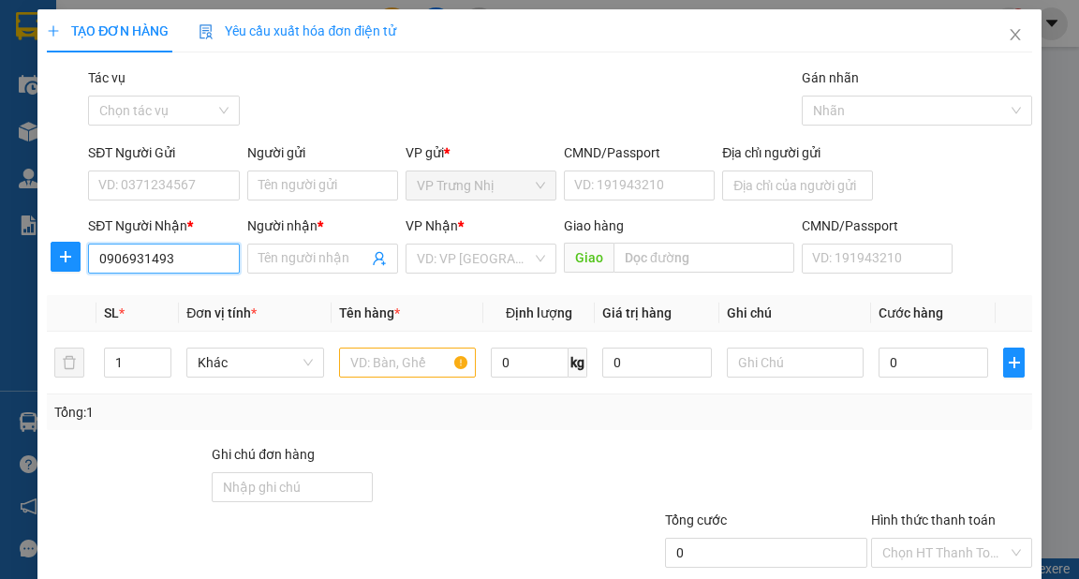
drag, startPoint x: 212, startPoint y: 259, endPoint x: 67, endPoint y: 276, distance: 145.3
click at [72, 280] on div "SĐT Người Nhận * 0906931493 0906931493 Người nhận * Tên người nhận VP Nhận * VD…" at bounding box center [539, 248] width 988 height 66
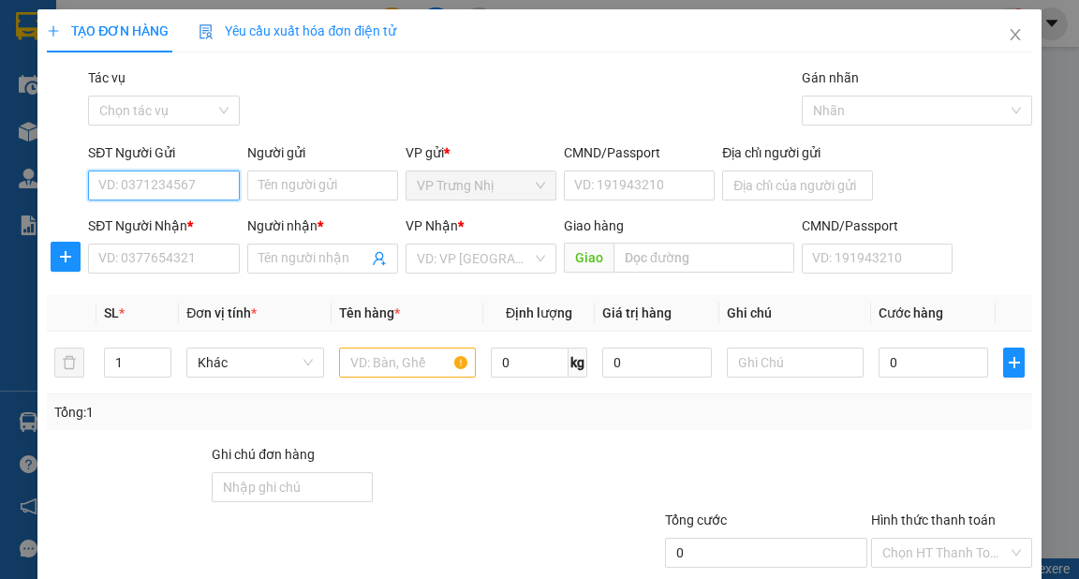
click at [189, 180] on input "SĐT Người Gửi" at bounding box center [163, 185] width 151 height 30
type input "0906931993"
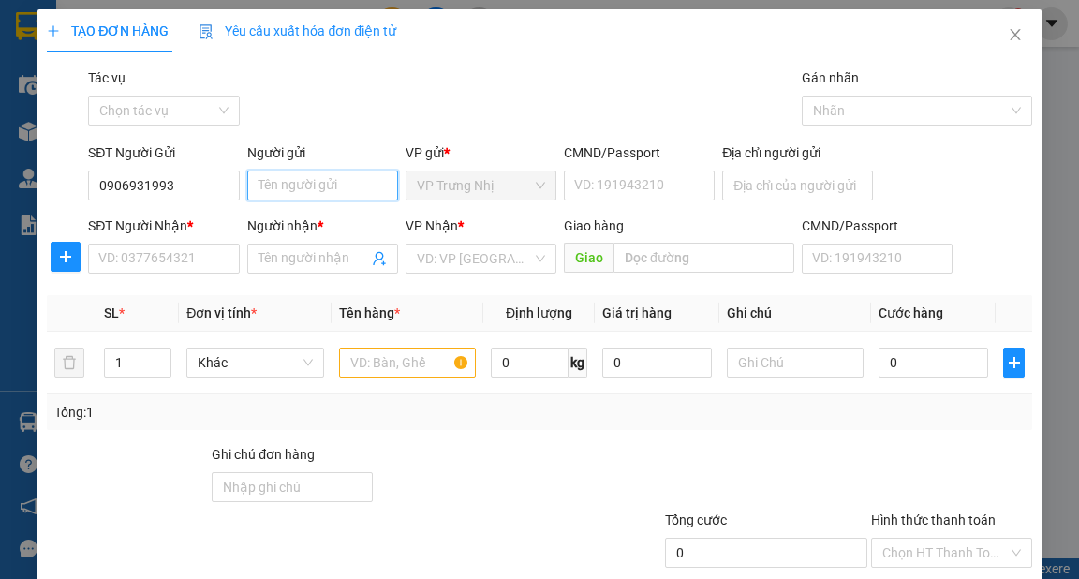
click at [302, 189] on input "Người gửi" at bounding box center [322, 185] width 151 height 30
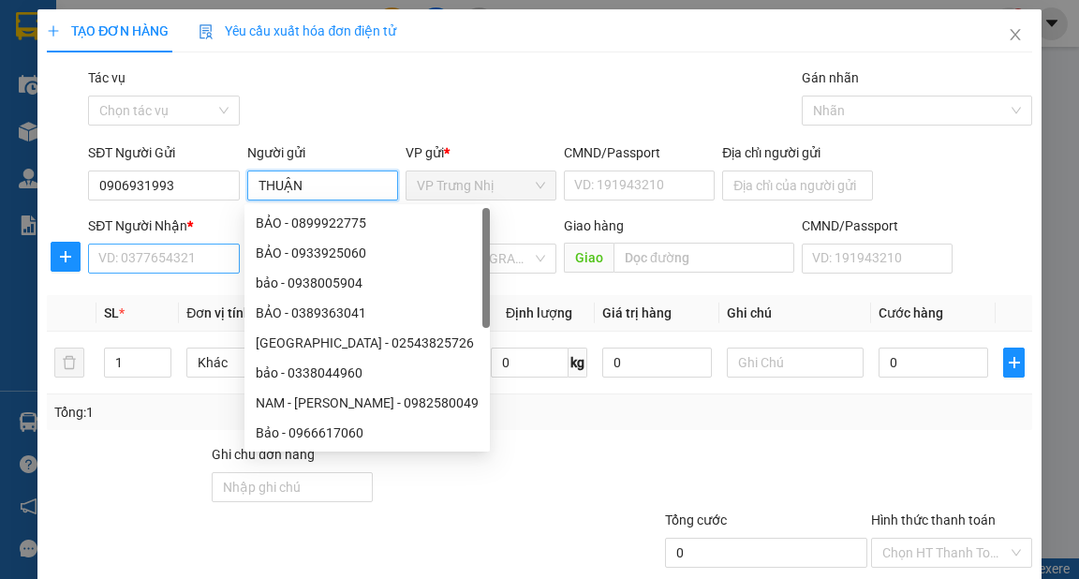
type input "THUẬN"
click at [212, 259] on input "SĐT Người Nhận *" at bounding box center [163, 259] width 151 height 30
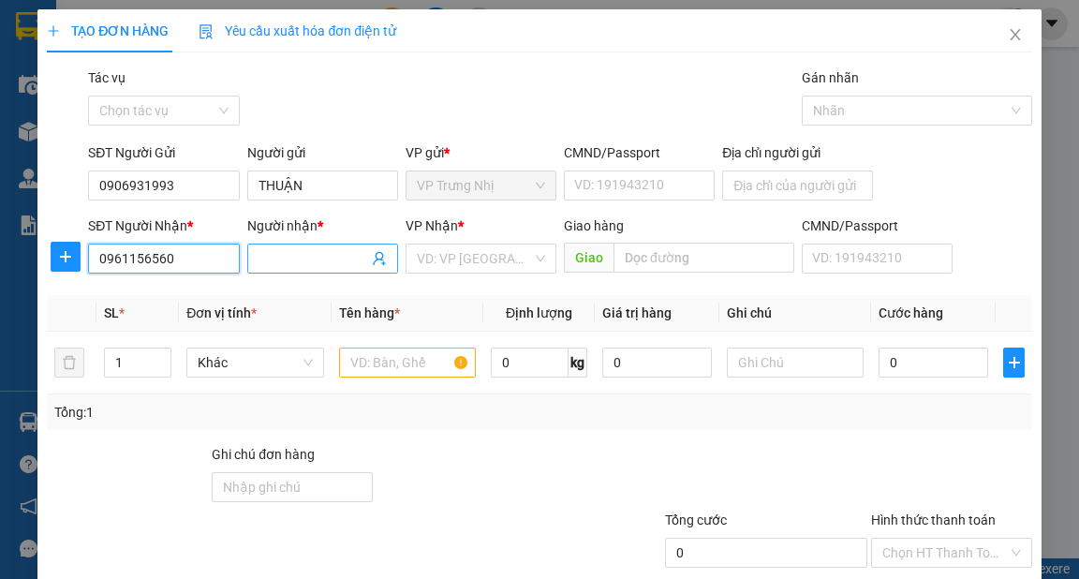
type input "0961156560"
click at [295, 261] on input "Người nhận *" at bounding box center [314, 258] width 110 height 21
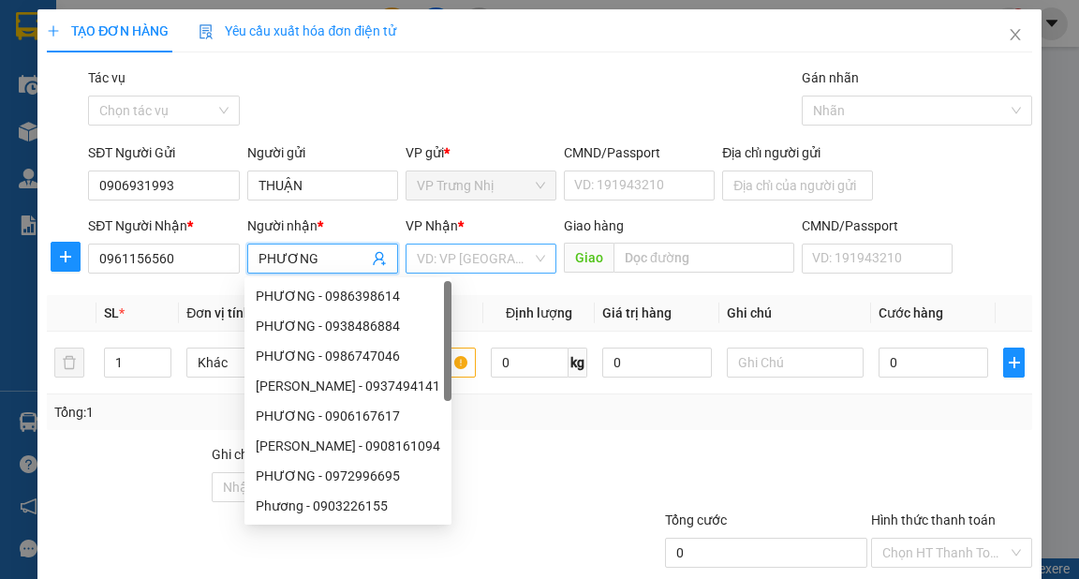
type input "PHƯƠNG"
click at [475, 259] on input "search" at bounding box center [474, 258] width 115 height 28
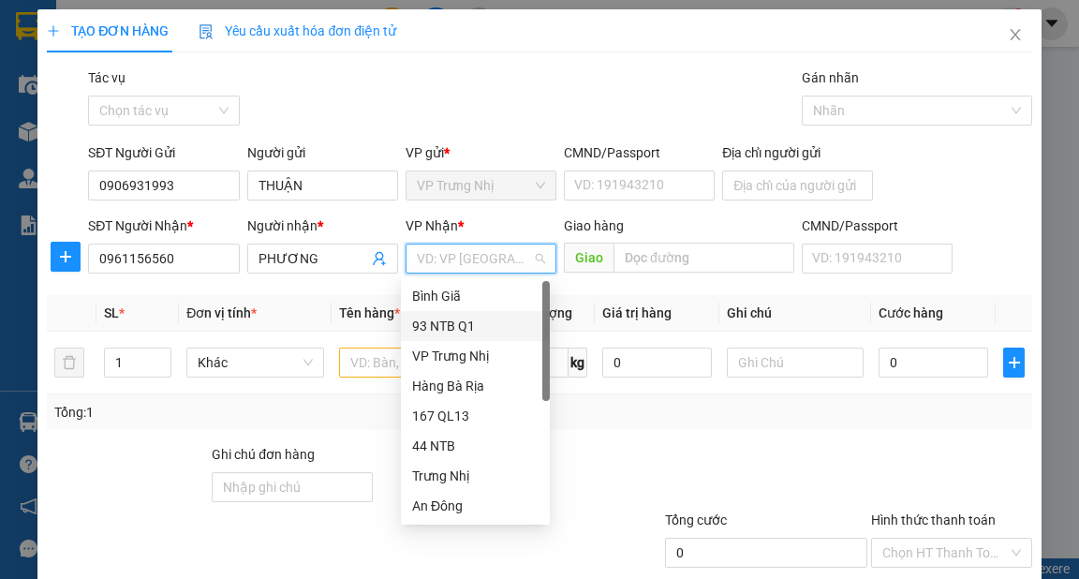
click at [457, 315] on div "93 NTB Q1" at bounding box center [475, 326] width 149 height 30
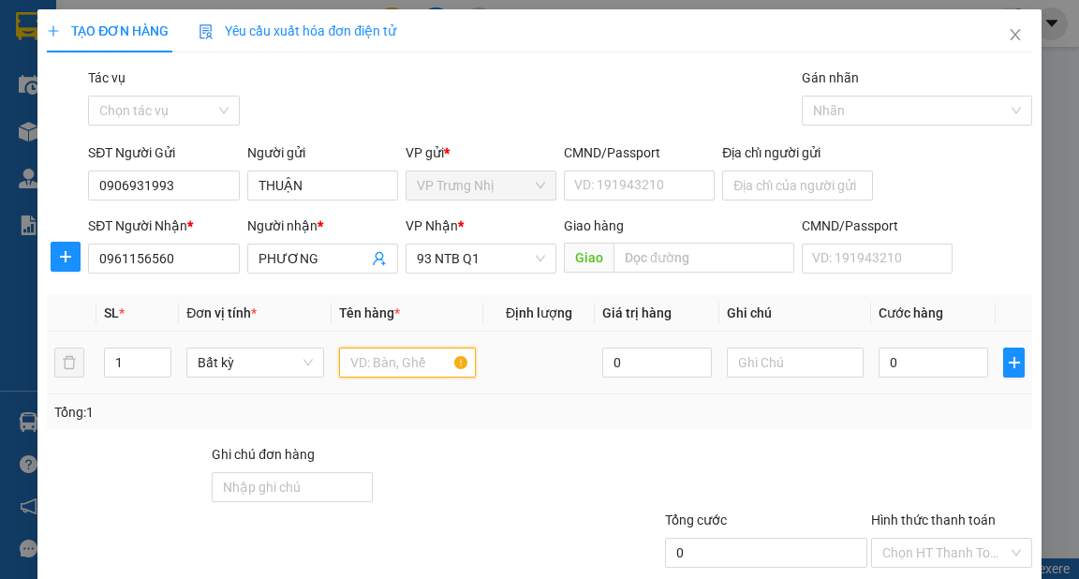
click at [386, 362] on input "text" at bounding box center [408, 363] width 138 height 30
type input "HS"
click at [891, 369] on input "0" at bounding box center [934, 363] width 110 height 30
type input "3"
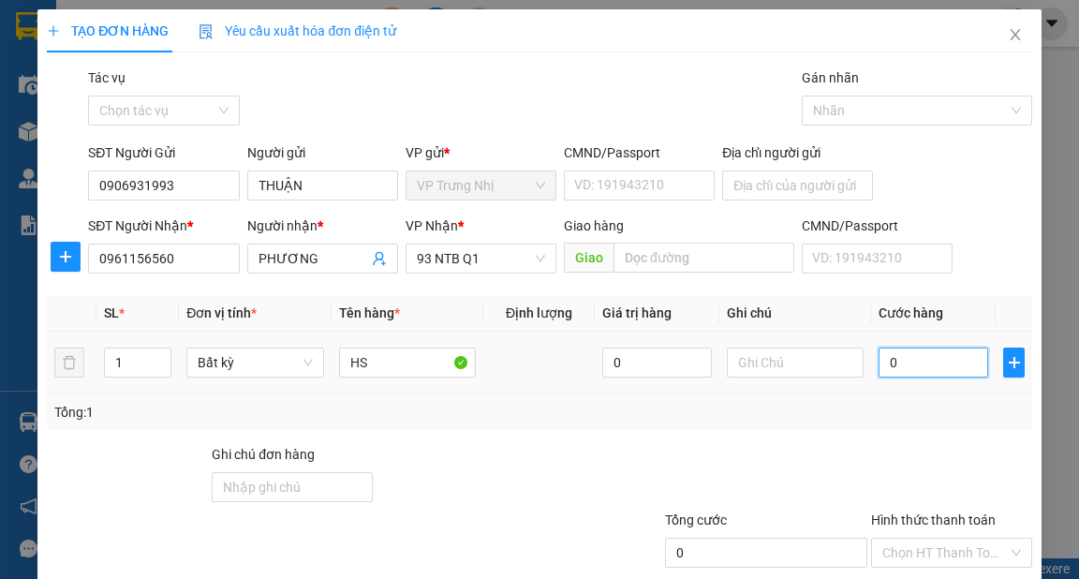
type input "3"
type input "30"
type input "30.000"
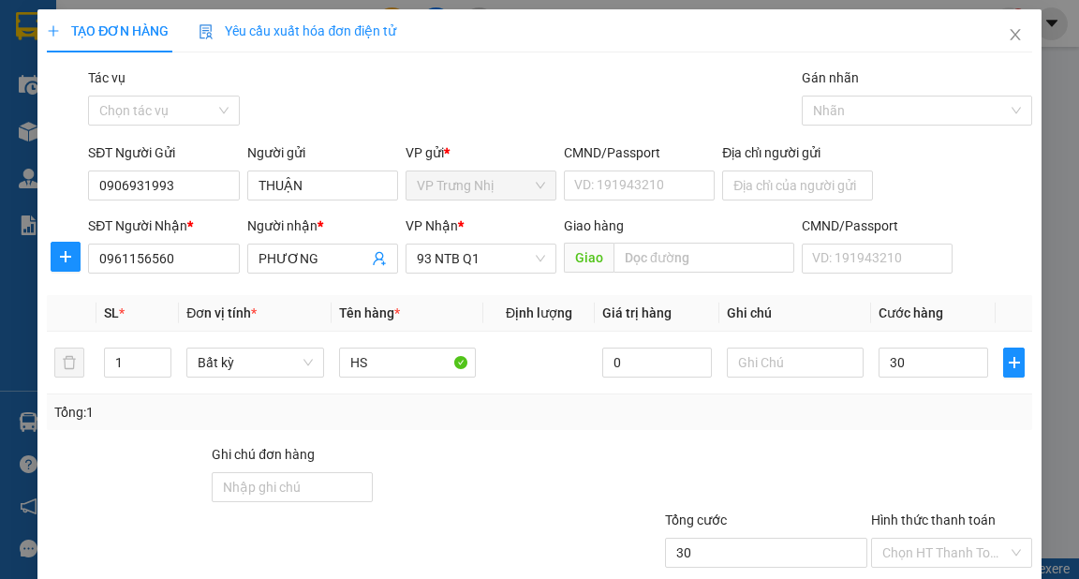
type input "30.000"
click at [866, 409] on div "Tổng: 1" at bounding box center [538, 412] width 969 height 21
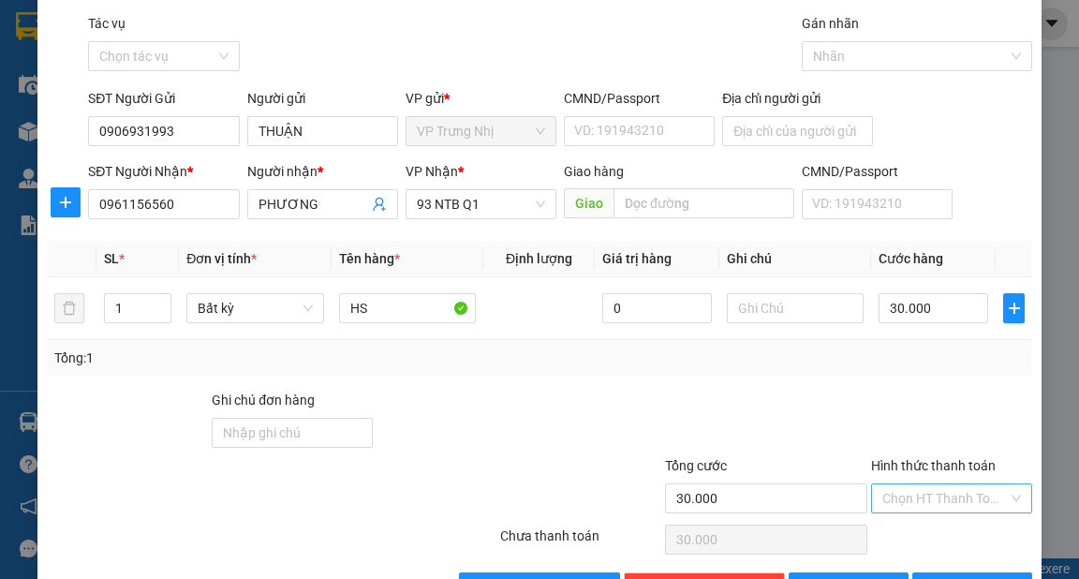
scroll to position [112, 0]
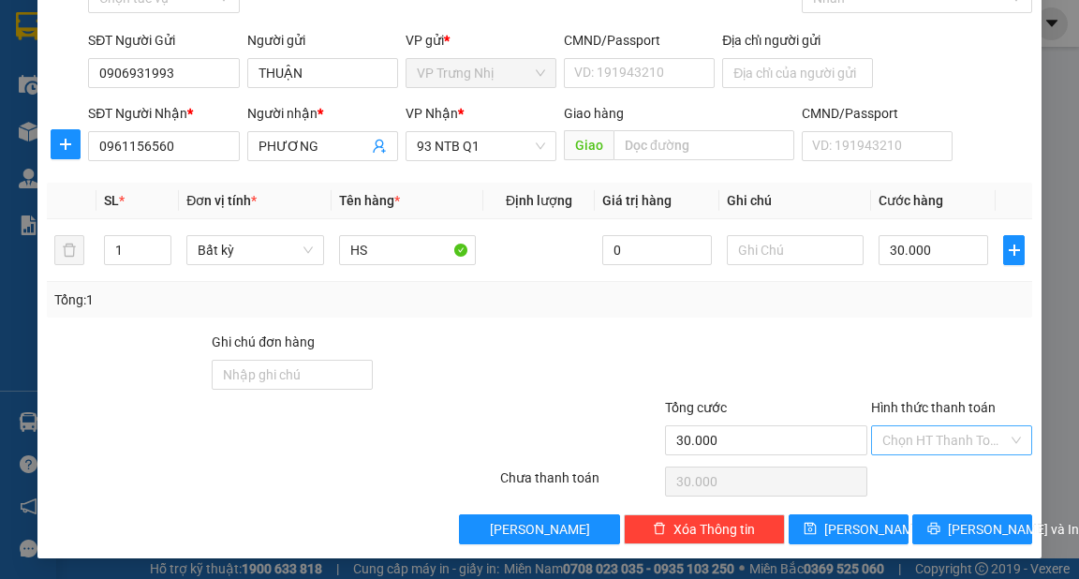
click at [942, 438] on input "Hình thức thanh toán" at bounding box center [945, 440] width 126 height 28
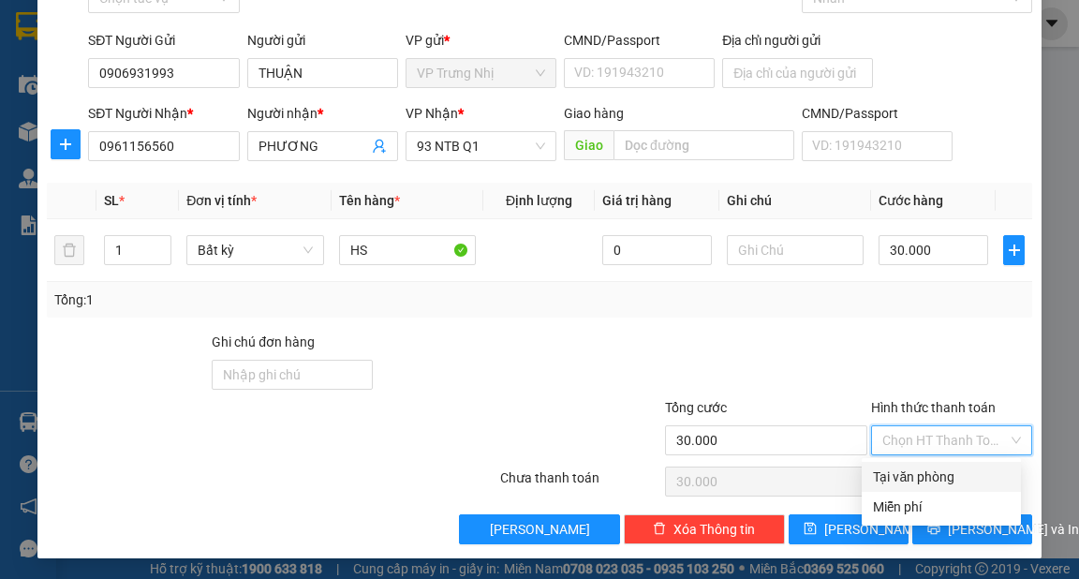
click at [894, 341] on div at bounding box center [951, 365] width 165 height 66
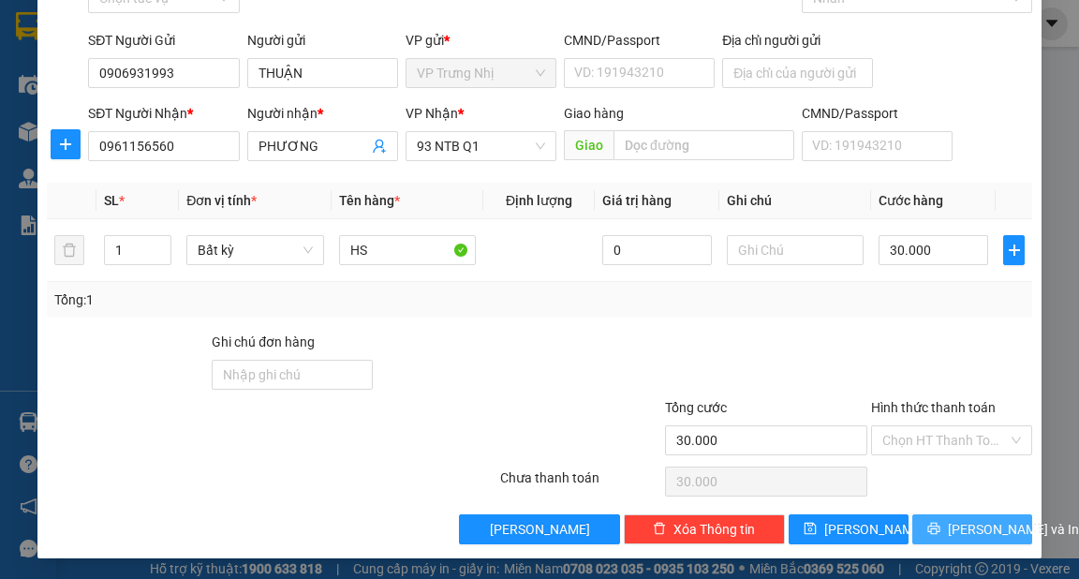
drag, startPoint x: 997, startPoint y: 525, endPoint x: 1007, endPoint y: 517, distance: 12.7
click at [998, 525] on span "[PERSON_NAME] và In" at bounding box center [1013, 529] width 131 height 21
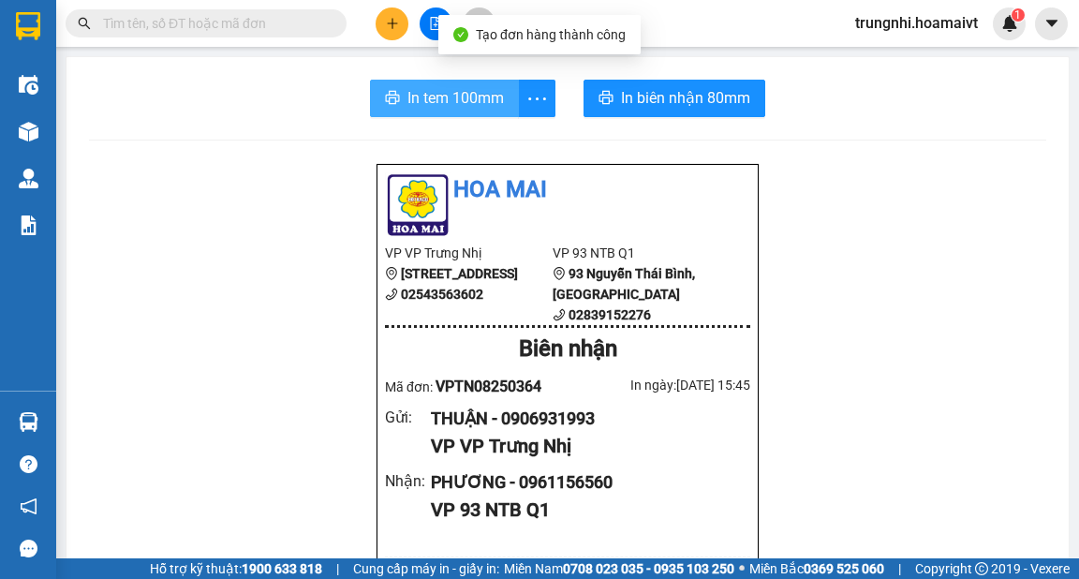
click at [457, 91] on span "In tem 100mm" at bounding box center [455, 97] width 96 height 23
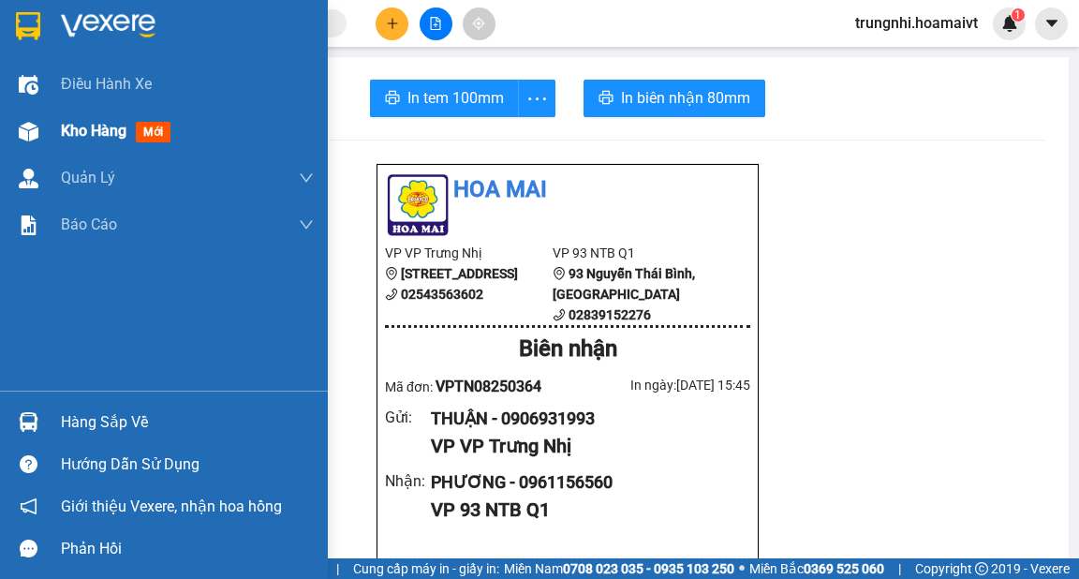
click at [19, 134] on img at bounding box center [29, 132] width 20 height 20
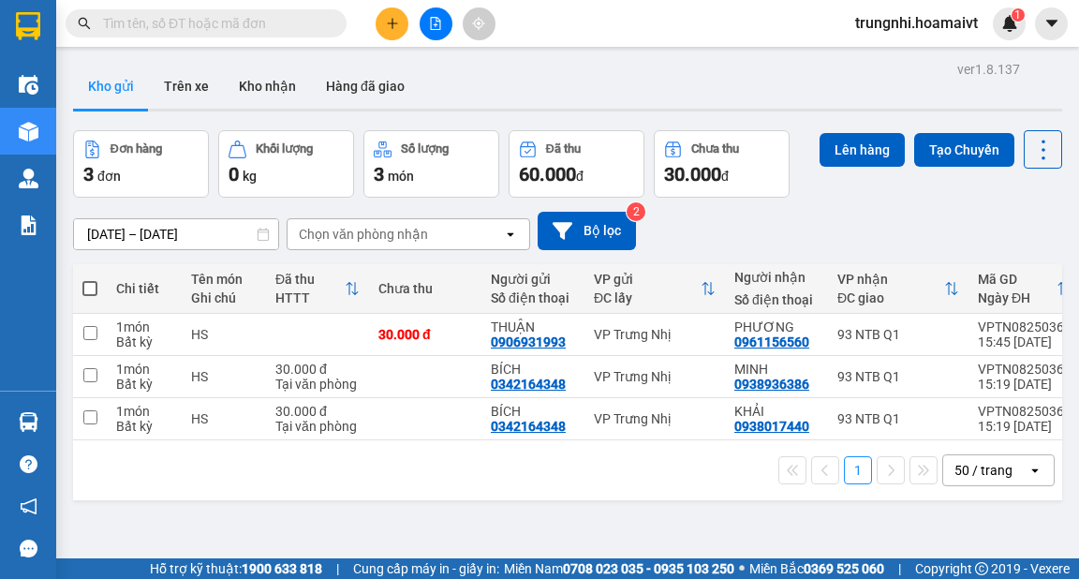
click at [91, 289] on span at bounding box center [89, 288] width 15 height 15
click at [90, 279] on input "checkbox" at bounding box center [90, 279] width 0 height 0
checkbox input "true"
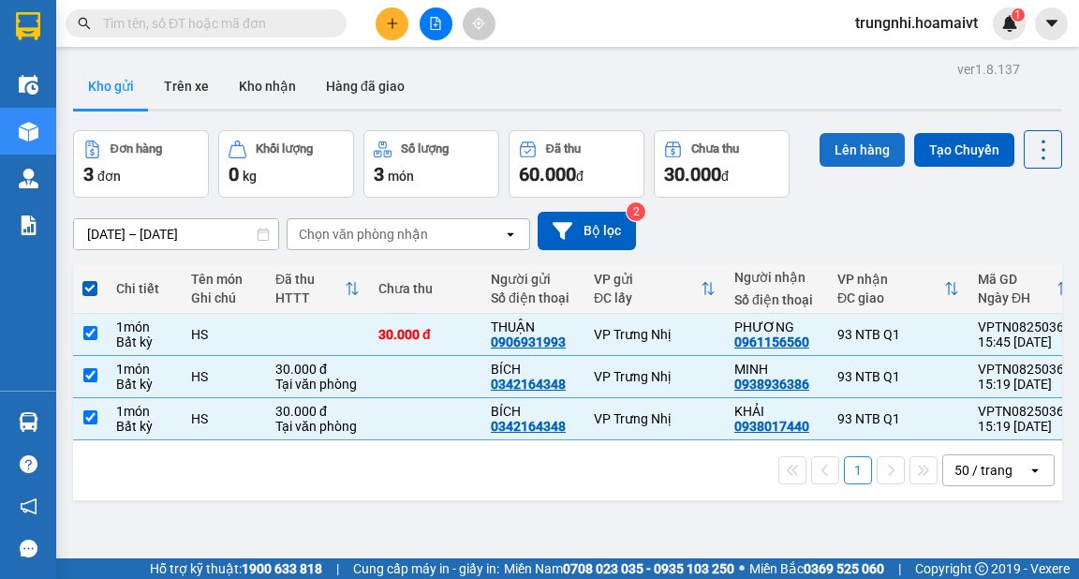
click at [862, 152] on button "Lên hàng" at bounding box center [862, 150] width 85 height 34
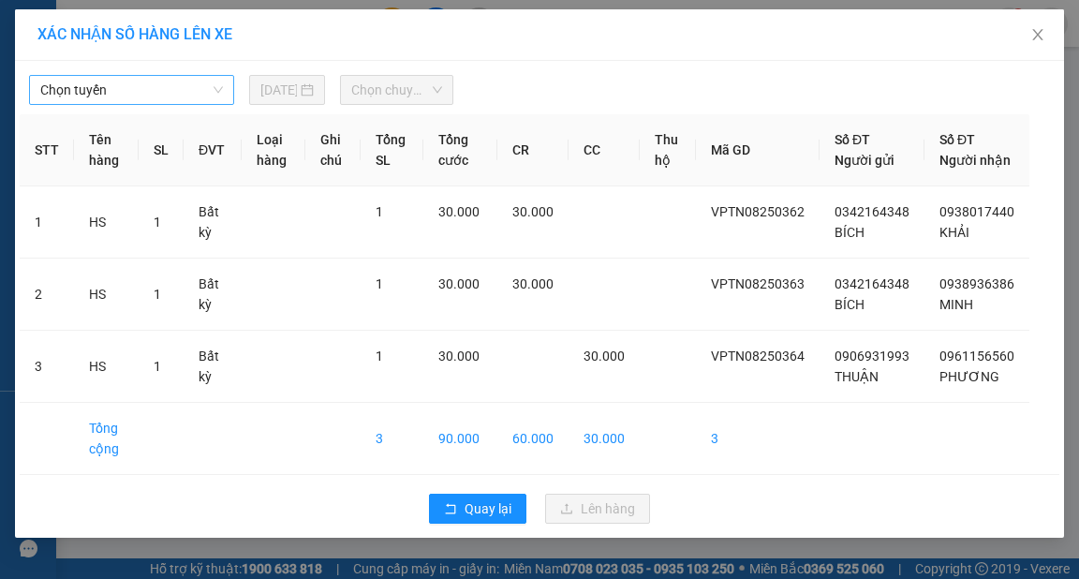
click at [164, 89] on span "Chọn tuyến" at bounding box center [131, 90] width 183 height 28
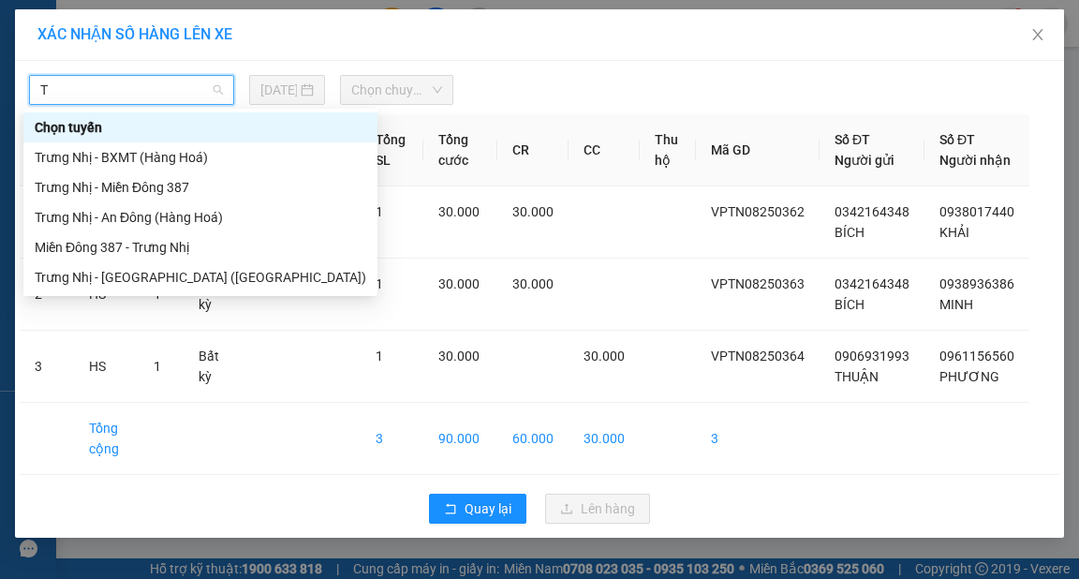
type input "TR"
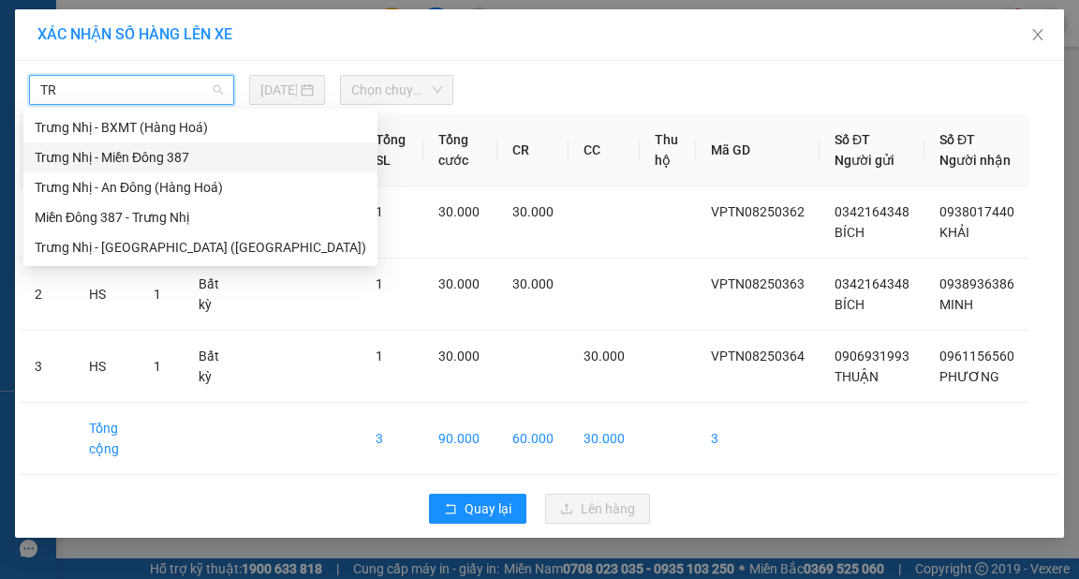
click at [174, 251] on div "Trưng Nhị - [GEOGRAPHIC_DATA] ([GEOGRAPHIC_DATA])" at bounding box center [201, 247] width 332 height 21
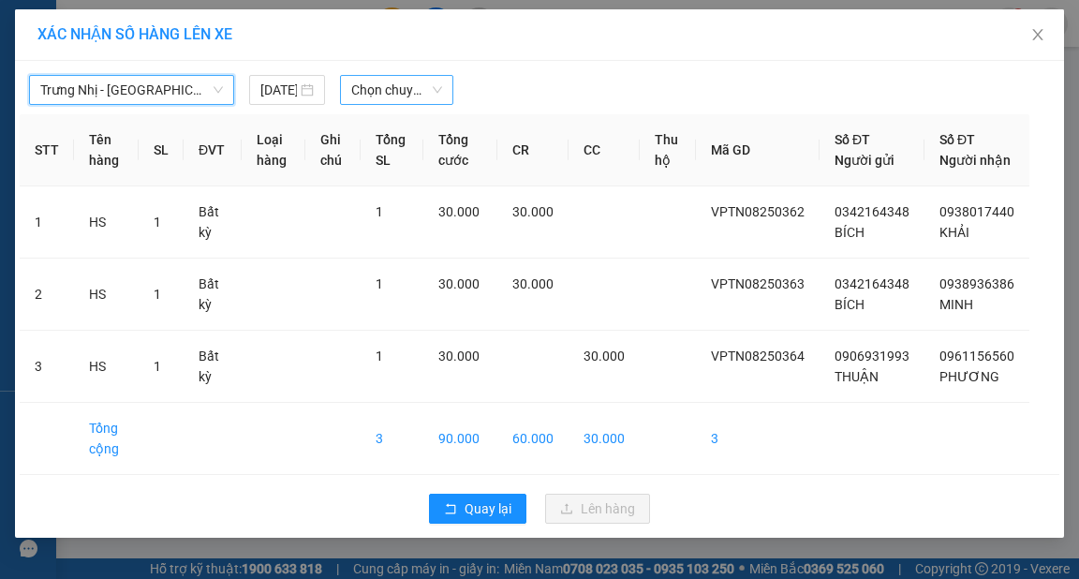
click at [399, 90] on span "Chọn chuyến" at bounding box center [396, 90] width 91 height 28
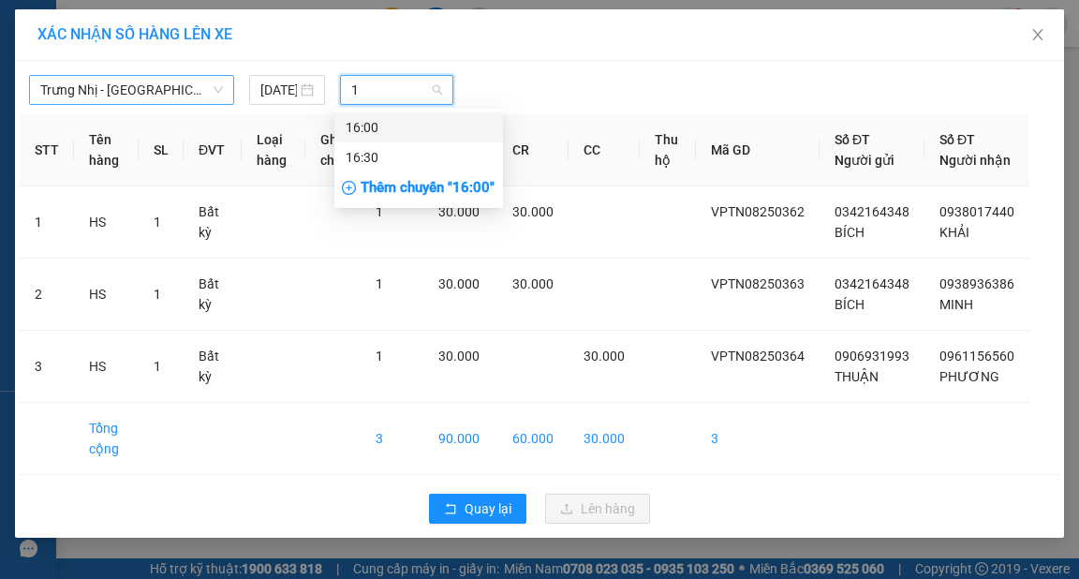
type input "16"
click at [383, 120] on div "16:00" at bounding box center [419, 127] width 146 height 21
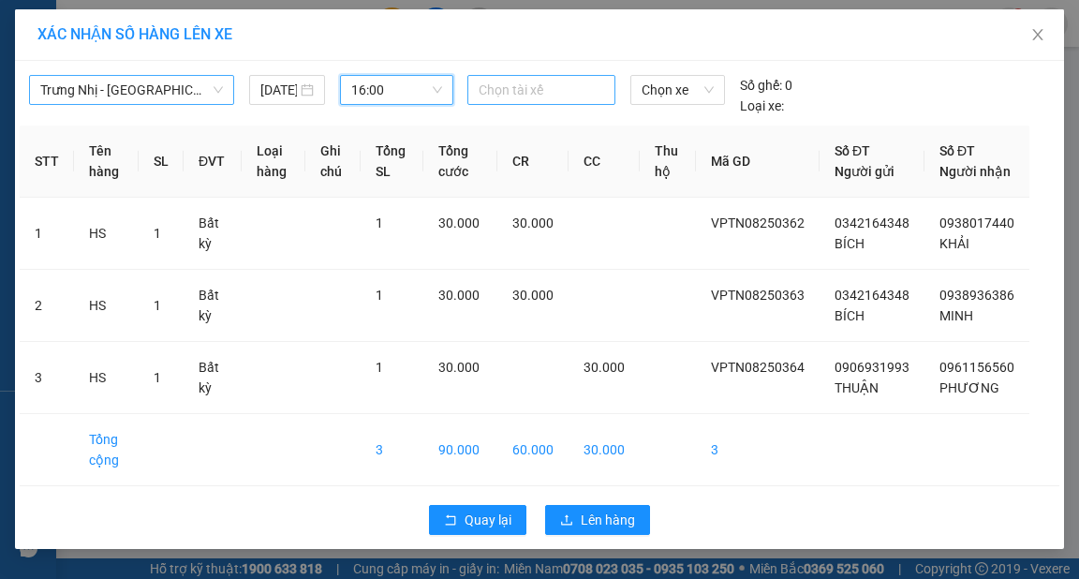
click at [528, 92] on div at bounding box center [541, 90] width 139 height 22
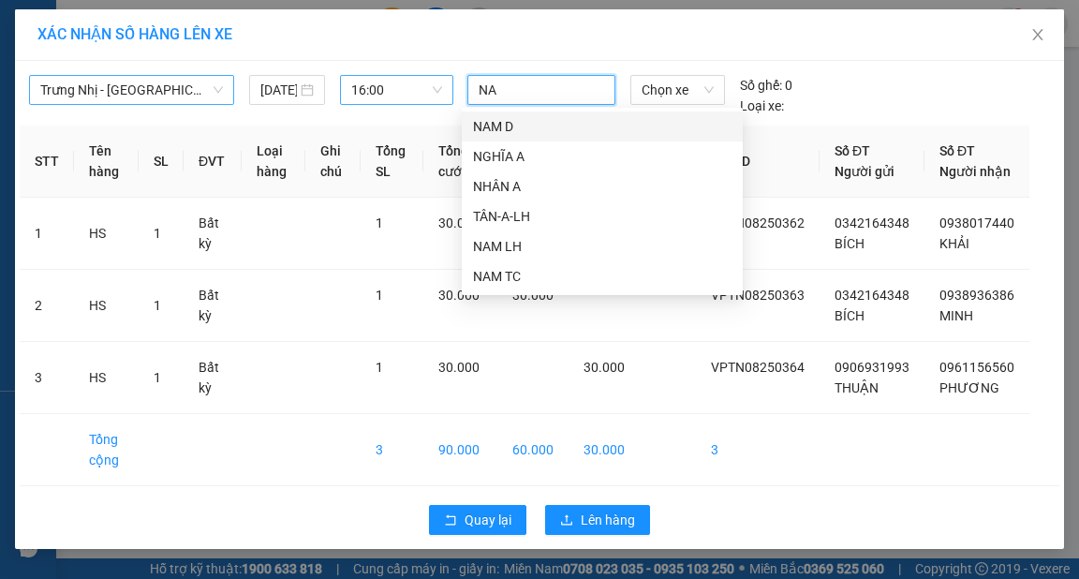
type input "NAM"
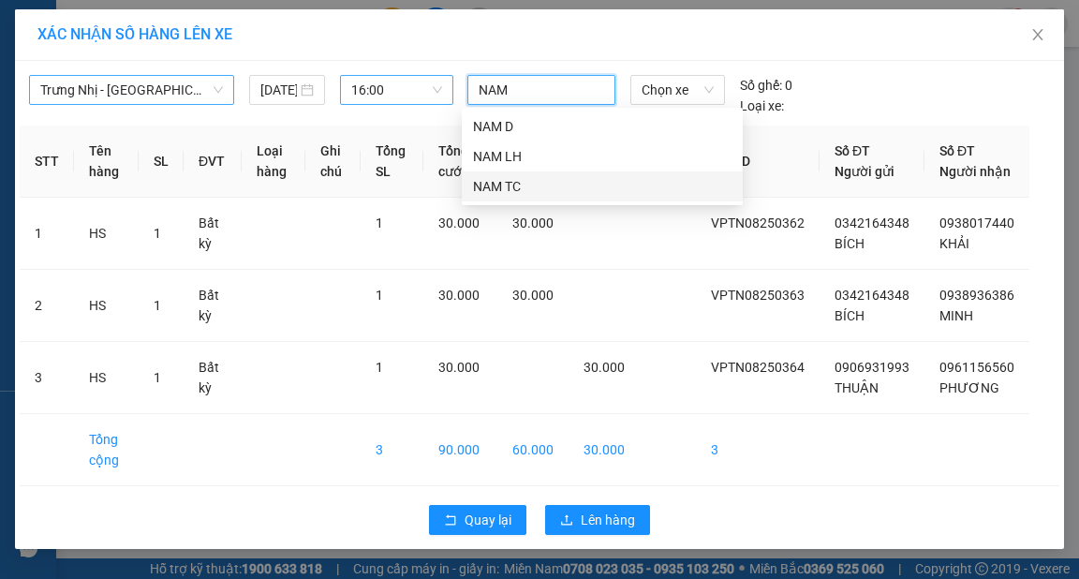
click at [532, 185] on div "NAM TC" at bounding box center [602, 186] width 259 height 21
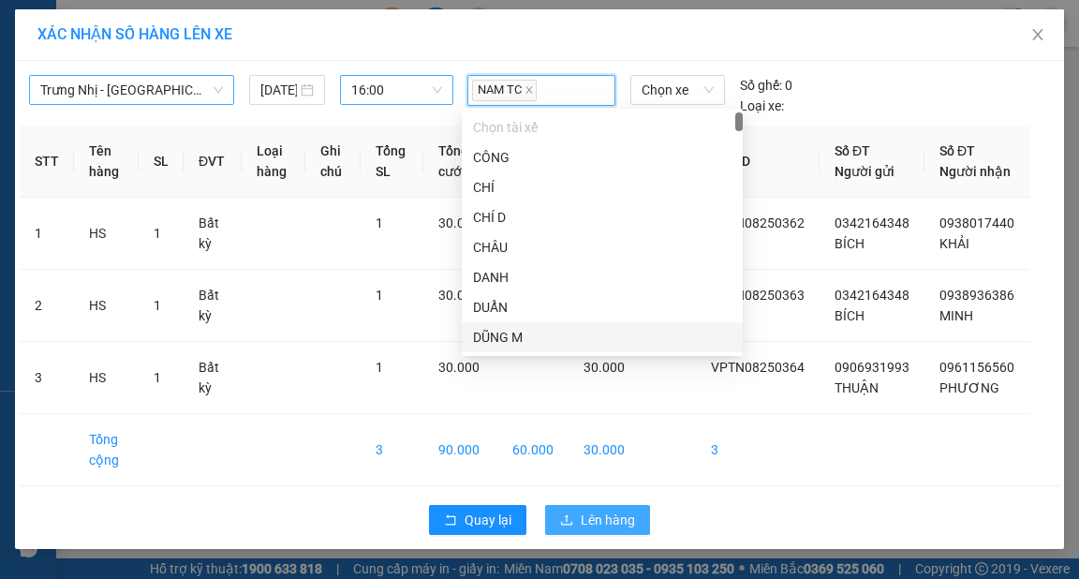
click at [614, 530] on span "Lên hàng" at bounding box center [608, 520] width 54 height 21
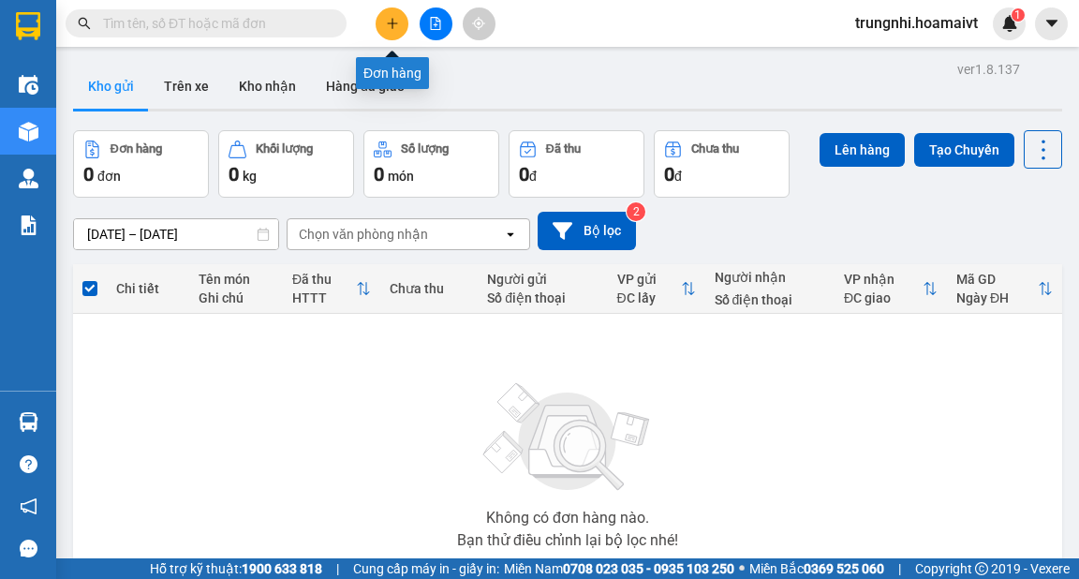
click at [394, 24] on icon "plus" at bounding box center [392, 23] width 13 height 13
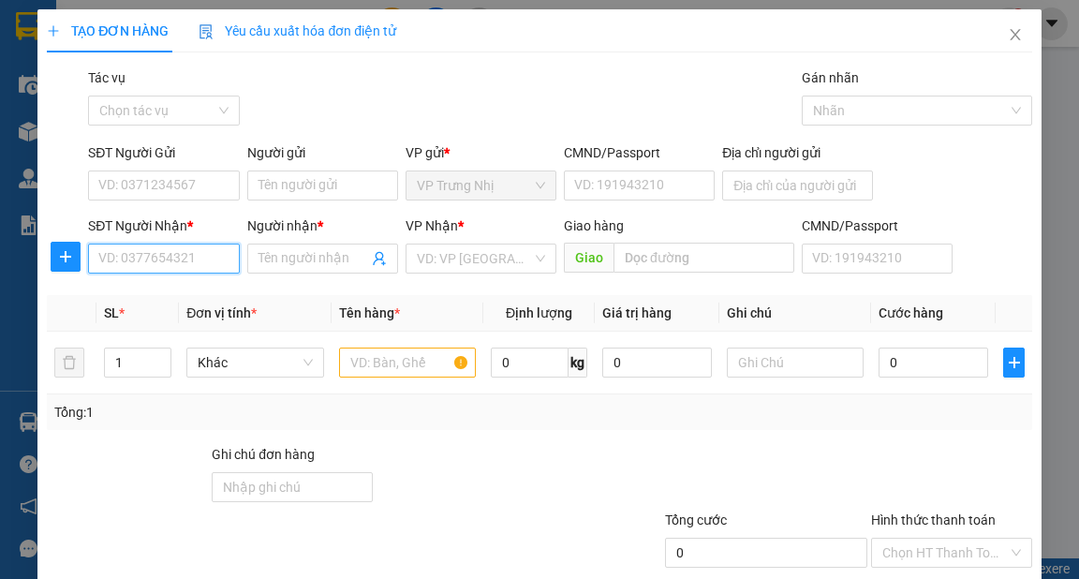
click at [162, 259] on input "SĐT Người Nhận *" at bounding box center [163, 259] width 151 height 30
type input "0968228584"
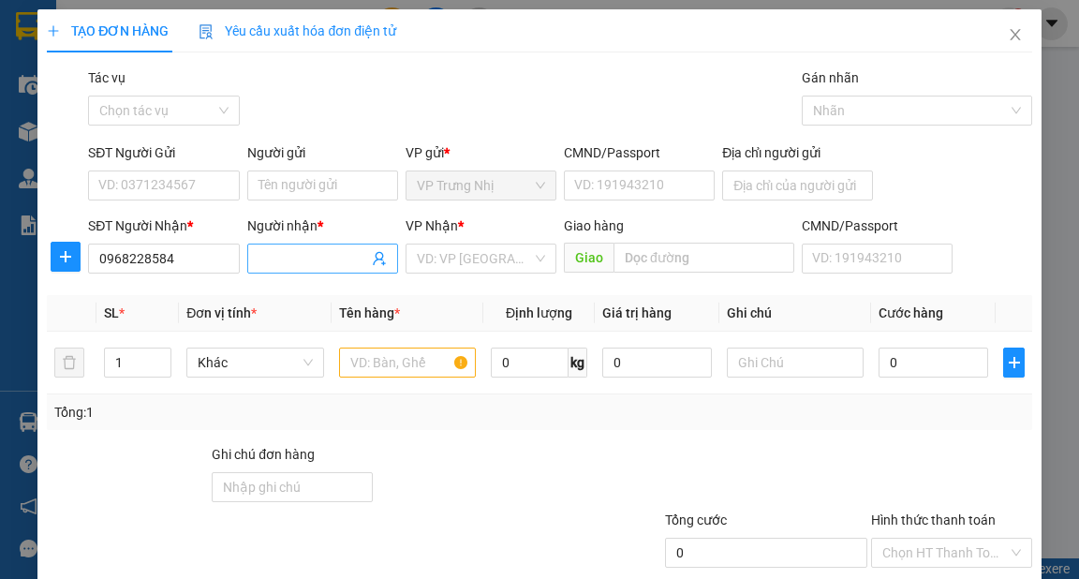
click at [291, 262] on input "Người nhận *" at bounding box center [314, 258] width 110 height 21
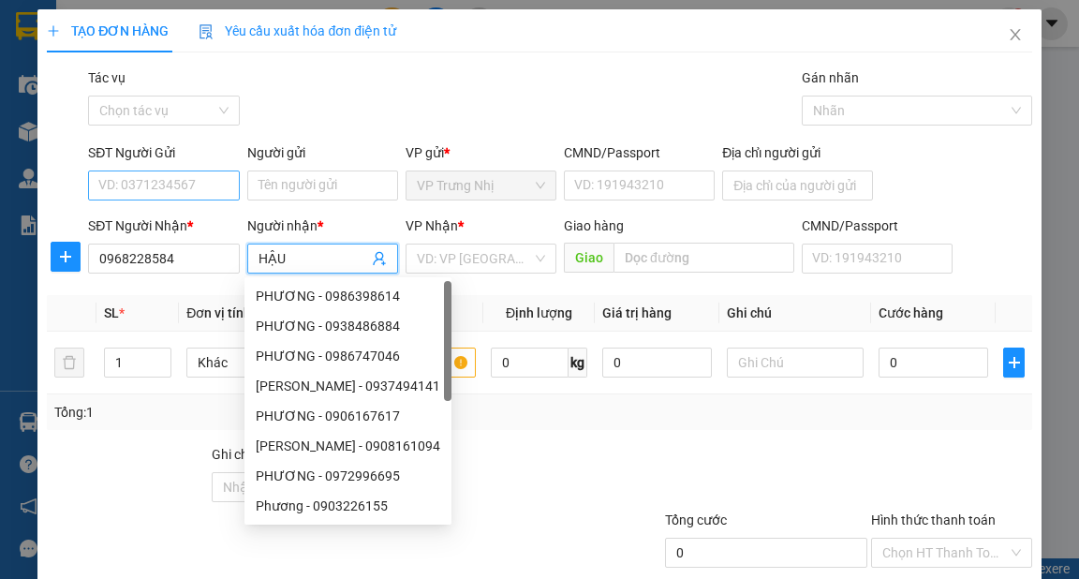
type input "HẬU"
click at [192, 172] on input "SĐT Người Gửi" at bounding box center [163, 185] width 151 height 30
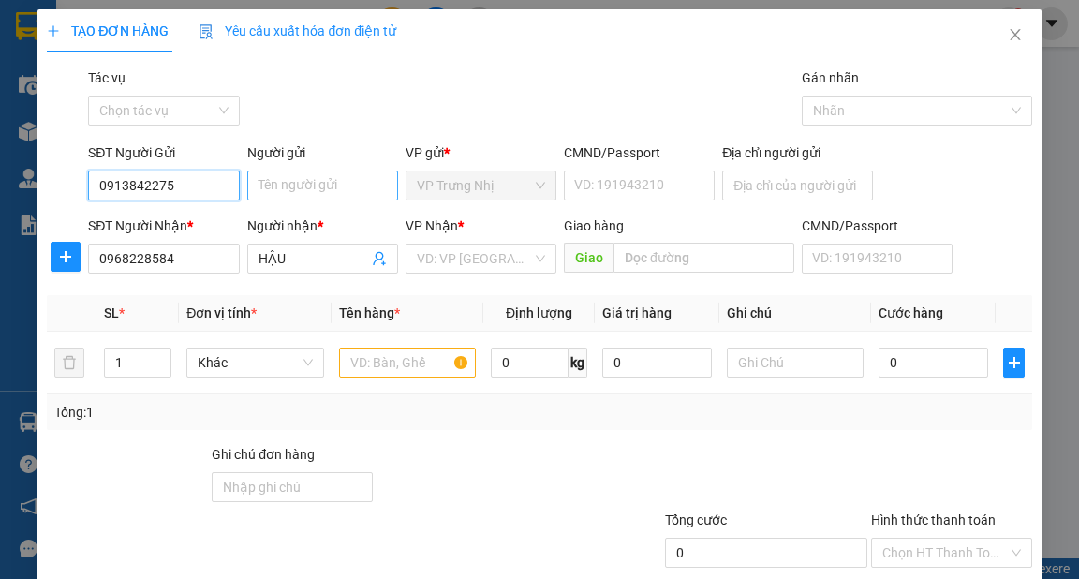
type input "0913842275"
click at [294, 187] on input "Người gửi" at bounding box center [322, 185] width 151 height 30
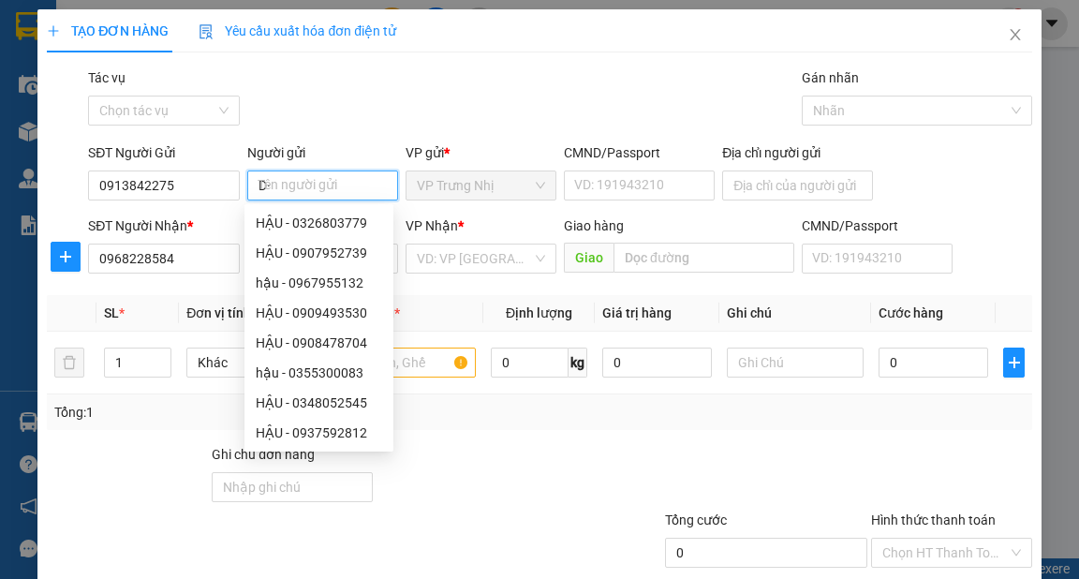
type input "D"
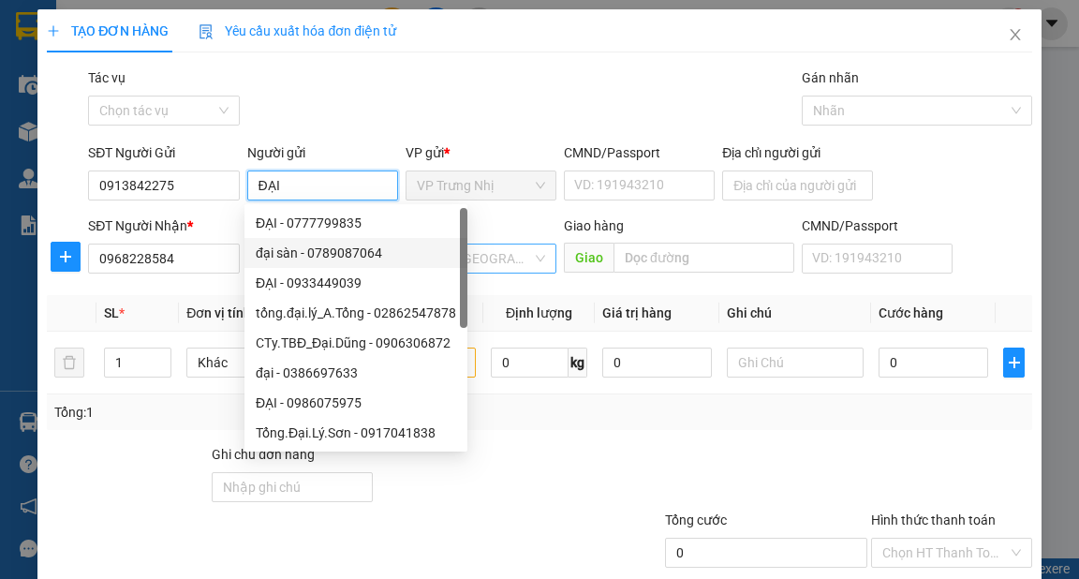
type input "ĐẠI"
click at [521, 264] on input "search" at bounding box center [474, 258] width 115 height 28
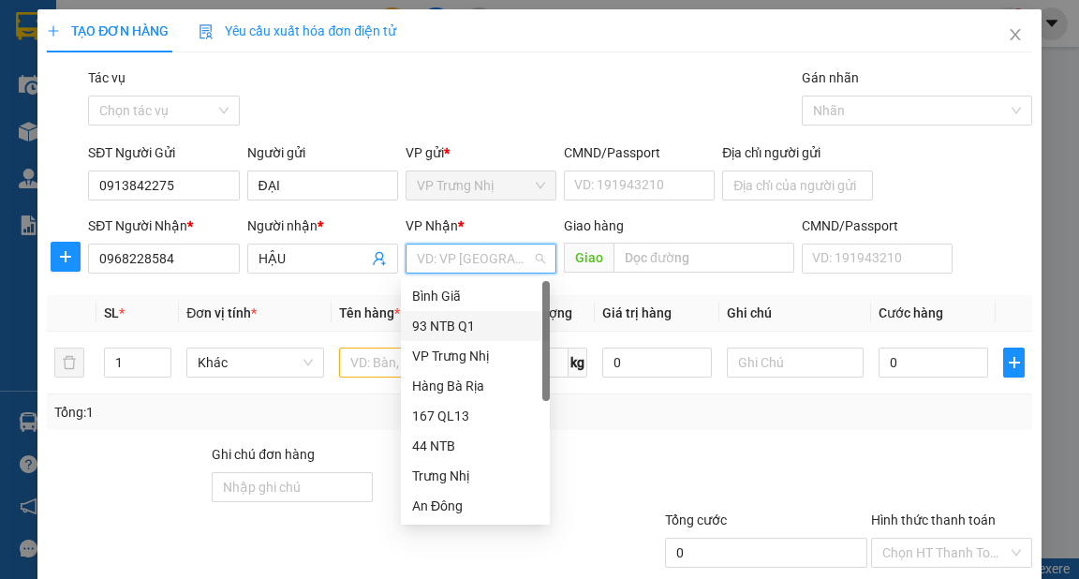
click at [437, 322] on div "93 NTB Q1" at bounding box center [475, 326] width 126 height 21
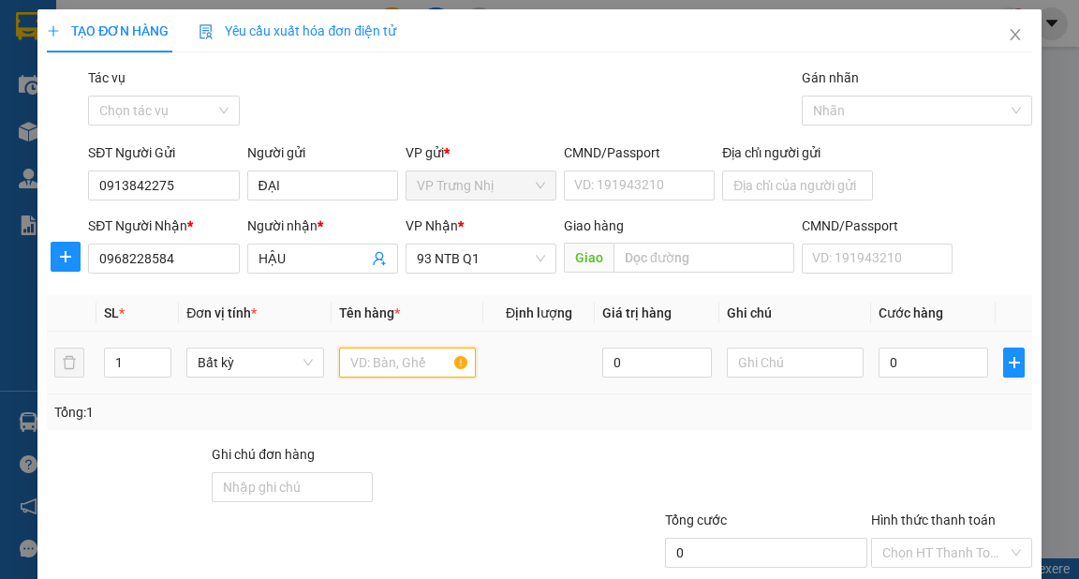
click at [414, 367] on input "text" at bounding box center [408, 363] width 138 height 30
type input "HS NHỎ"
type input "3"
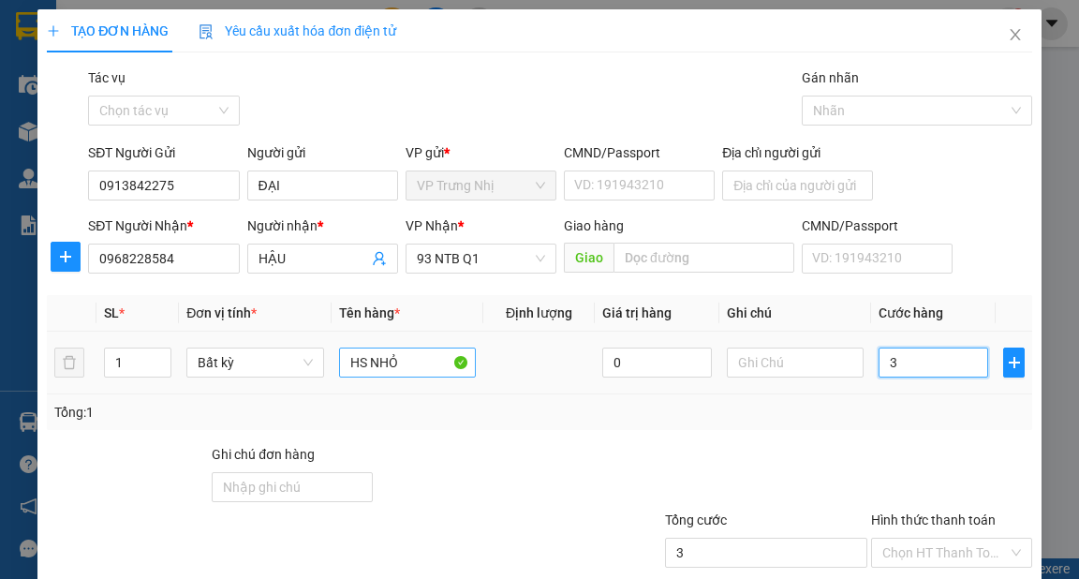
type input "30"
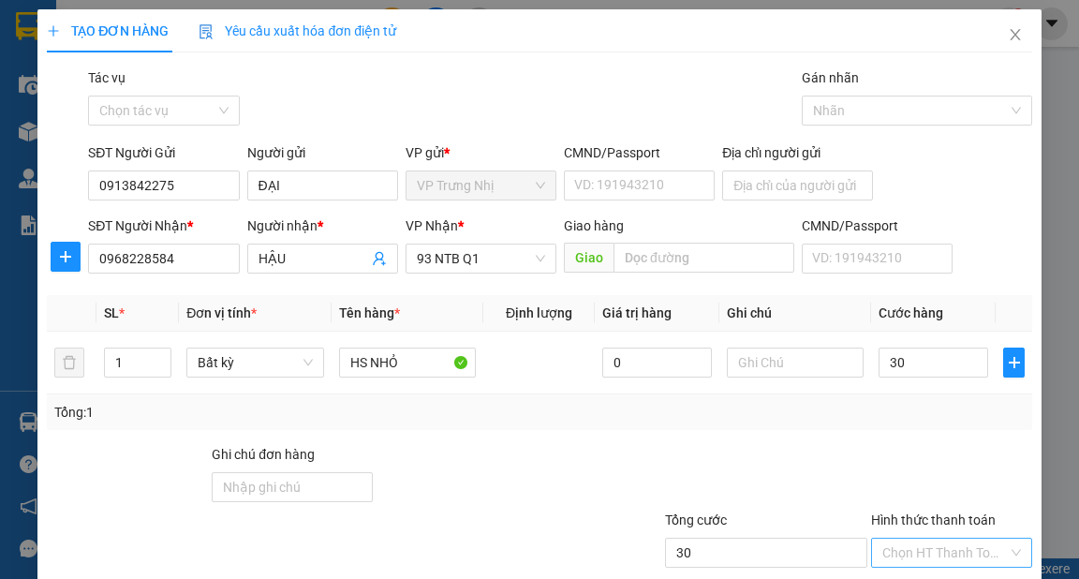
type input "30.000"
click at [929, 557] on input "Hình thức thanh toán" at bounding box center [945, 553] width 126 height 28
click at [944, 492] on div "Tại văn phòng" at bounding box center [941, 484] width 137 height 21
type input "0"
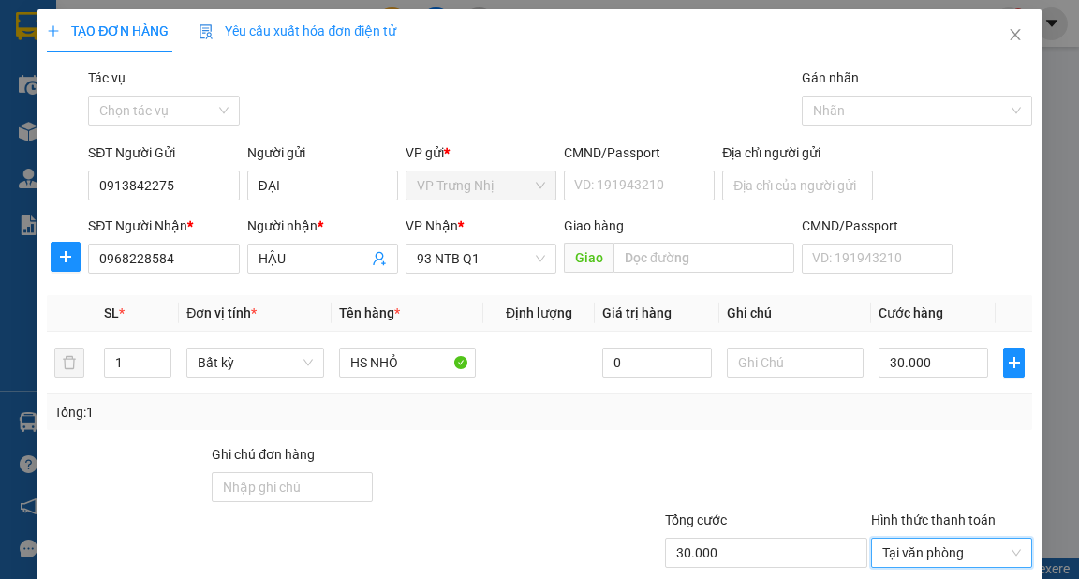
scroll to position [112, 0]
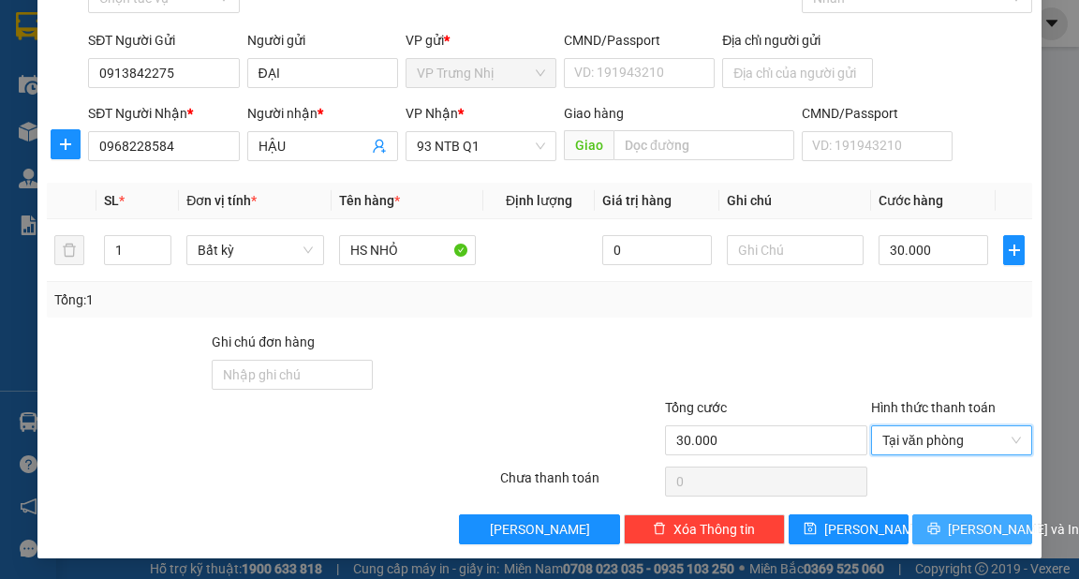
drag, startPoint x: 968, startPoint y: 534, endPoint x: 1009, endPoint y: 540, distance: 41.6
click at [969, 534] on span "[PERSON_NAME] và In" at bounding box center [1013, 529] width 131 height 21
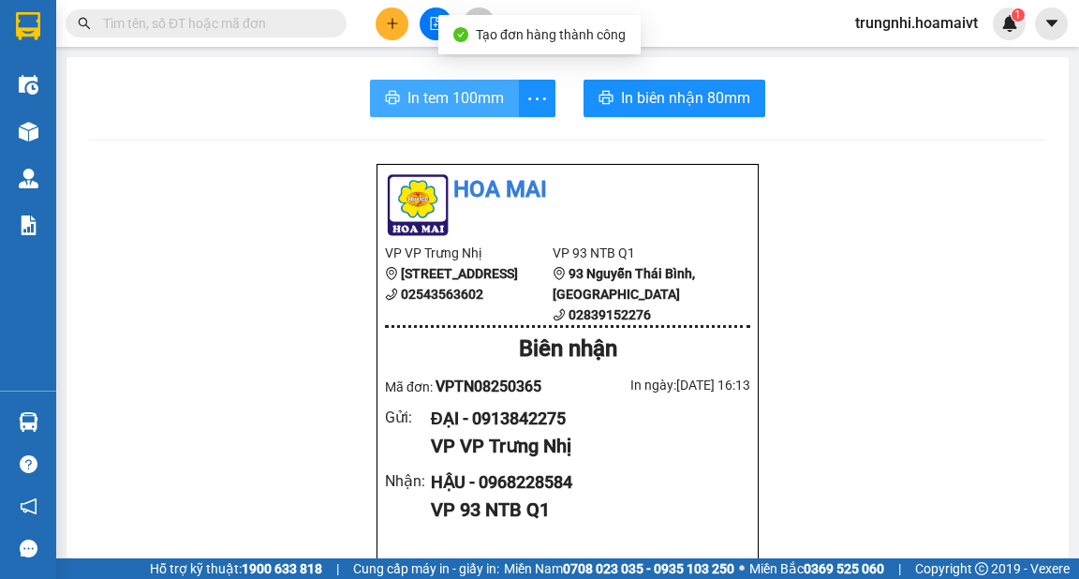
click at [481, 103] on span "In tem 100mm" at bounding box center [455, 97] width 96 height 23
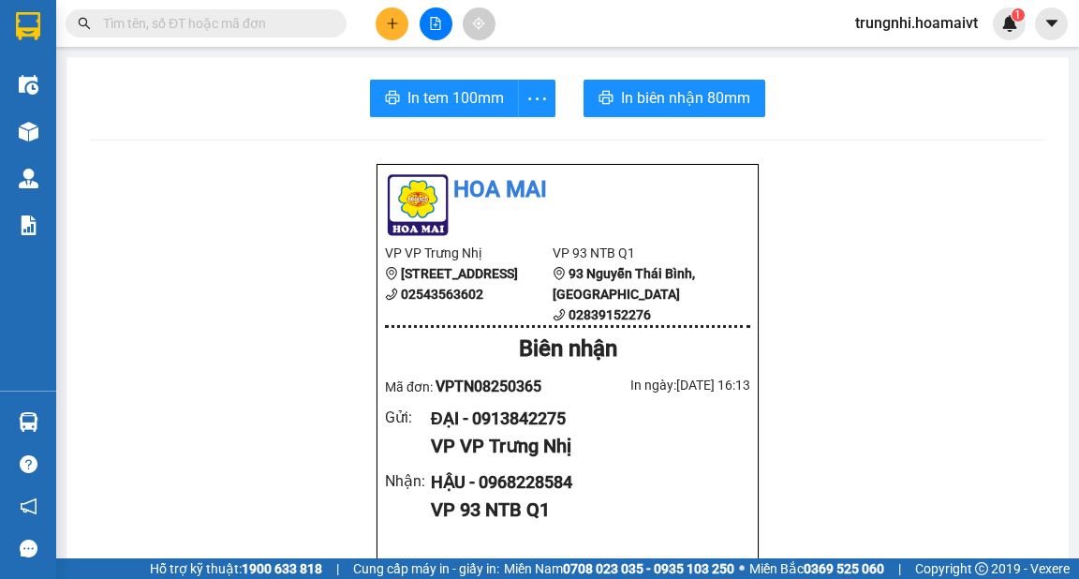
click at [393, 27] on icon "plus" at bounding box center [392, 23] width 13 height 13
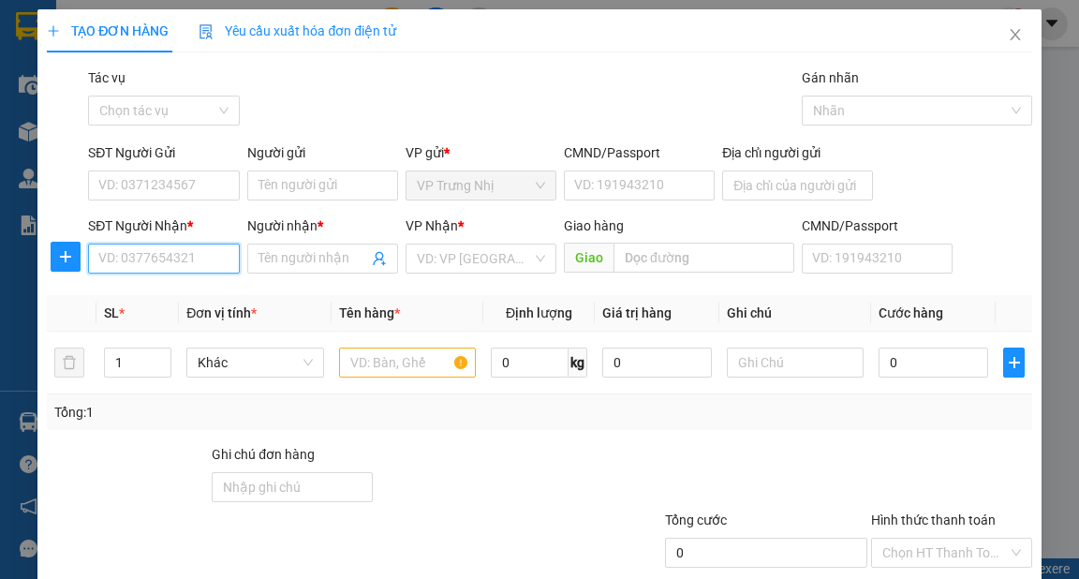
click at [170, 259] on input "SĐT Người Nhận *" at bounding box center [163, 259] width 151 height 30
type input "0948688534"
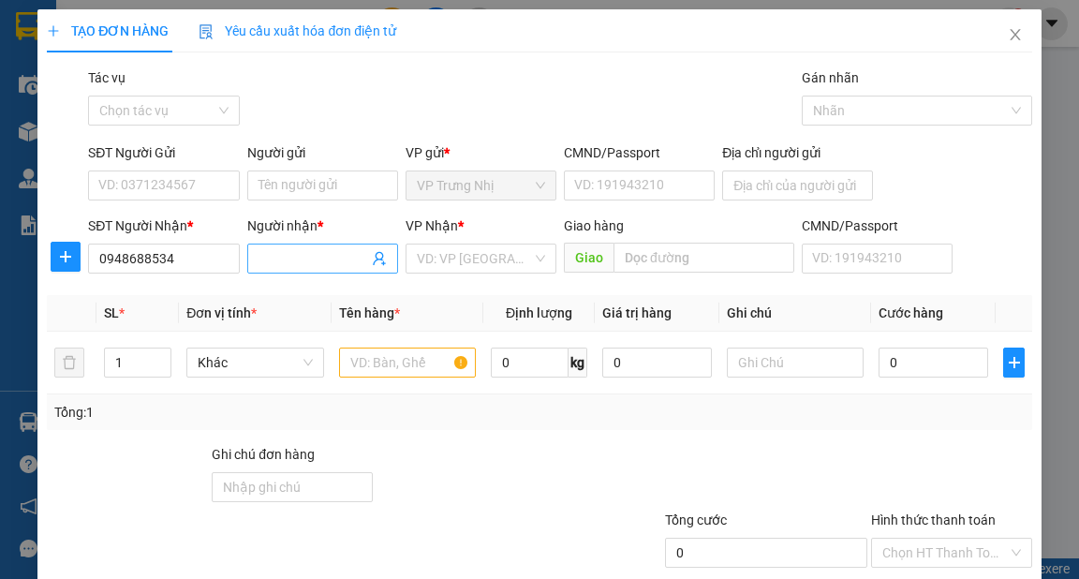
click at [292, 260] on input "Người nhận *" at bounding box center [314, 258] width 110 height 21
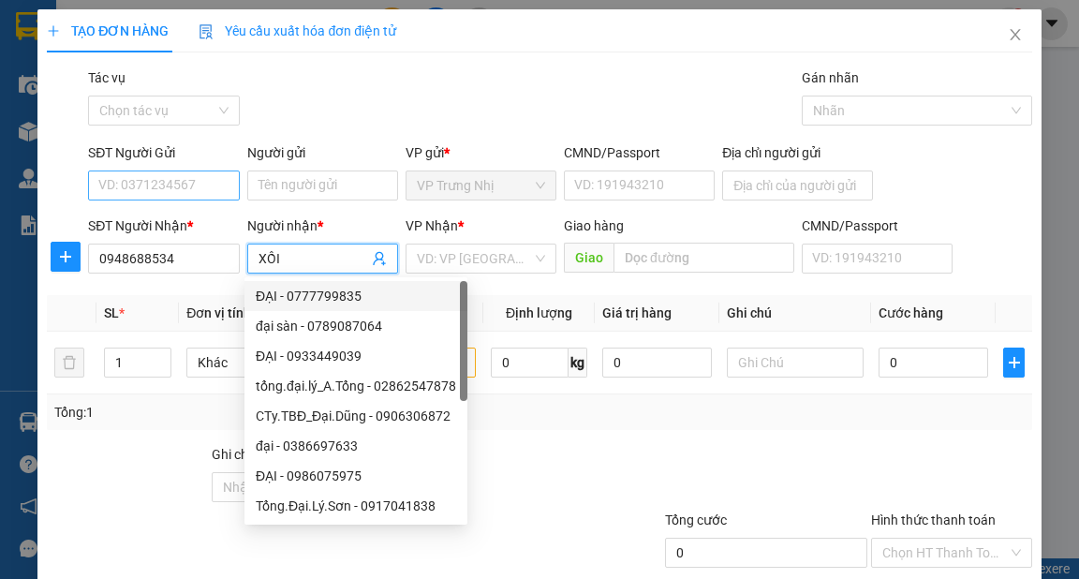
type input "XỒI"
click at [178, 185] on input "SĐT Người Gửi" at bounding box center [163, 185] width 151 height 30
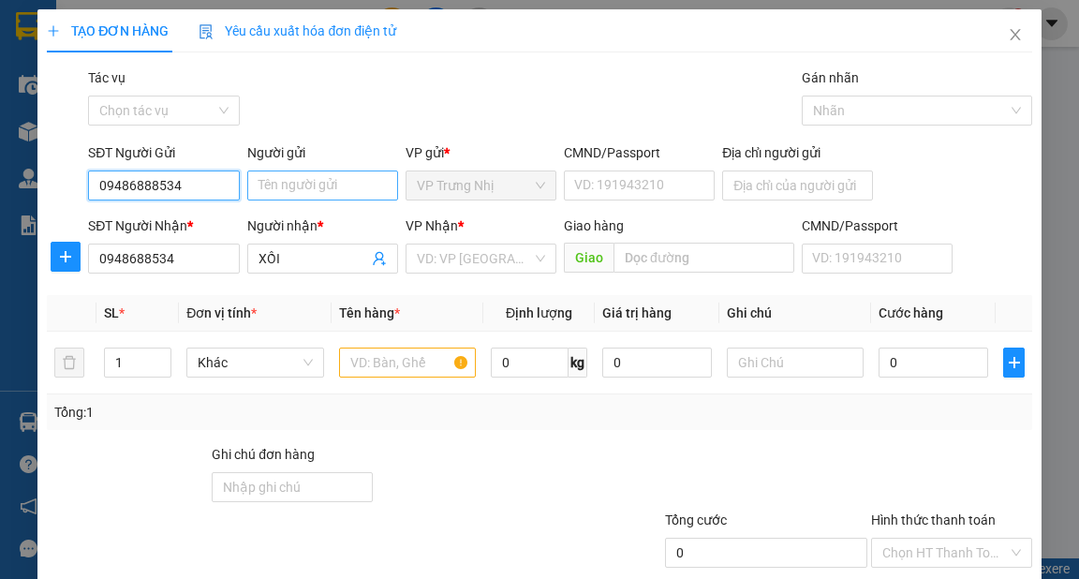
type input "09486888534"
click at [276, 185] on input "Người gửi" at bounding box center [322, 185] width 151 height 30
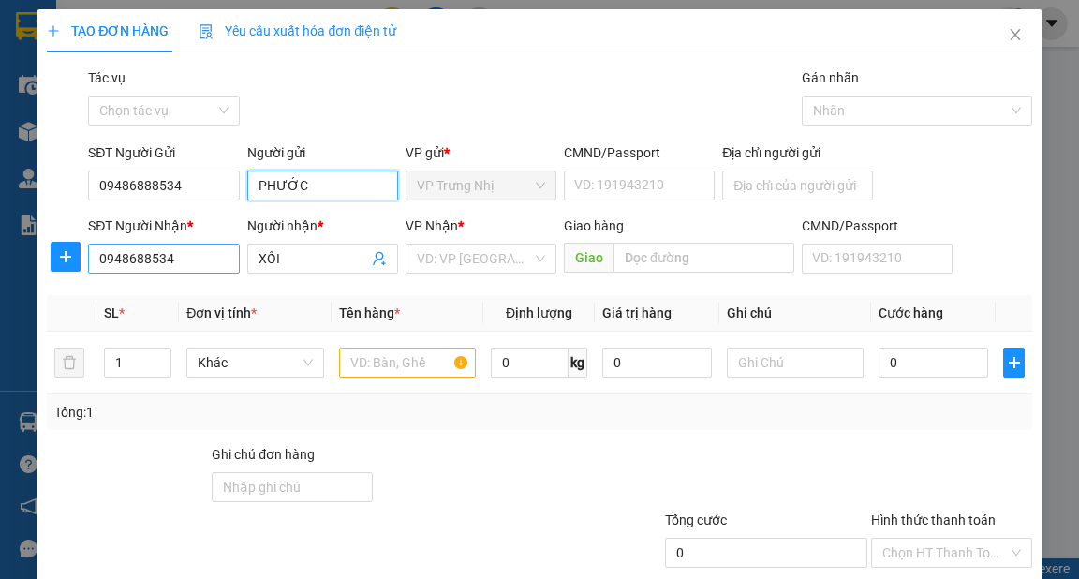
type input "PHƯỚC"
drag, startPoint x: 140, startPoint y: 260, endPoint x: 0, endPoint y: 333, distance: 157.5
click at [0, 333] on div "TẠO ĐƠN HÀNG Yêu cầu xuất hóa đơn điện tử Transit Pickup Surcharge Ids Transit …" at bounding box center [539, 289] width 1079 height 579
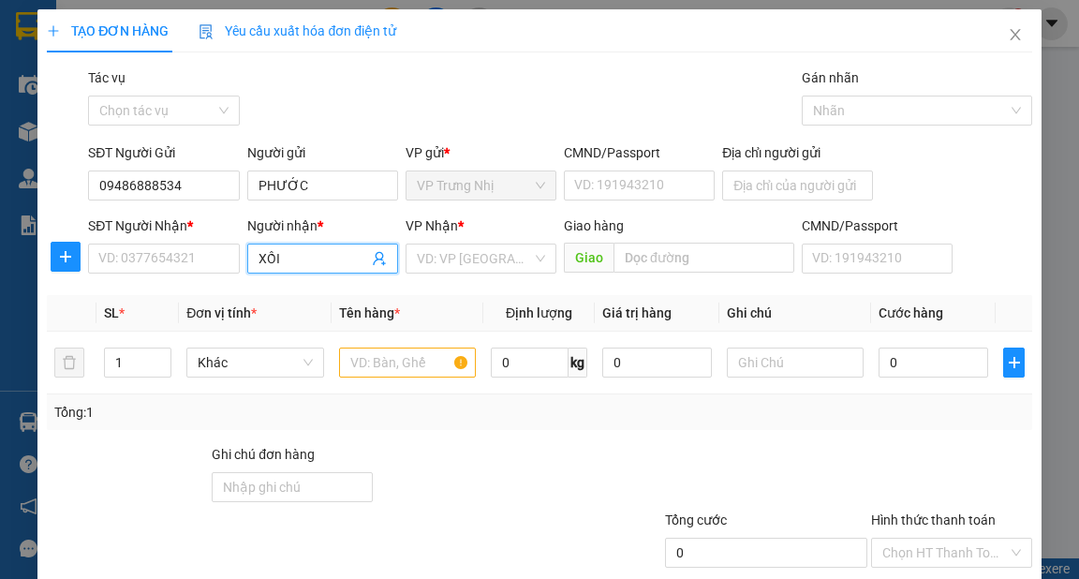
drag, startPoint x: 307, startPoint y: 260, endPoint x: 39, endPoint y: 289, distance: 269.4
click at [39, 289] on div "TẠO ĐƠN HÀNG Yêu cầu xuất hóa đơn điện tử Transit Pickup Surcharge Ids Transit …" at bounding box center [538, 339] width 1003 height 661
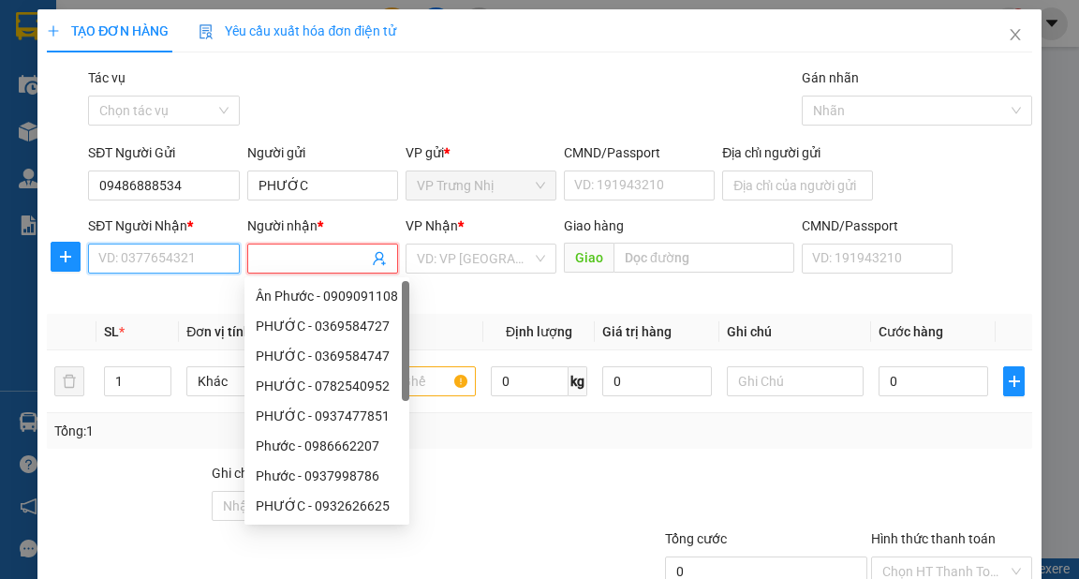
click at [117, 256] on input "SĐT Người Nhận *" at bounding box center [163, 259] width 151 height 30
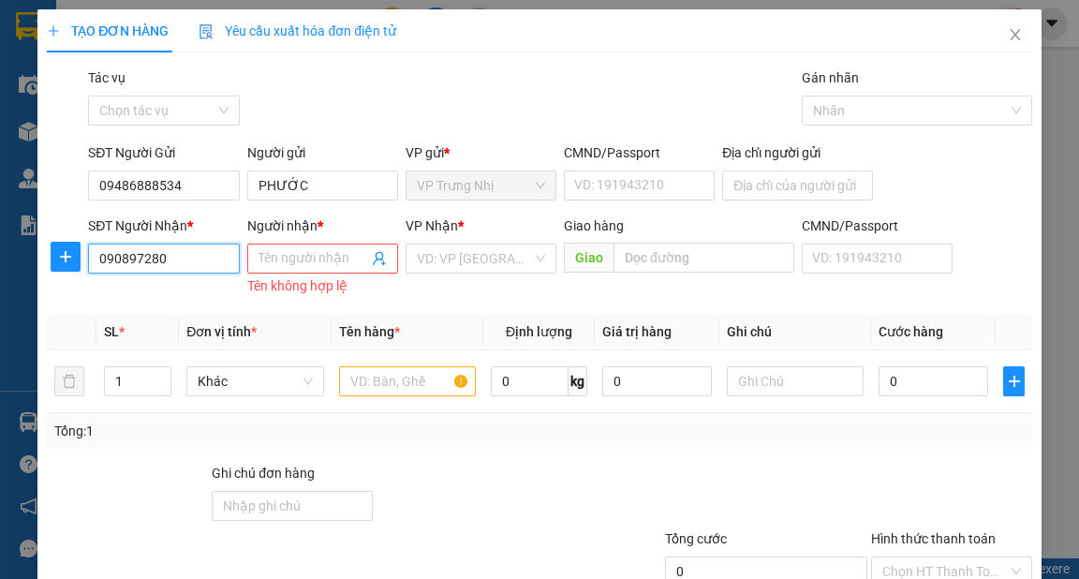
type input "0908972807"
click at [199, 287] on div "0908972807 - SỒI" at bounding box center [161, 296] width 126 height 21
type input "SỒI"
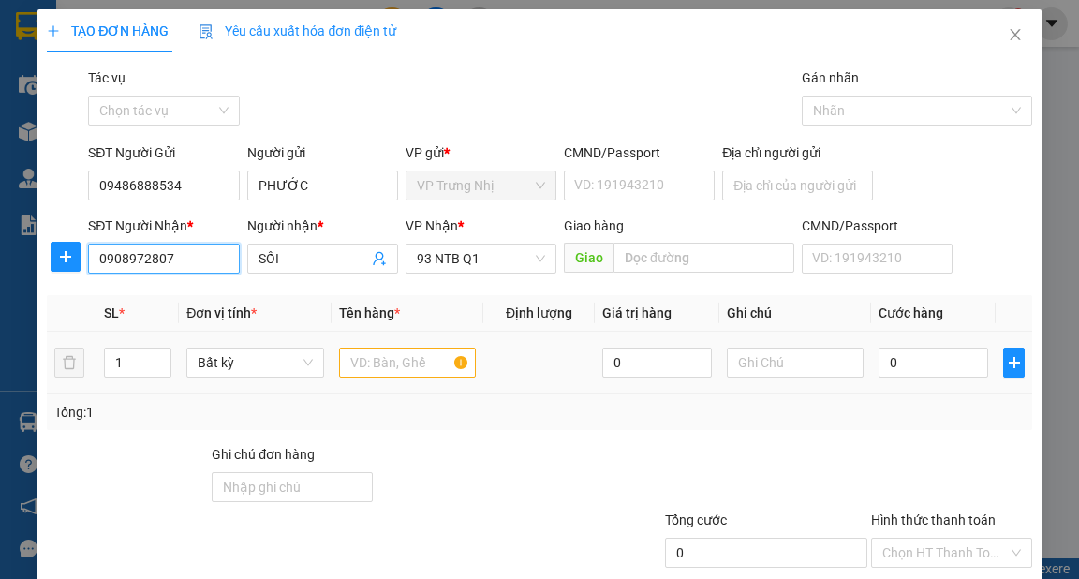
type input "0908972807"
click at [416, 357] on input "text" at bounding box center [408, 363] width 138 height 30
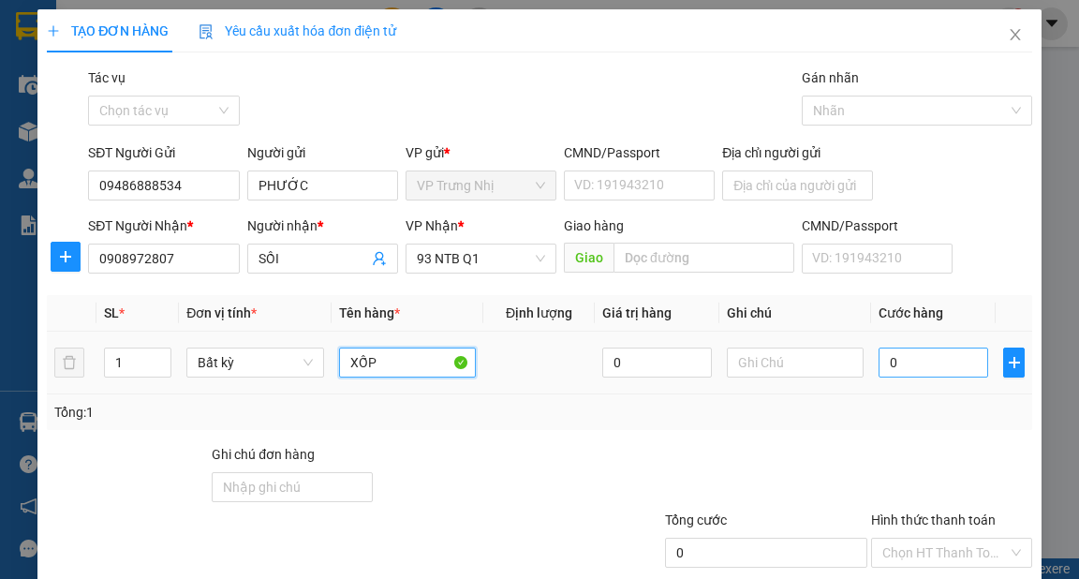
type input "XỐP"
click at [935, 348] on input "0" at bounding box center [934, 363] width 110 height 30
type input "3"
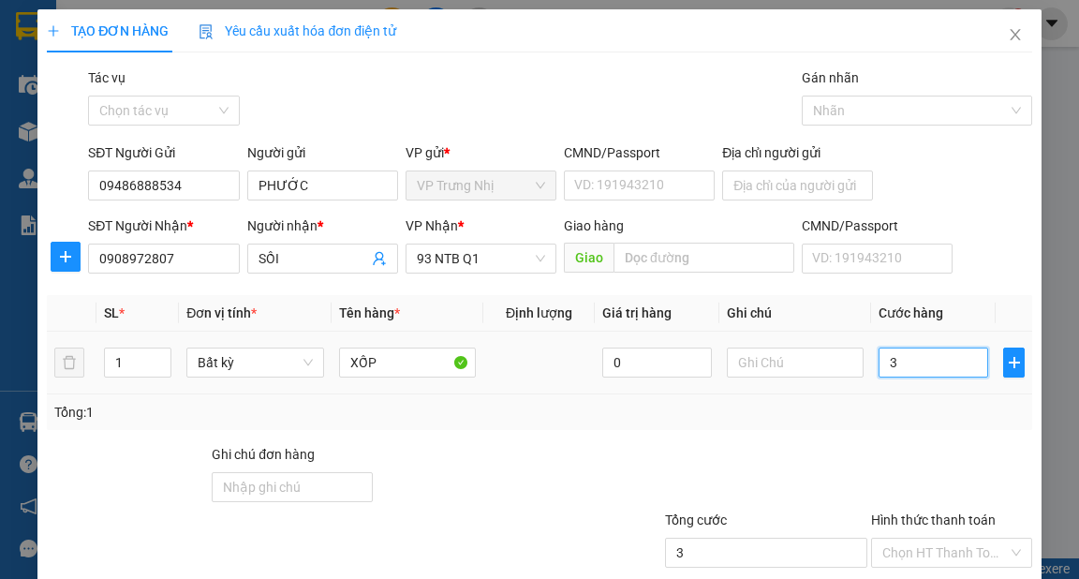
type input "30"
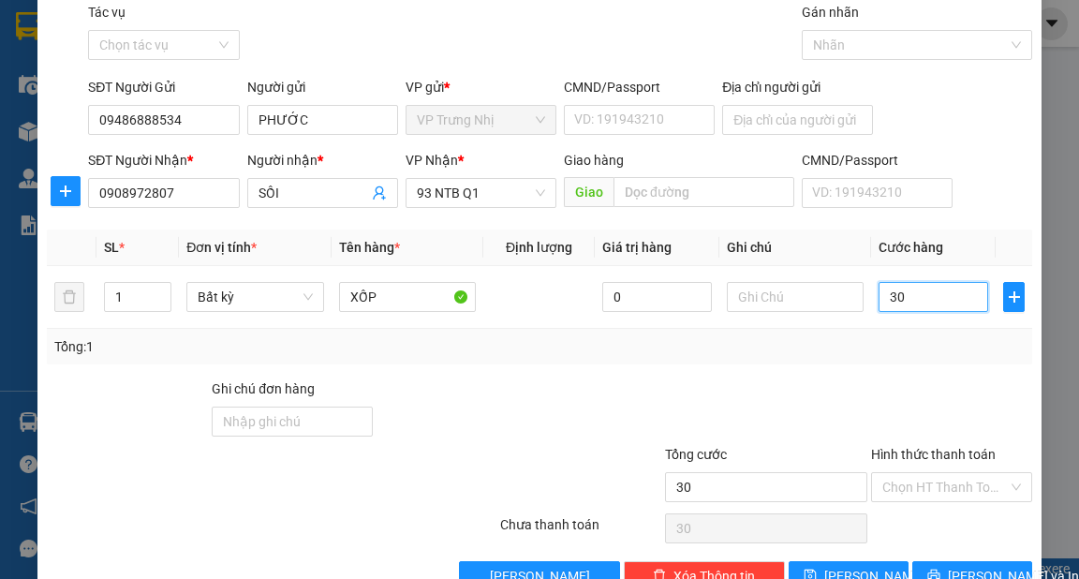
scroll to position [112, 0]
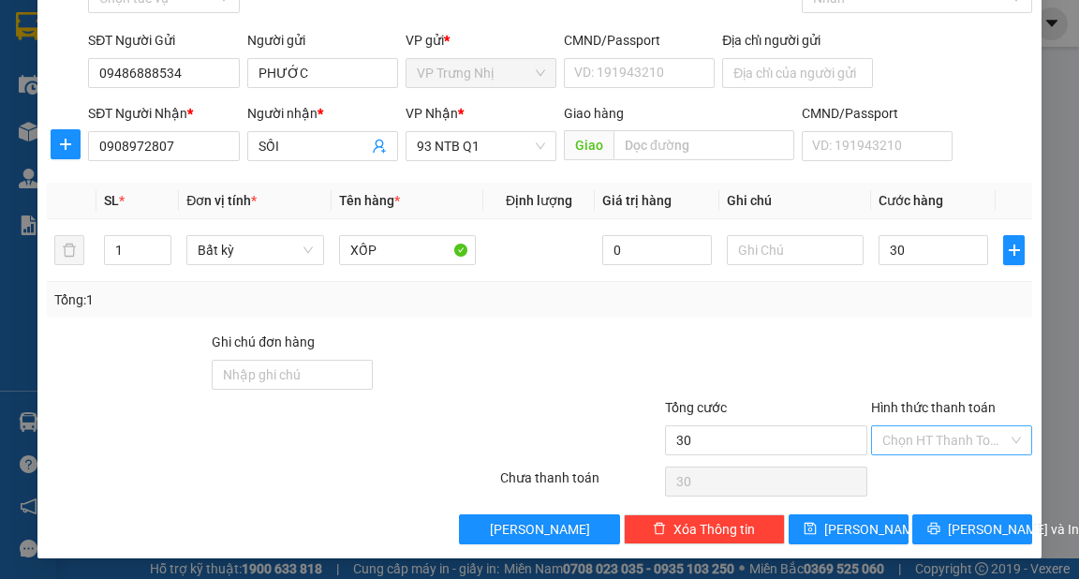
click at [903, 442] on input "Hình thức thanh toán" at bounding box center [945, 440] width 126 height 28
type input "30.000"
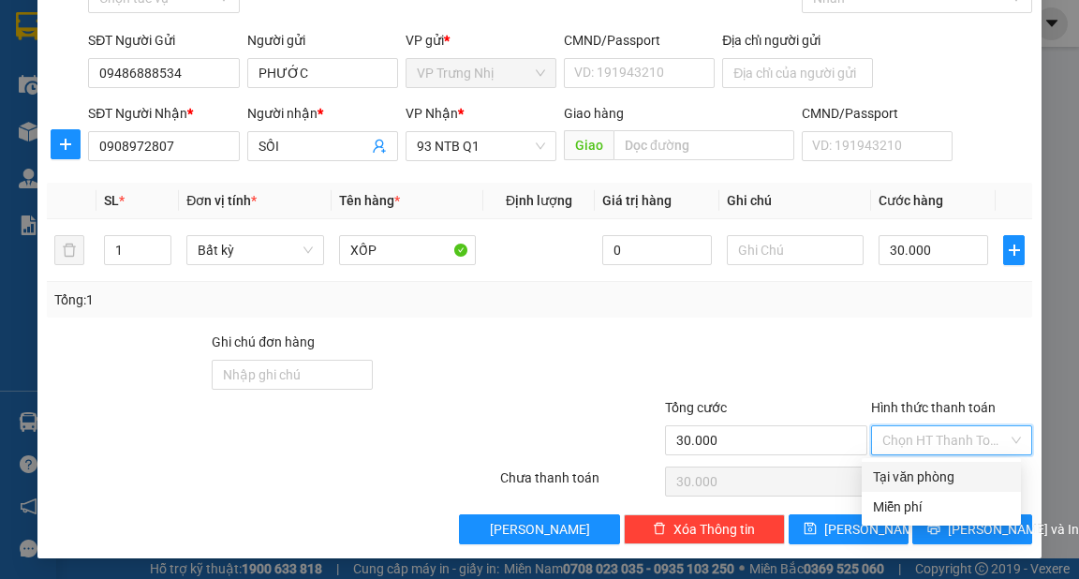
click at [914, 466] on div "Tại văn phòng" at bounding box center [941, 476] width 137 height 21
type input "0"
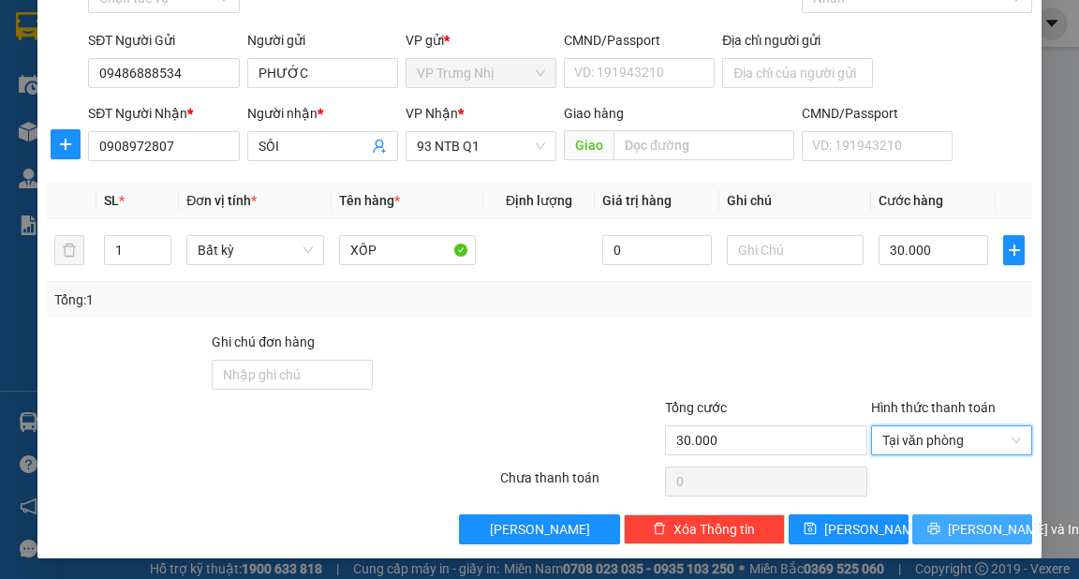
click at [931, 525] on icon "printer" at bounding box center [933, 528] width 13 height 13
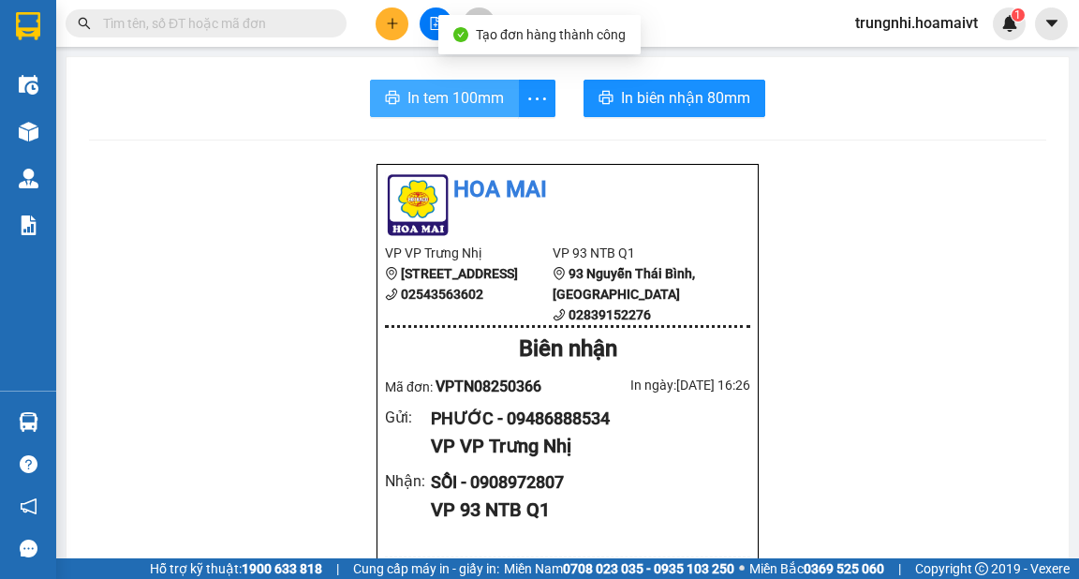
click at [403, 111] on button "In tem 100mm" at bounding box center [444, 98] width 149 height 37
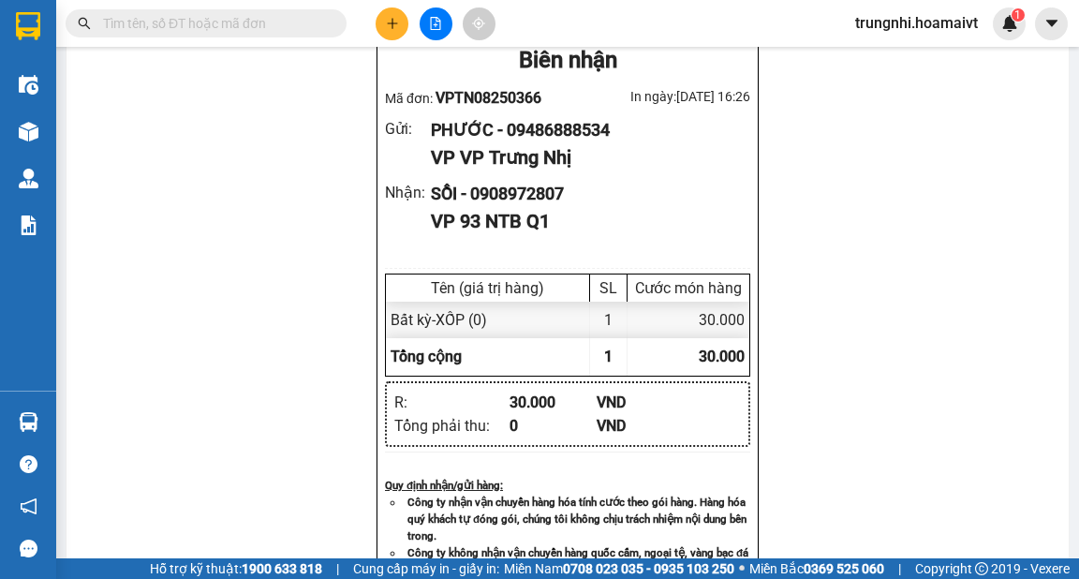
scroll to position [300, 0]
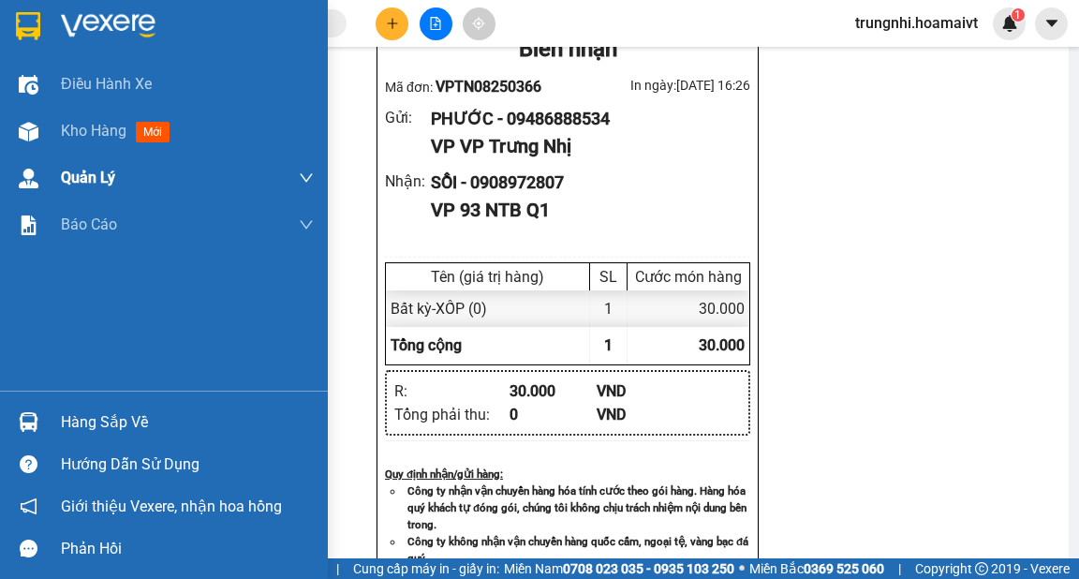
drag, startPoint x: 67, startPoint y: 135, endPoint x: 179, endPoint y: 185, distance: 122.4
click at [72, 135] on span "Kho hàng" at bounding box center [94, 131] width 66 height 18
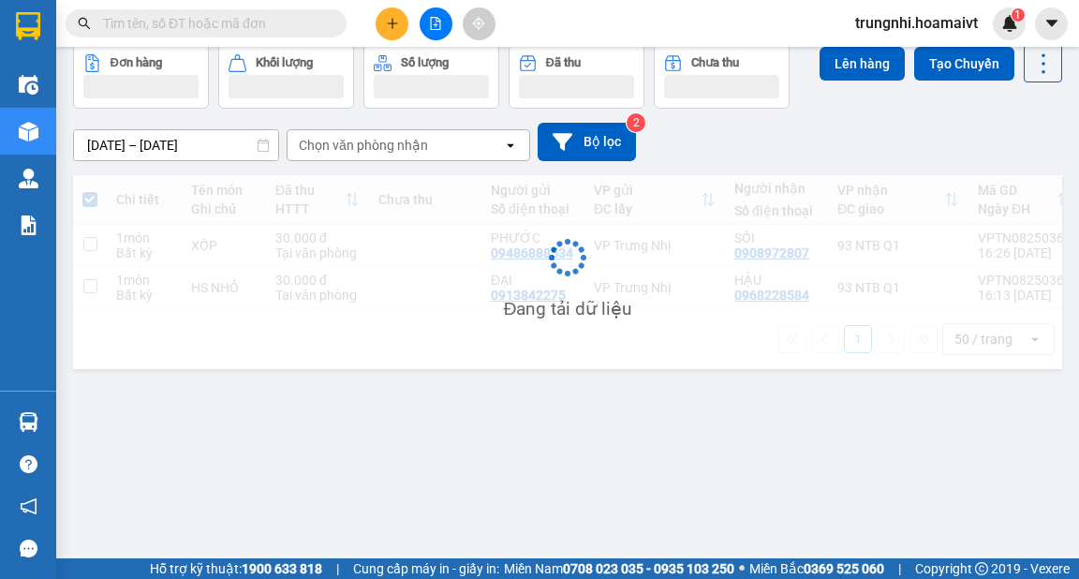
scroll to position [86, 0]
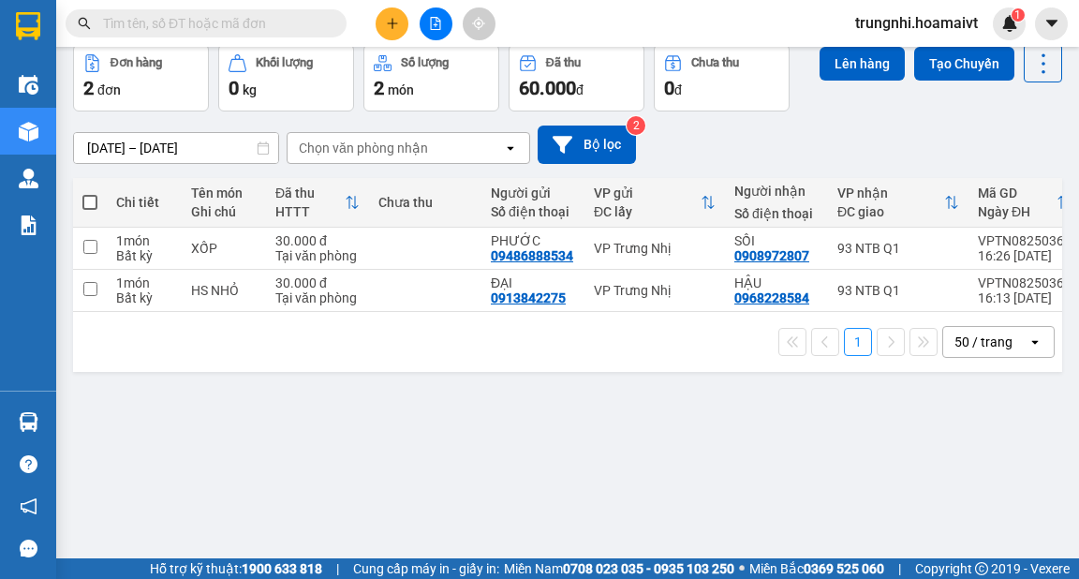
click at [94, 209] on span at bounding box center [89, 202] width 15 height 15
click at [90, 193] on input "checkbox" at bounding box center [90, 193] width 0 height 0
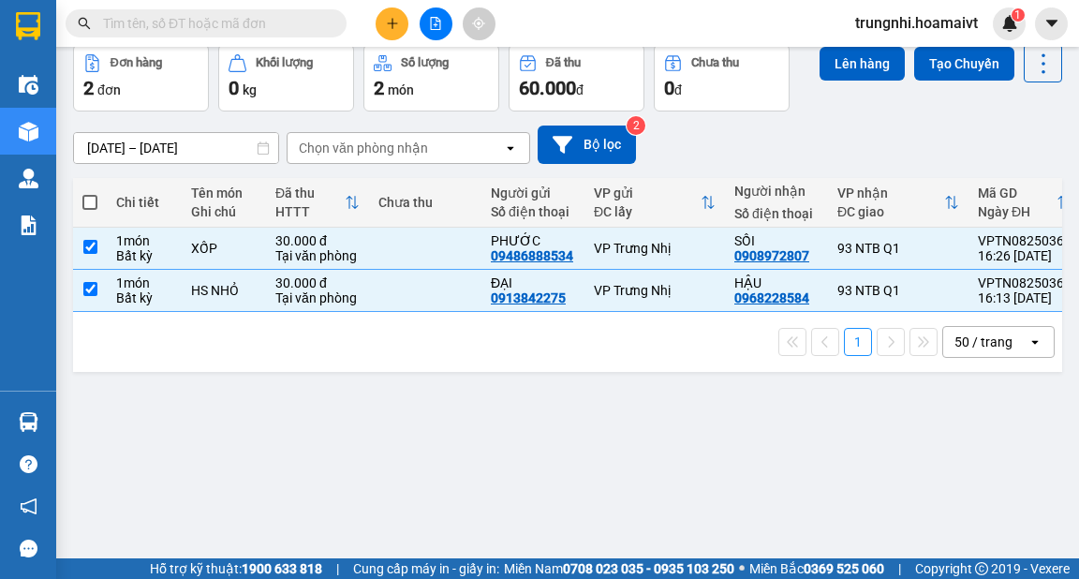
checkbox input "true"
click at [867, 66] on button "Lên hàng" at bounding box center [862, 64] width 85 height 34
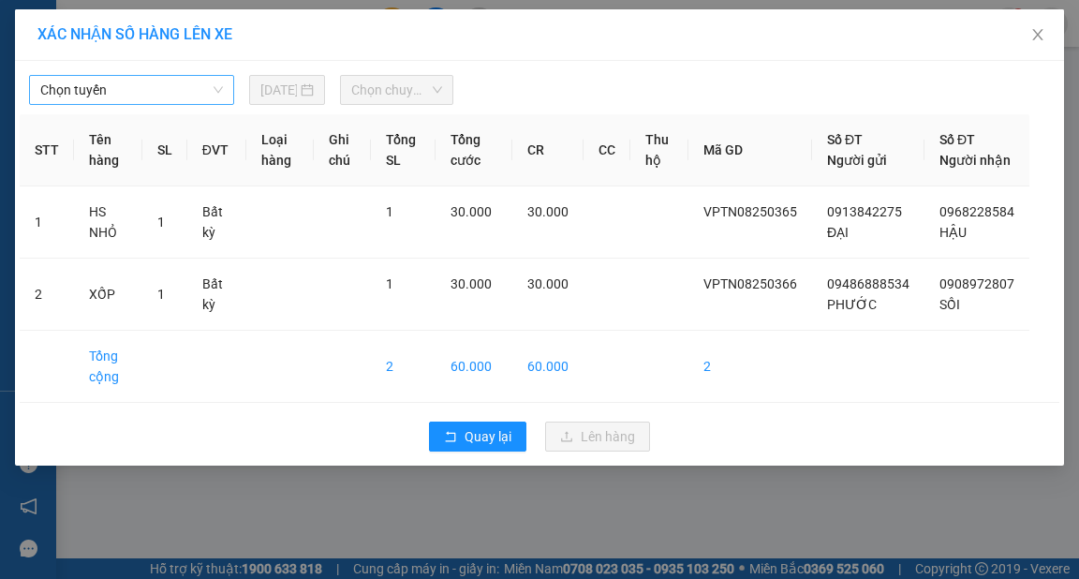
click at [136, 79] on span "Chọn tuyến" at bounding box center [131, 90] width 183 height 28
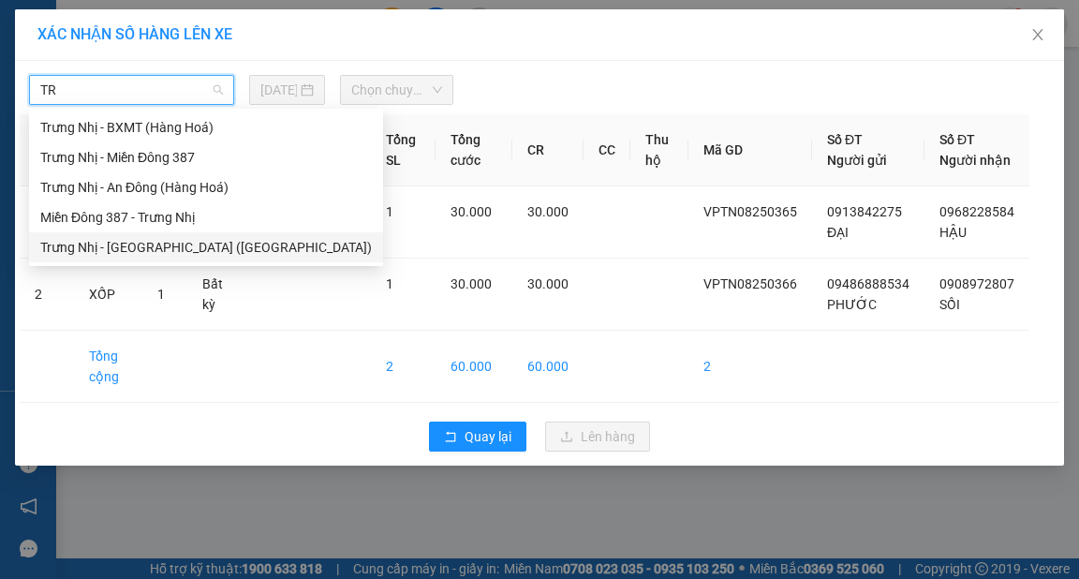
type input "TR"
click at [189, 262] on body "Kết quả tìm kiếm ( 1 ) Bộ lọc Mã ĐH Trạng thái Món hàng Tổng cước Chưa cước Nhã…" at bounding box center [539, 289] width 1079 height 579
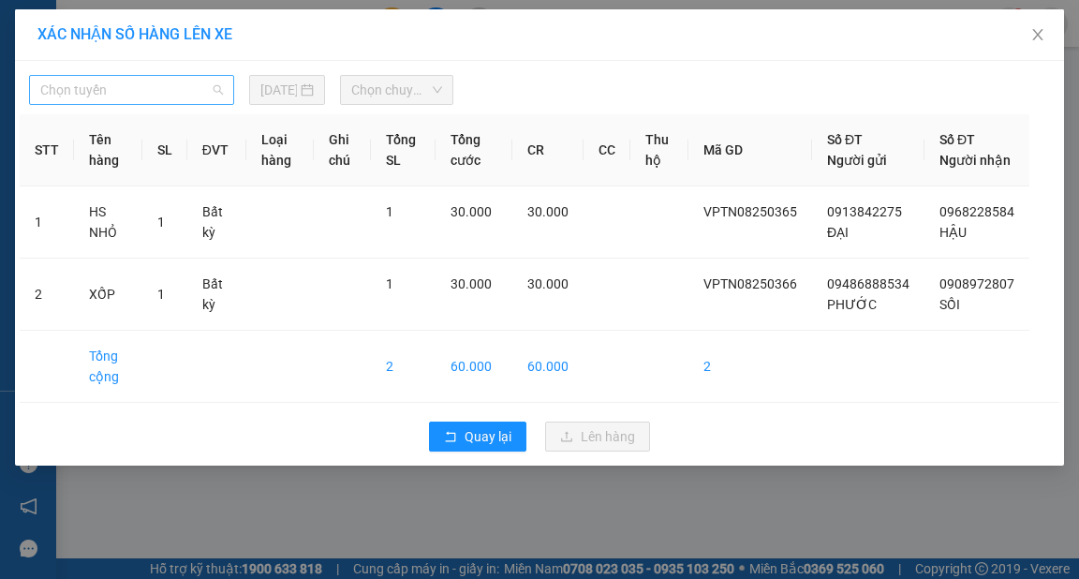
click at [172, 88] on span "Chọn tuyến" at bounding box center [131, 90] width 183 height 28
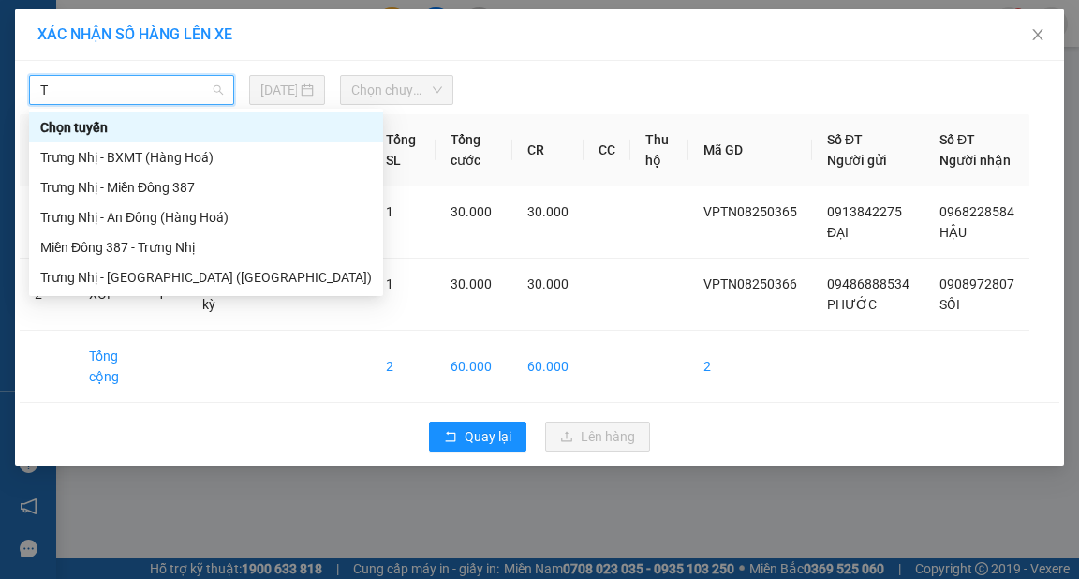
type input "TR"
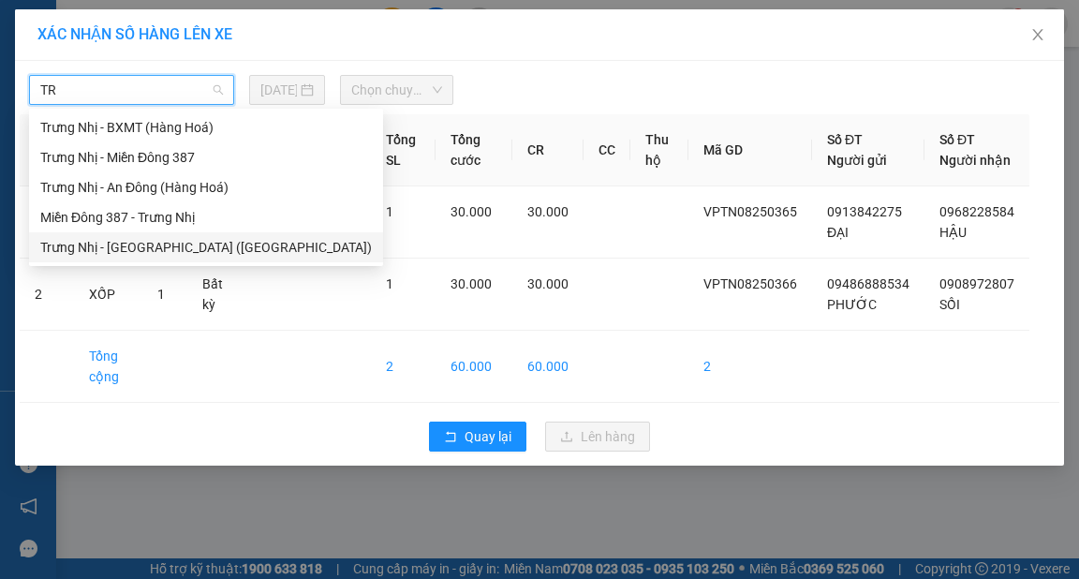
click at [159, 244] on div "Trưng Nhị - [GEOGRAPHIC_DATA] ([GEOGRAPHIC_DATA])" at bounding box center [206, 247] width 332 height 21
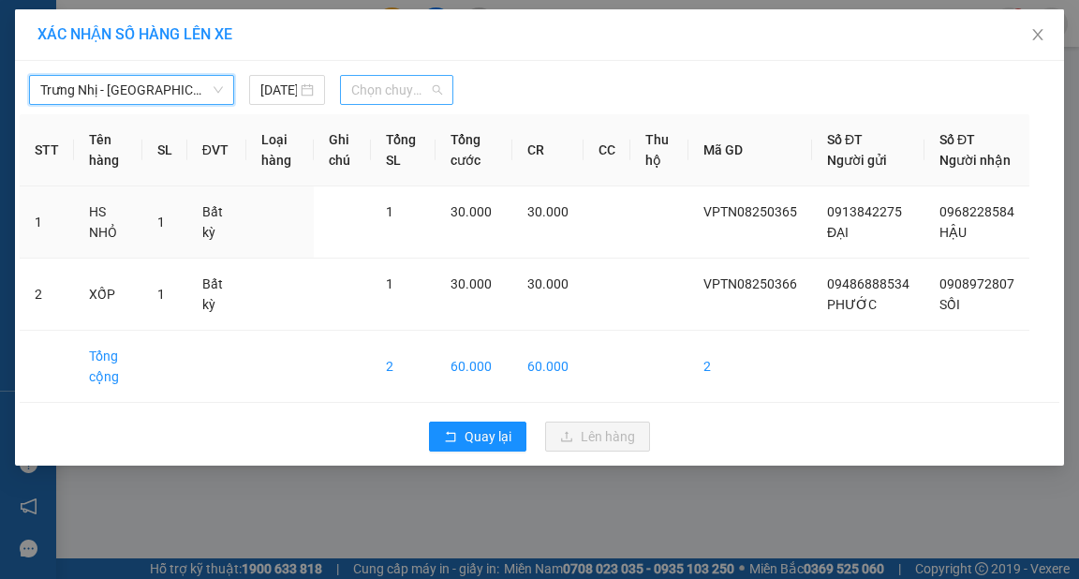
click at [377, 88] on span "Chọn chuyến" at bounding box center [396, 90] width 91 height 28
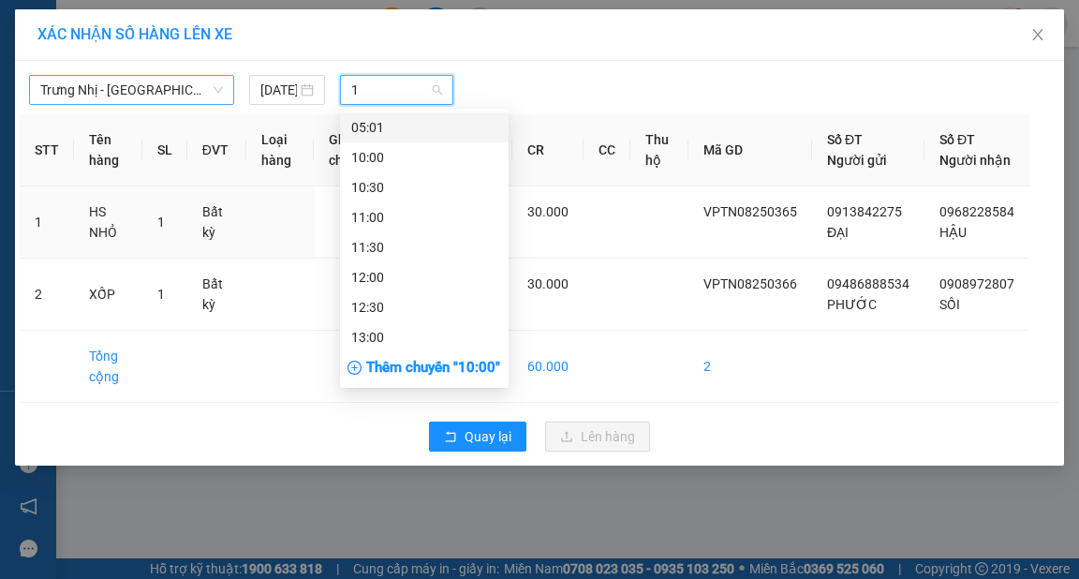
type input "16"
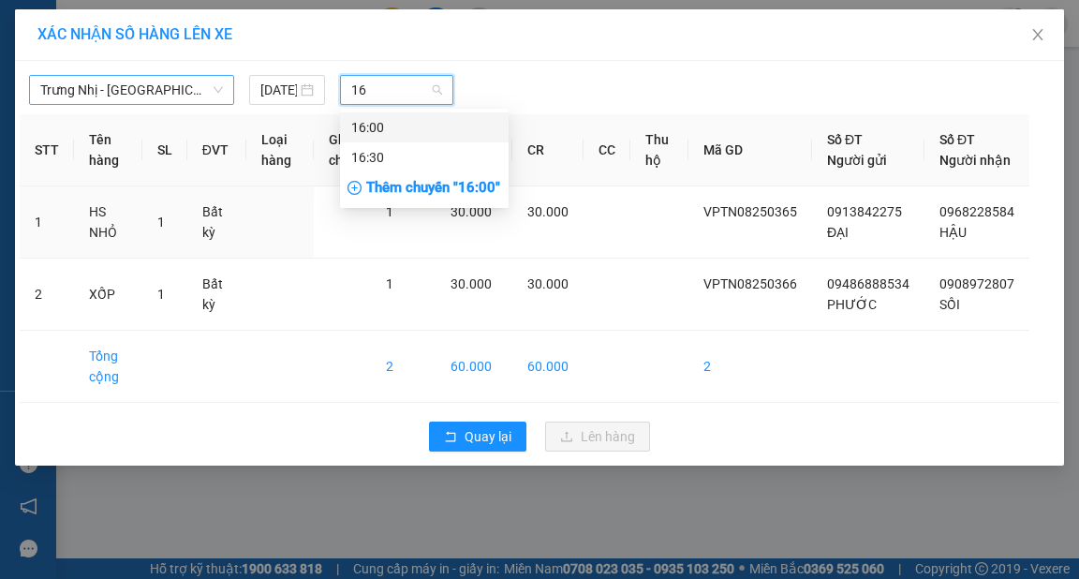
click at [442, 120] on div "16:00" at bounding box center [424, 127] width 146 height 21
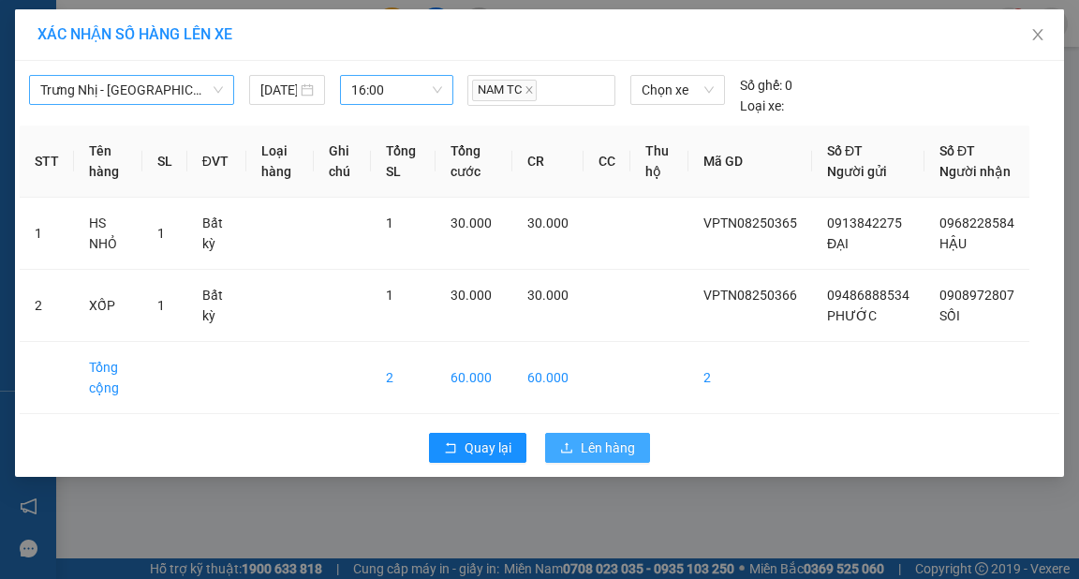
click at [619, 458] on span "Lên hàng" at bounding box center [608, 447] width 54 height 21
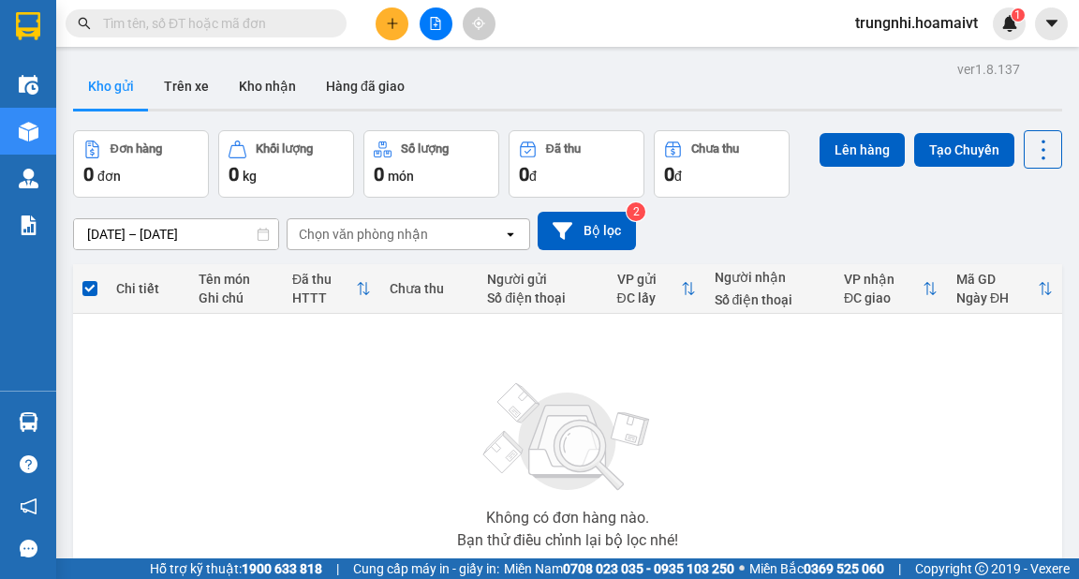
click at [849, 476] on div "Không có đơn hàng nào. Bạn thử điều chỉnh lại bộ lọc nhé!" at bounding box center [567, 459] width 970 height 281
